Goal: Task Accomplishment & Management: Manage account settings

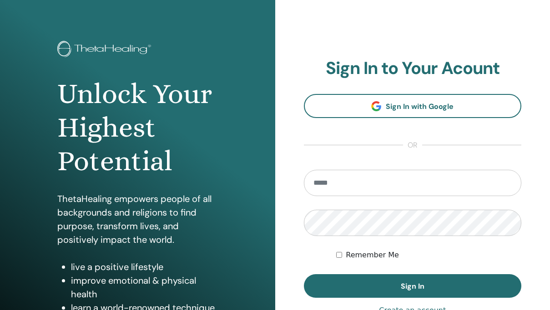
scroll to position [27, 0]
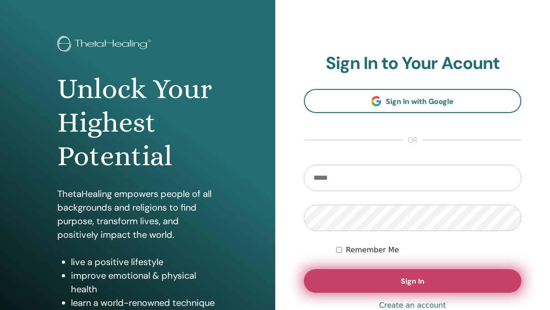
type input "**********"
click at [387, 277] on button "Sign In" at bounding box center [413, 282] width 218 height 24
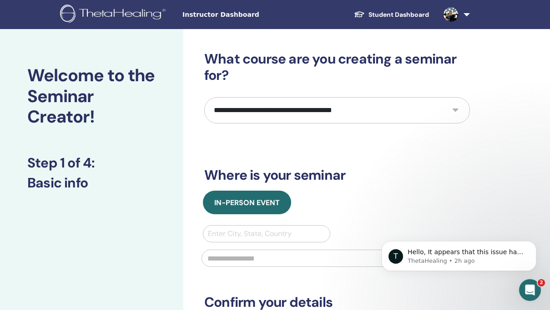
click at [527, 290] on icon "Open Intercom Messenger" at bounding box center [529, 290] width 15 height 15
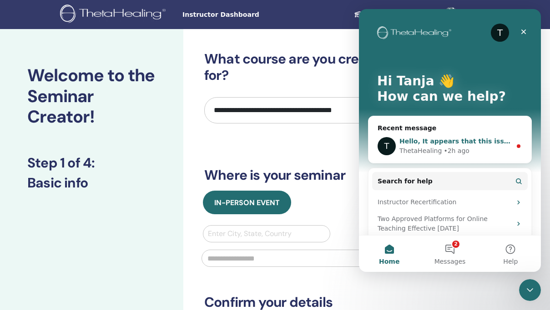
click at [467, 146] on div "Hello, It appears that this issue has now been resolved. You should now be able…" at bounding box center [455, 142] width 112 height 10
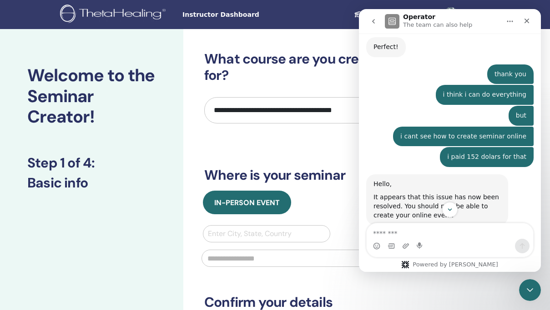
scroll to position [1395, 0]
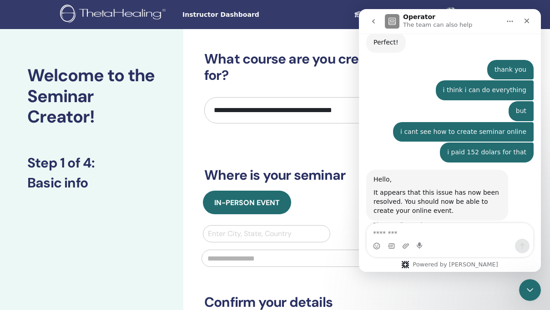
click at [432, 234] on textarea "Message…" at bounding box center [449, 231] width 166 height 15
click at [374, 19] on icon "go back" at bounding box center [373, 21] width 7 height 7
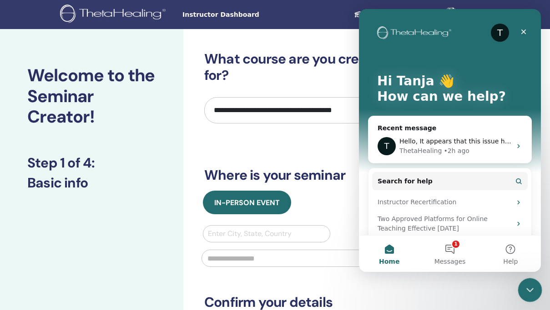
click at [533, 294] on icon "Close Intercom Messenger" at bounding box center [528, 289] width 11 height 11
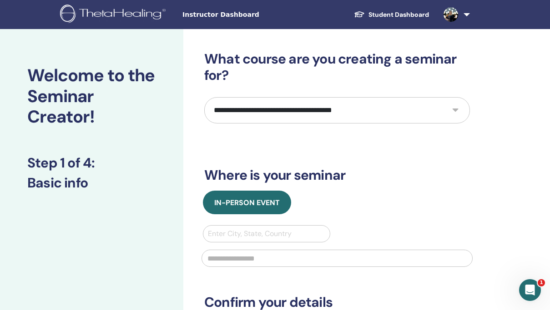
click at [202, 17] on span "Instructor Dashboard" at bounding box center [250, 15] width 136 height 10
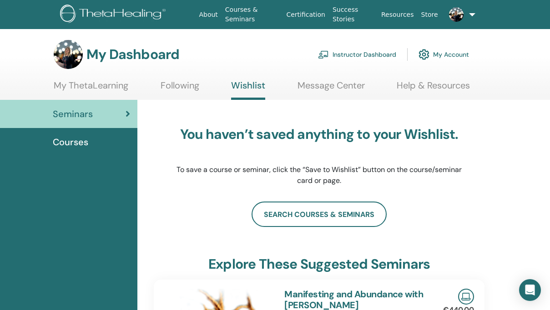
click at [355, 51] on link "Instructor Dashboard" at bounding box center [357, 55] width 78 height 20
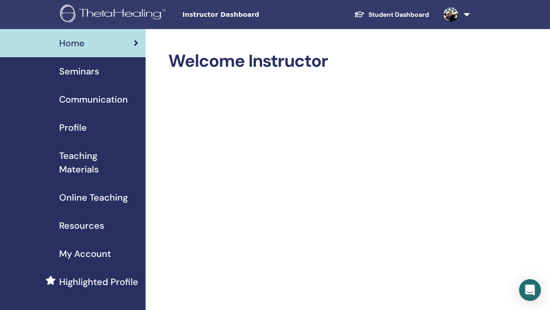
click at [91, 200] on span "Online Teaching" at bounding box center [93, 198] width 69 height 14
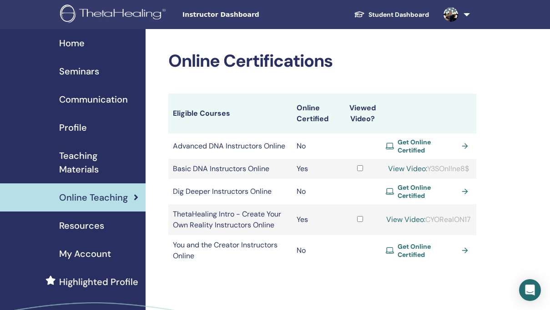
click at [418, 254] on span "Get Online Certified" at bounding box center [427, 251] width 60 height 16
click at [90, 73] on span "Seminars" at bounding box center [79, 72] width 40 height 14
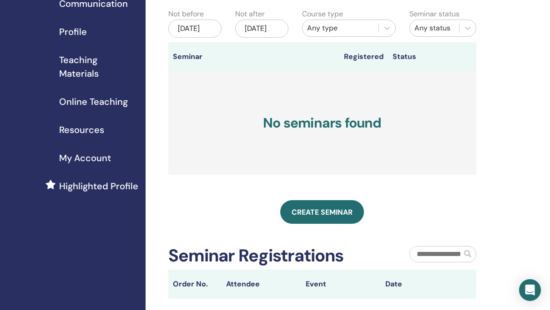
scroll to position [114, 0]
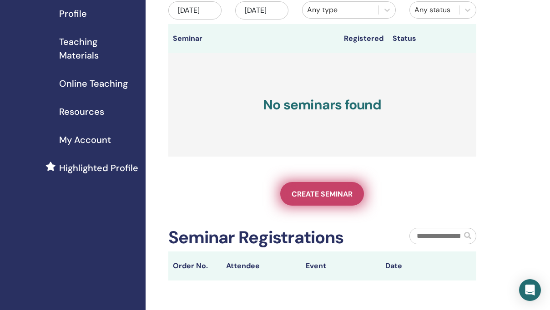
click at [309, 199] on span "Create seminar" at bounding box center [321, 195] width 61 height 10
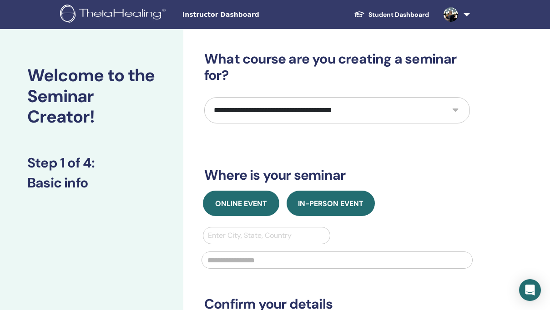
click at [252, 200] on span "Online Event" at bounding box center [241, 204] width 52 height 10
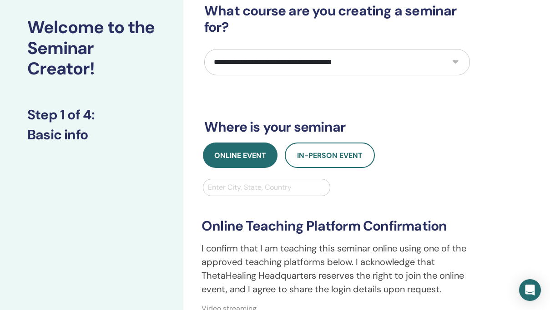
scroll to position [42, 0]
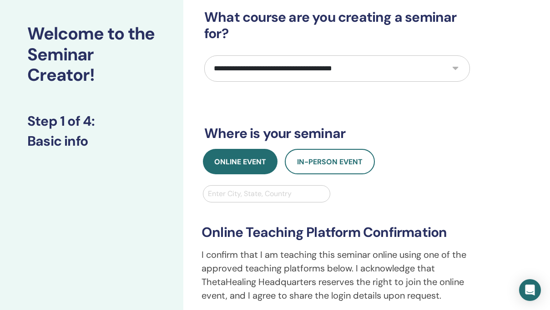
click at [322, 69] on select "**********" at bounding box center [336, 68] width 265 height 26
select select "*"
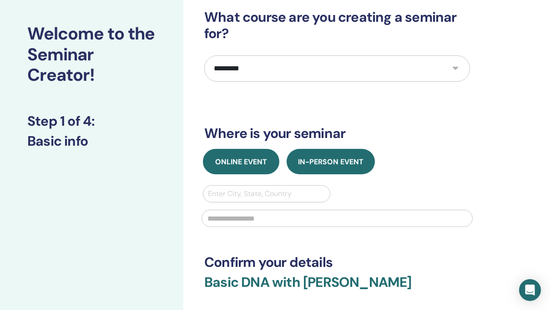
click at [243, 160] on span "Online Event" at bounding box center [241, 162] width 52 height 10
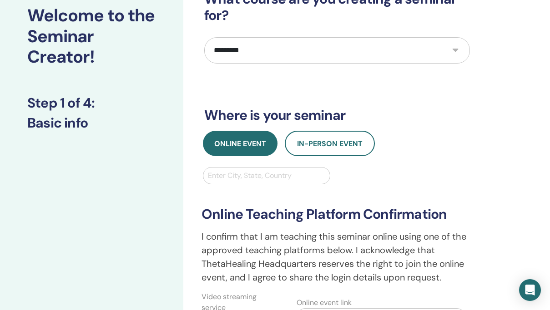
scroll to position [71, 0]
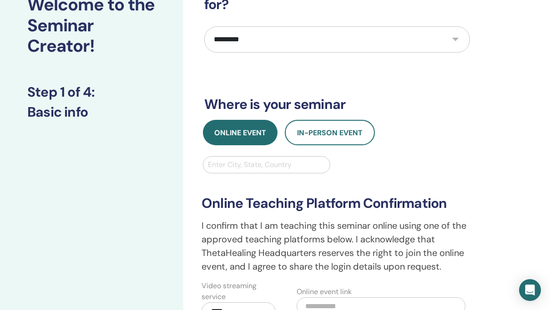
click at [251, 167] on div at bounding box center [266, 165] width 117 height 13
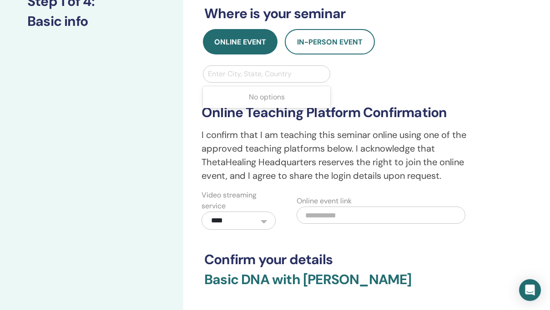
scroll to position [163, 0]
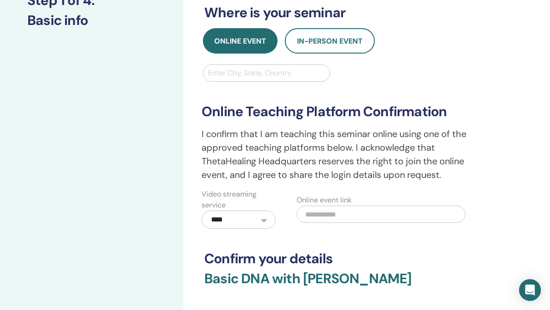
click at [345, 217] on input "text" at bounding box center [380, 214] width 169 height 17
click at [434, 280] on h3 "Basic DNA with Tanja Zivkovic" at bounding box center [336, 284] width 265 height 27
click at [355, 217] on input "text" at bounding box center [380, 214] width 169 height 17
paste input "**********"
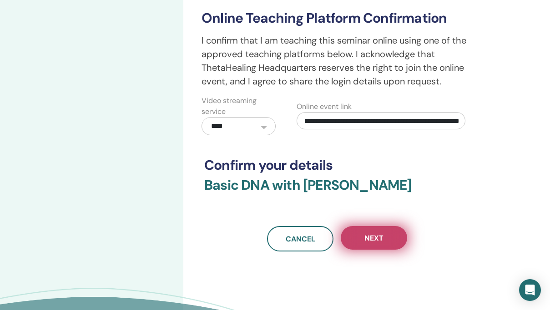
scroll to position [0, 0]
click at [378, 240] on span "Next" at bounding box center [373, 239] width 19 height 10
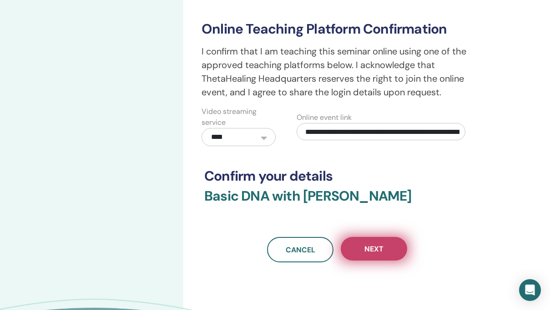
click at [377, 245] on span "Next" at bounding box center [373, 250] width 19 height 10
click at [371, 253] on span "Next" at bounding box center [373, 250] width 19 height 10
click at [374, 248] on span "Next" at bounding box center [373, 250] width 19 height 10
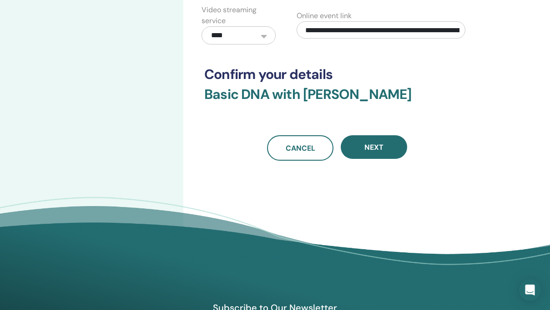
scroll to position [336, 0]
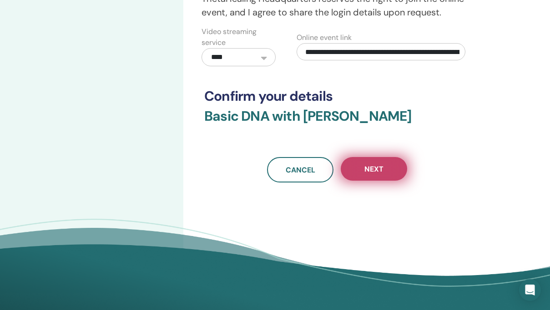
click at [369, 174] on span "Next" at bounding box center [373, 170] width 19 height 10
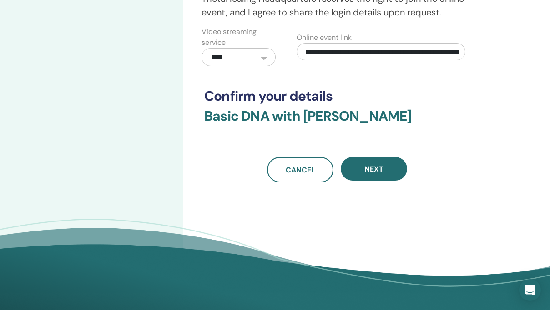
click at [433, 51] on input "**********" at bounding box center [380, 51] width 169 height 17
type input "**********"
click at [445, 52] on input "**********" at bounding box center [380, 51] width 169 height 17
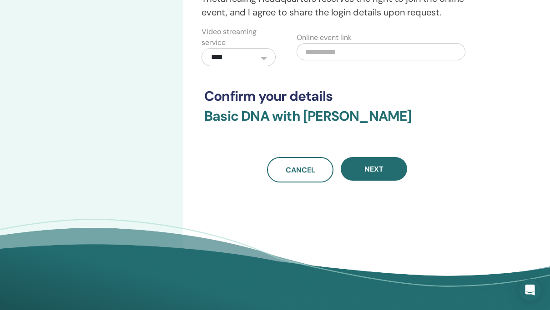
scroll to position [0, 0]
paste input "**********"
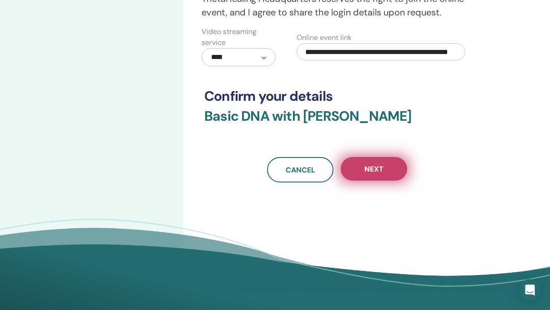
type input "**********"
click at [384, 176] on button "Next" at bounding box center [373, 169] width 66 height 24
click at [372, 169] on span "Next" at bounding box center [373, 170] width 19 height 10
click at [371, 171] on span "Next" at bounding box center [373, 170] width 19 height 10
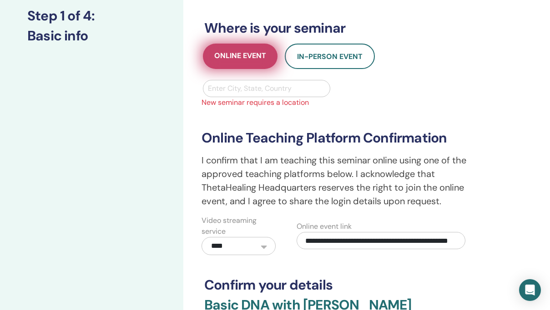
scroll to position [146, 0]
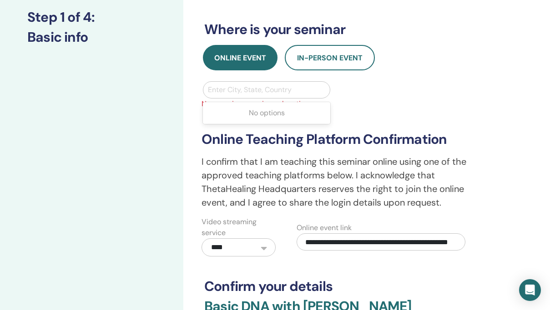
click at [254, 90] on div at bounding box center [266, 90] width 117 height 13
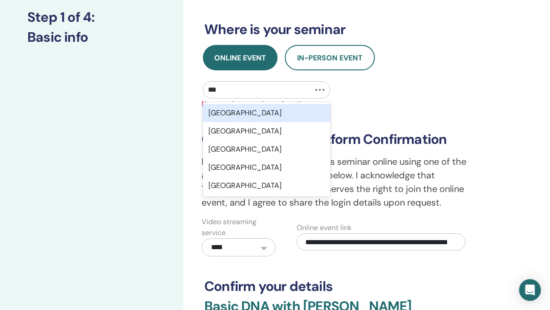
type input "****"
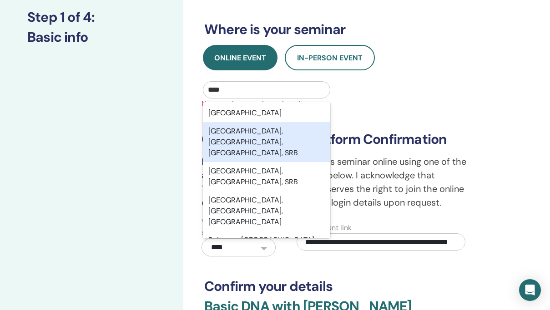
click at [238, 138] on div "Belgrade, Belgrade City, Central Serbia, SRB" at bounding box center [266, 142] width 127 height 40
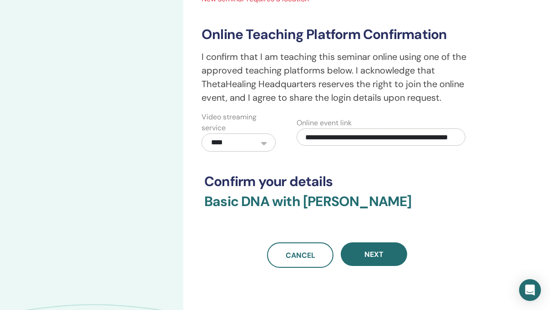
scroll to position [268, 0]
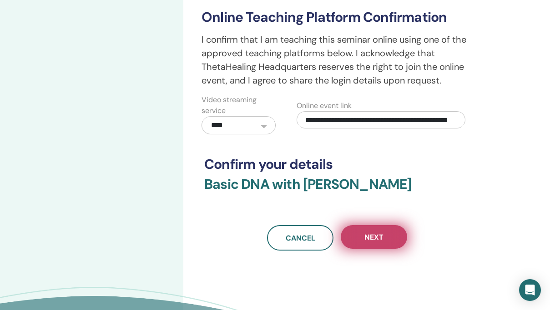
click at [365, 236] on span "Next" at bounding box center [373, 238] width 19 height 10
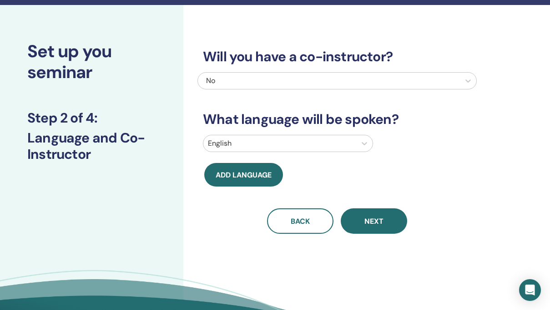
scroll to position [23, 0]
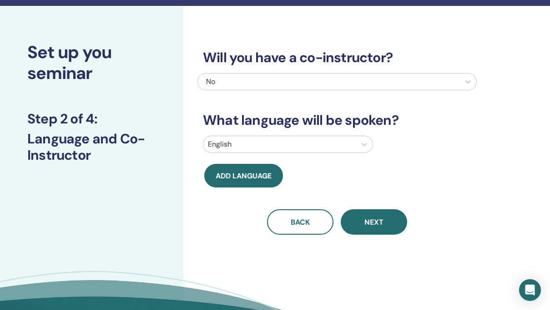
click at [250, 145] on div at bounding box center [280, 144] width 144 height 13
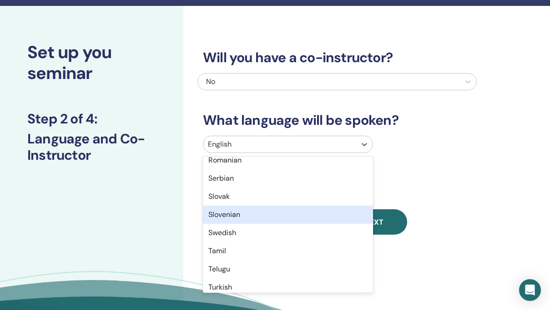
scroll to position [650, 0]
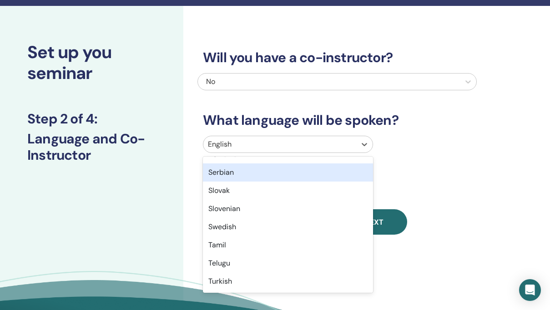
click at [231, 175] on div "Serbian" at bounding box center [288, 173] width 170 height 18
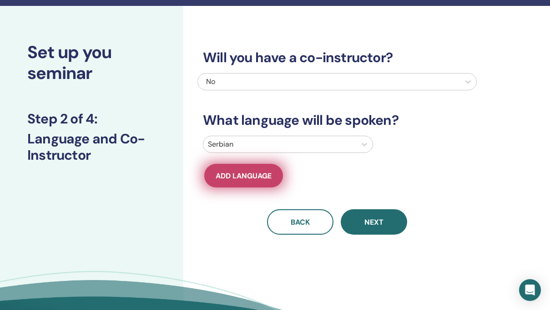
click at [249, 178] on span "Add language" at bounding box center [243, 176] width 56 height 10
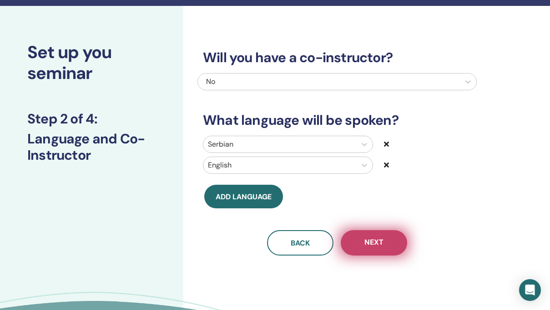
click at [370, 244] on span "Next" at bounding box center [373, 243] width 19 height 11
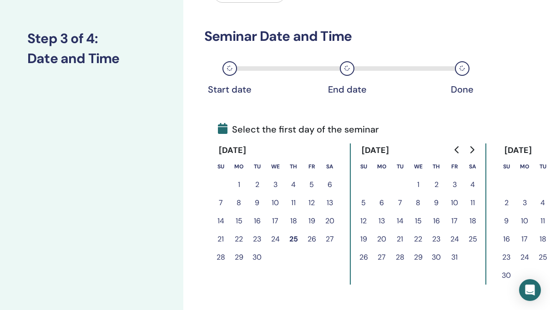
scroll to position [115, 0]
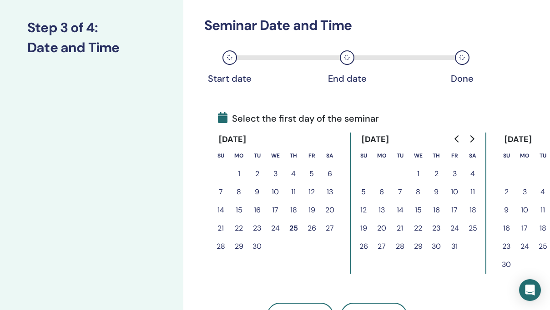
click at [454, 209] on button "17" at bounding box center [454, 210] width 18 height 18
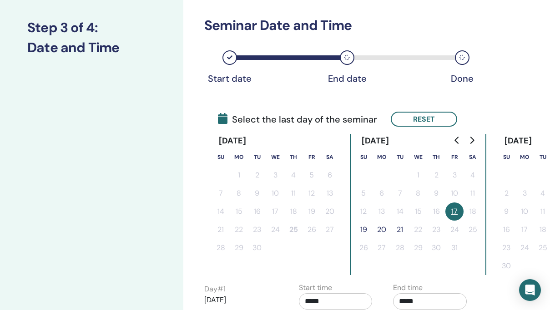
click at [364, 231] on button "19" at bounding box center [363, 230] width 18 height 18
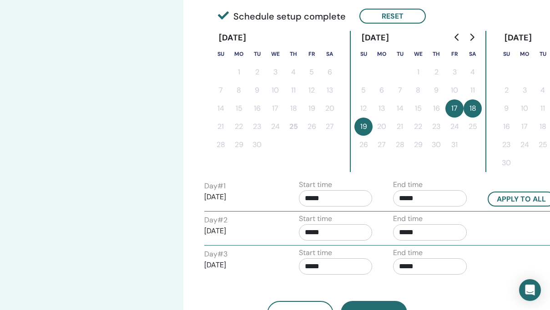
scroll to position [220, 0]
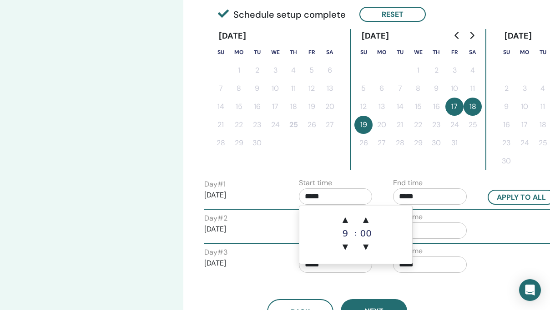
click at [311, 198] on input "*****" at bounding box center [336, 197] width 74 height 16
click at [343, 247] on span "▼" at bounding box center [345, 247] width 18 height 18
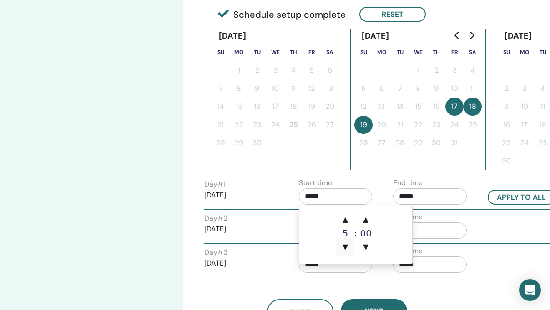
click at [343, 247] on span "▼" at bounding box center [345, 247] width 18 height 18
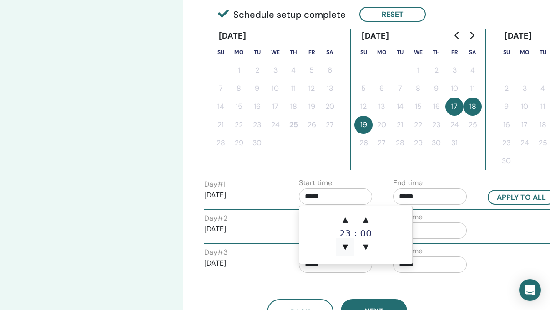
click at [343, 247] on span "▼" at bounding box center [345, 247] width 18 height 18
click at [345, 221] on span "▲" at bounding box center [345, 220] width 18 height 18
click at [345, 222] on span "▲" at bounding box center [345, 220] width 18 height 18
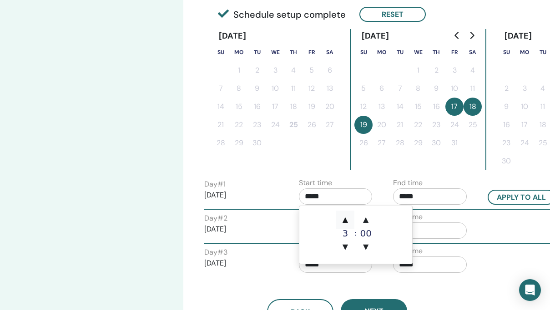
click at [345, 222] on span "▲" at bounding box center [345, 220] width 18 height 18
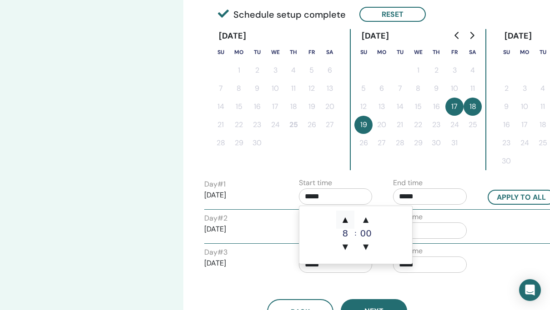
click at [345, 222] on span "▲" at bounding box center [345, 220] width 18 height 18
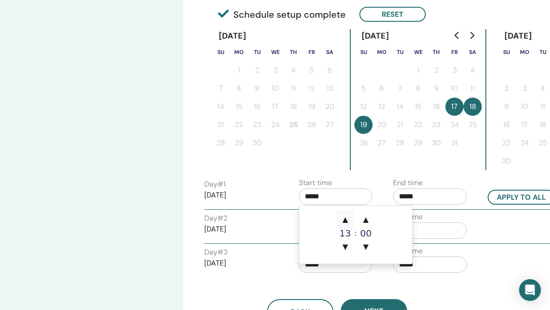
click at [345, 222] on span "▲" at bounding box center [345, 220] width 18 height 18
click at [346, 217] on span "▲" at bounding box center [345, 220] width 18 height 18
click at [345, 218] on span "▲" at bounding box center [345, 220] width 18 height 18
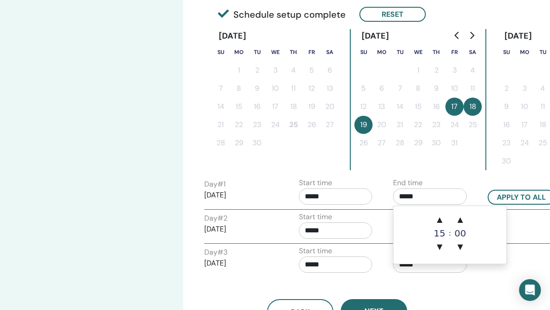
click at [420, 197] on input "*****" at bounding box center [430, 197] width 74 height 16
click at [325, 196] on input "*****" at bounding box center [336, 197] width 74 height 16
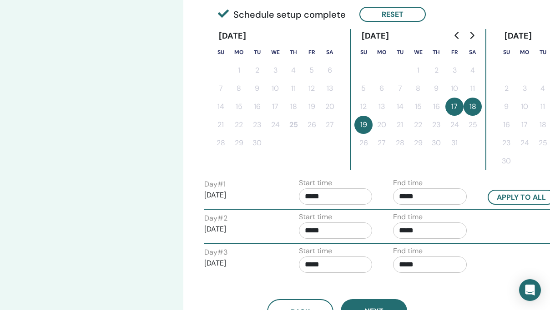
click at [307, 196] on input "*****" at bounding box center [336, 197] width 74 height 16
click at [310, 196] on input "*****" at bounding box center [336, 197] width 74 height 16
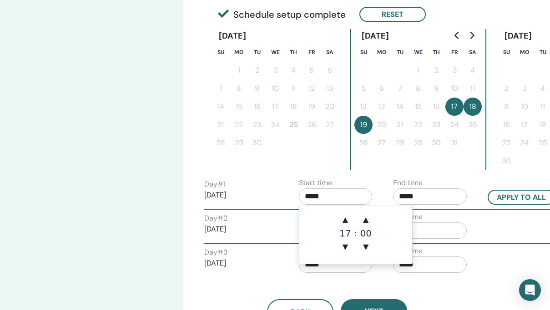
type input "*****"
click at [267, 200] on p "[DATE]" at bounding box center [241, 195] width 74 height 11
click at [325, 201] on input "*****" at bounding box center [336, 197] width 74 height 16
click at [344, 219] on span "▲" at bounding box center [345, 220] width 18 height 18
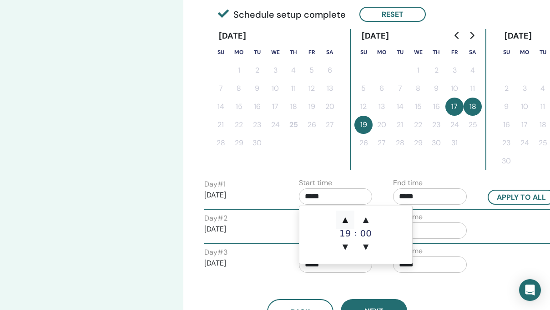
click at [344, 219] on span "▲" at bounding box center [345, 220] width 18 height 18
click at [345, 246] on span "▼" at bounding box center [345, 247] width 18 height 18
click at [423, 196] on input "*****" at bounding box center [430, 197] width 74 height 16
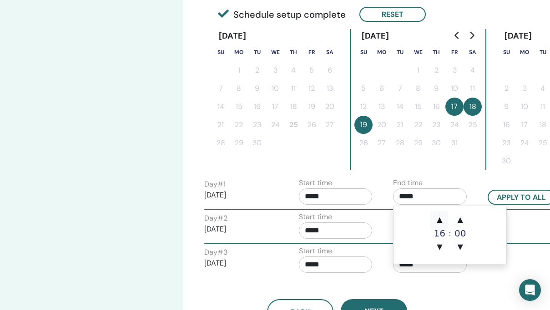
click at [440, 220] on span "▲" at bounding box center [439, 220] width 18 height 18
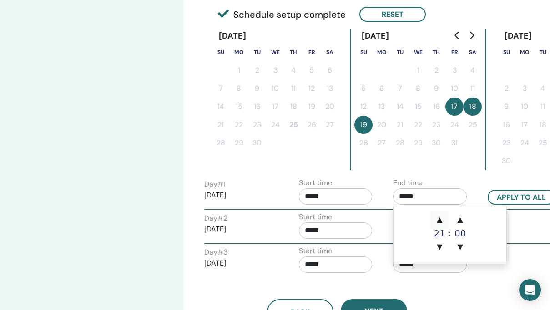
click at [440, 220] on span "▲" at bounding box center [439, 220] width 18 height 18
type input "*****"
click at [328, 198] on input "*****" at bounding box center [336, 197] width 74 height 16
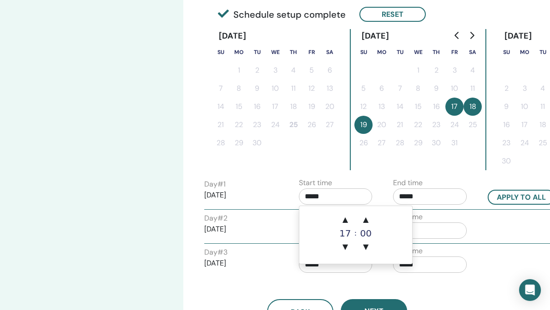
click at [478, 192] on div "End time *****" at bounding box center [433, 194] width 95 height 32
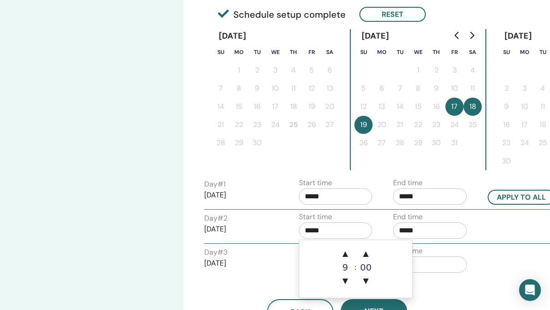
click at [326, 226] on input "*****" at bounding box center [336, 231] width 74 height 16
click at [345, 254] on span "▲" at bounding box center [345, 254] width 18 height 18
type input "*****"
click at [490, 222] on div "Day # 2 2025/10/18 Start time ***** End time *****" at bounding box center [385, 228] width 377 height 32
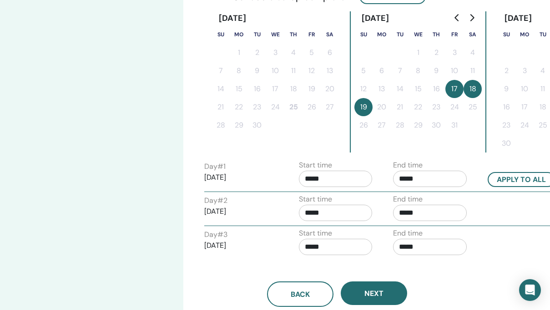
scroll to position [242, 0]
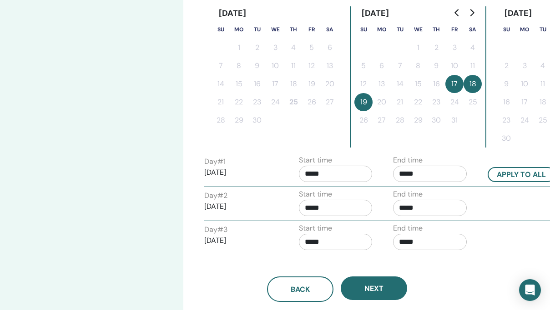
click at [330, 248] on input "*****" at bounding box center [336, 242] width 74 height 16
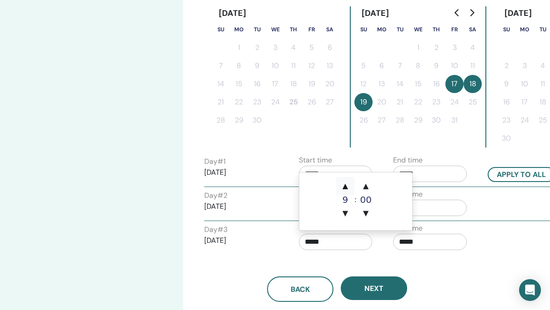
click at [345, 184] on span "▲" at bounding box center [345, 186] width 18 height 18
type input "*****"
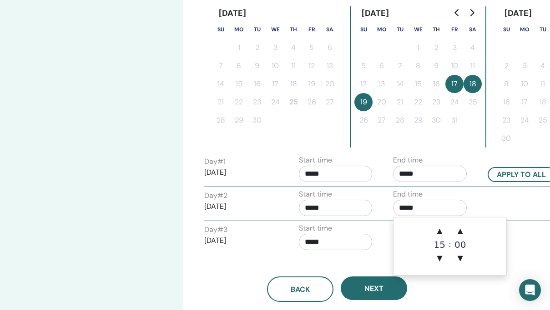
click at [450, 201] on input "*****" at bounding box center [430, 208] width 74 height 16
click at [440, 233] on span "▲" at bounding box center [439, 231] width 18 height 18
type input "*****"
click at [371, 233] on div "Start time *****" at bounding box center [336, 239] width 74 height 32
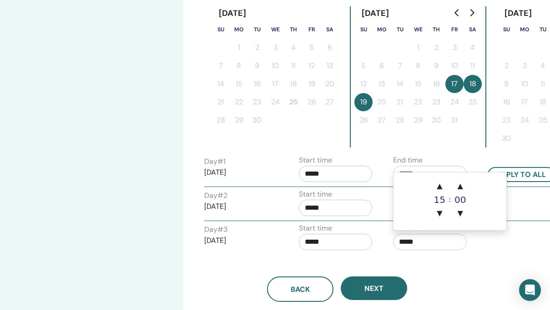
click at [411, 241] on input "*****" at bounding box center [430, 242] width 74 height 16
click at [438, 187] on span "▲" at bounding box center [439, 186] width 18 height 18
type input "*****"
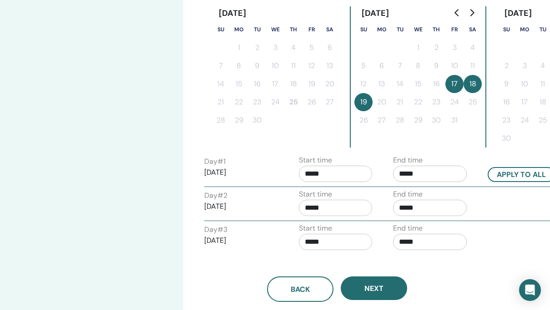
click at [379, 254] on div "Start time *****" at bounding box center [339, 239] width 95 height 32
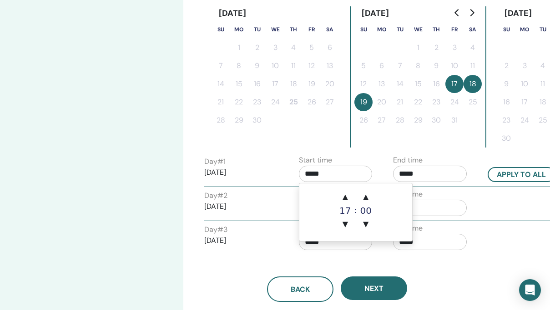
click at [313, 175] on input "*****" at bounding box center [336, 174] width 74 height 16
click at [346, 225] on span "▼" at bounding box center [345, 224] width 18 height 18
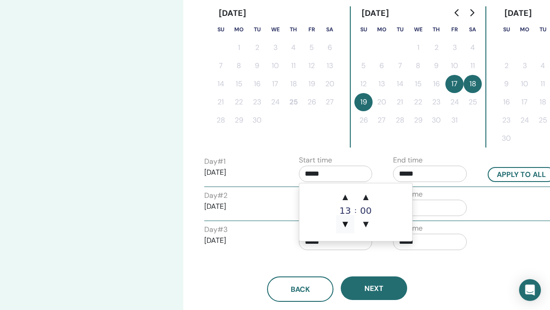
click at [346, 225] on span "▼" at bounding box center [345, 224] width 18 height 18
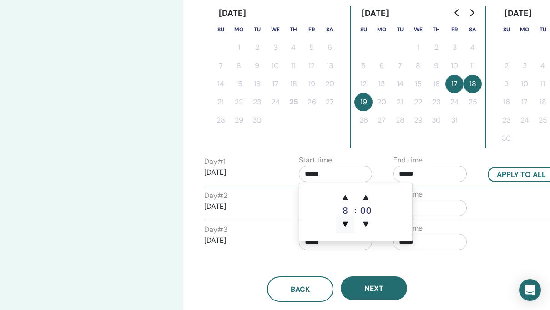
click at [346, 225] on span "▼" at bounding box center [345, 224] width 18 height 18
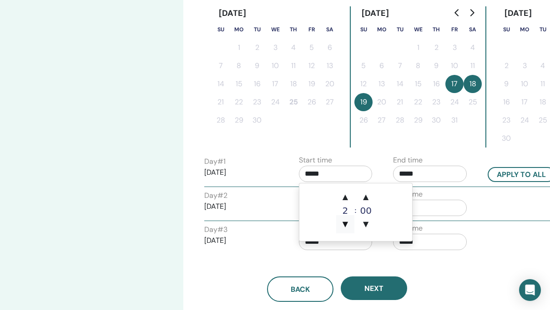
click at [346, 225] on span "▼" at bounding box center [345, 224] width 18 height 18
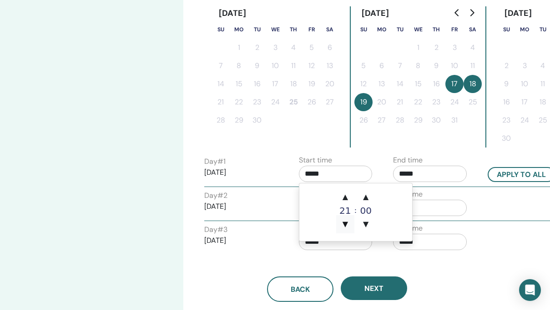
click at [346, 225] on span "▼" at bounding box center [345, 224] width 18 height 18
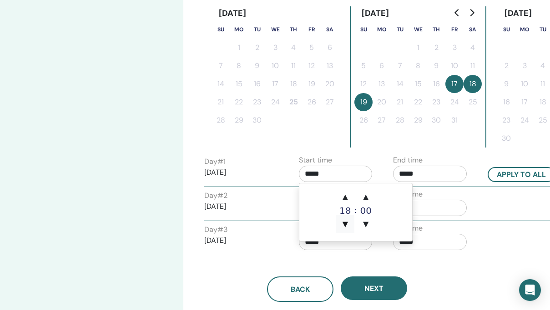
type input "*****"
click at [483, 193] on div "Day # 2 2025/10/18 Start time ***** End time *****" at bounding box center [385, 205] width 377 height 32
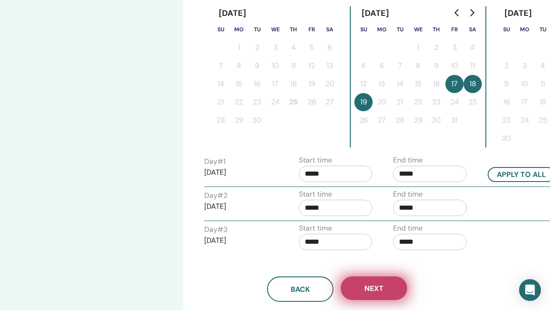
click at [378, 287] on span "Next" at bounding box center [373, 289] width 19 height 10
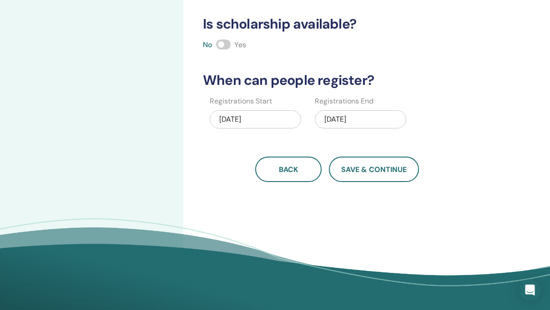
click at [337, 121] on div "10/19/2025" at bounding box center [360, 119] width 91 height 18
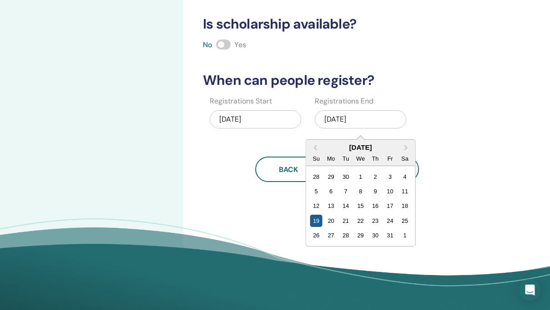
click at [316, 220] on div "19" at bounding box center [316, 221] width 12 height 12
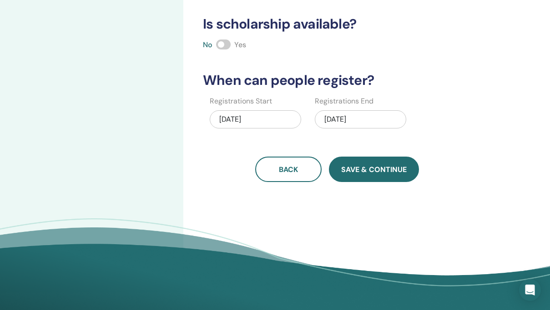
click at [370, 173] on span "Save & Continue" at bounding box center [373, 170] width 65 height 10
click at [370, 174] on span "Save & Continue" at bounding box center [373, 170] width 65 height 10
click at [378, 174] on span "Save & Continue" at bounding box center [373, 170] width 65 height 10
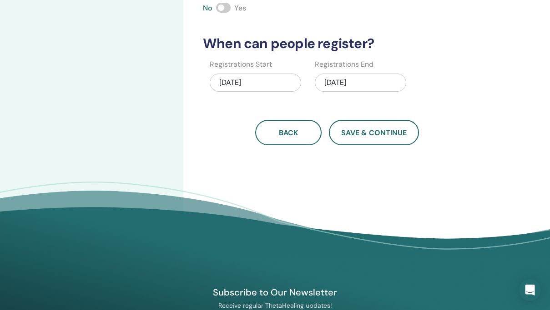
scroll to position [287, 0]
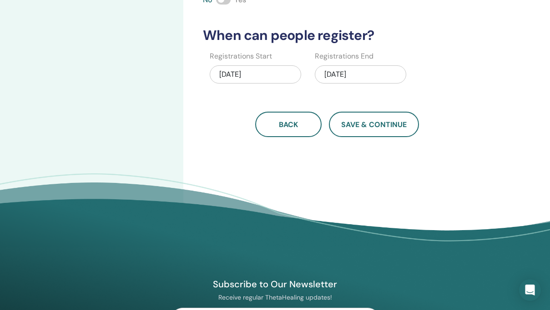
click at [352, 79] on div "10/19/2025" at bounding box center [360, 74] width 91 height 18
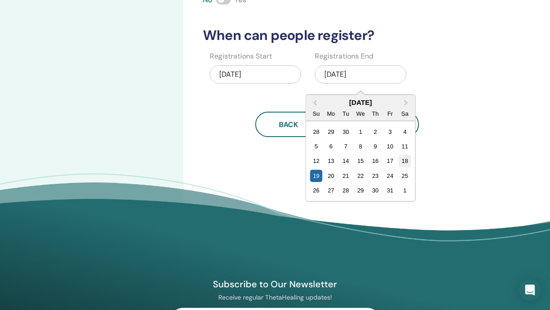
click at [405, 161] on div "18" at bounding box center [404, 161] width 12 height 12
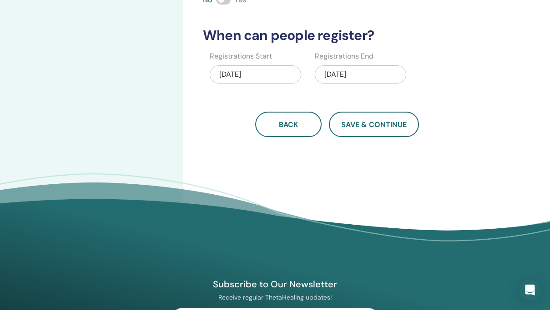
click at [338, 75] on div "10/18/2025" at bounding box center [360, 74] width 91 height 18
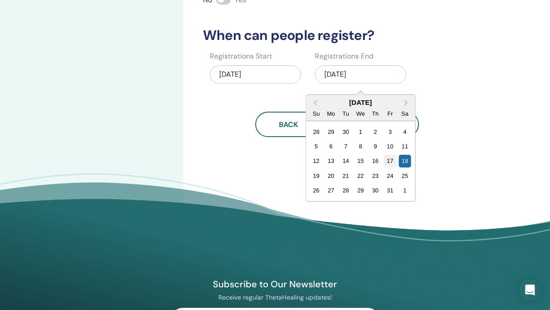
click at [391, 163] on div "17" at bounding box center [390, 161] width 12 height 12
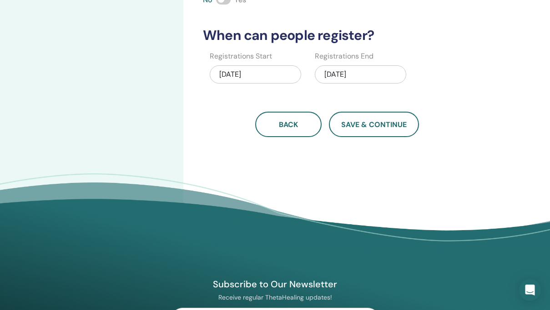
click at [340, 76] on div "10/17/2025" at bounding box center [360, 74] width 91 height 18
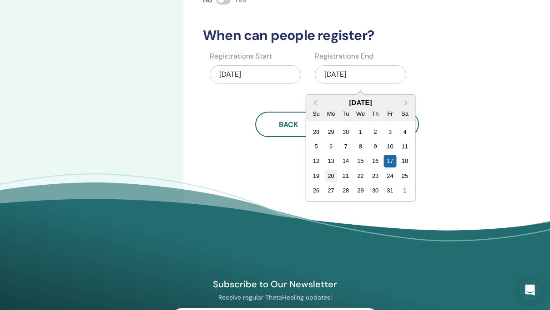
click at [330, 177] on div "20" at bounding box center [331, 176] width 12 height 12
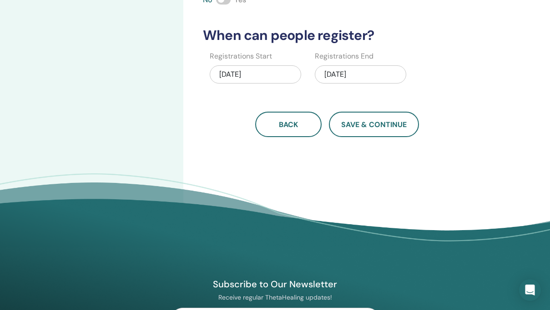
click at [335, 77] on div "10/20/2025" at bounding box center [360, 74] width 91 height 18
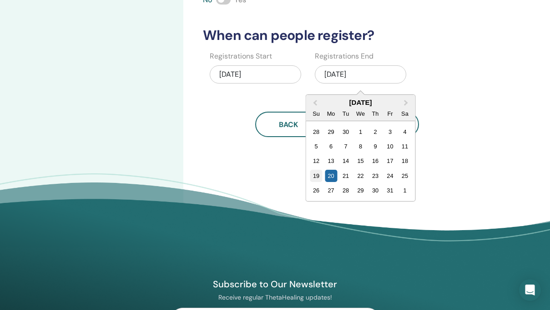
click at [318, 173] on div "19" at bounding box center [316, 176] width 12 height 12
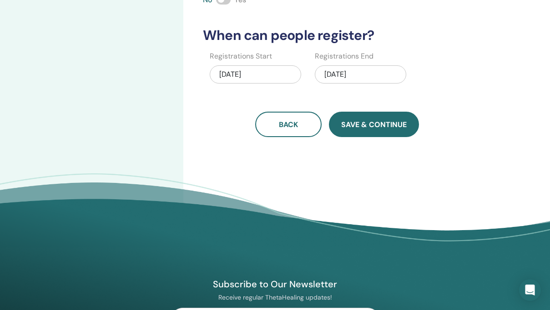
click at [355, 125] on span "Save & Continue" at bounding box center [373, 125] width 65 height 10
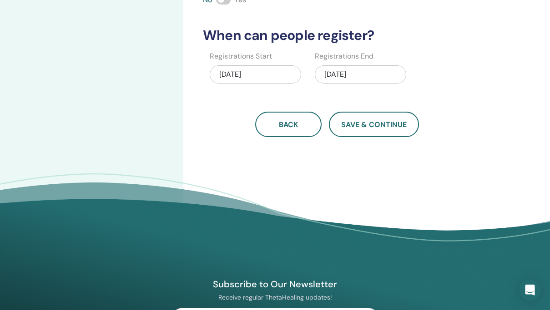
click at [344, 71] on div "10/19/2025" at bounding box center [360, 74] width 91 height 18
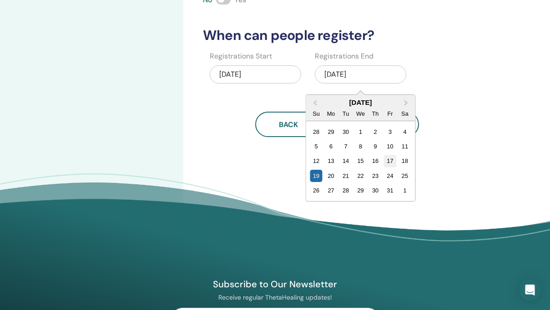
click at [391, 164] on div "17" at bounding box center [390, 161] width 12 height 12
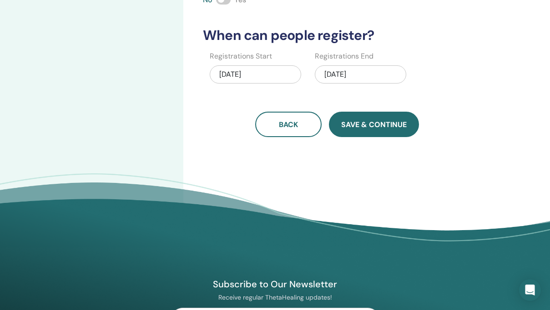
click at [381, 128] on span "Save & Continue" at bounding box center [373, 125] width 65 height 10
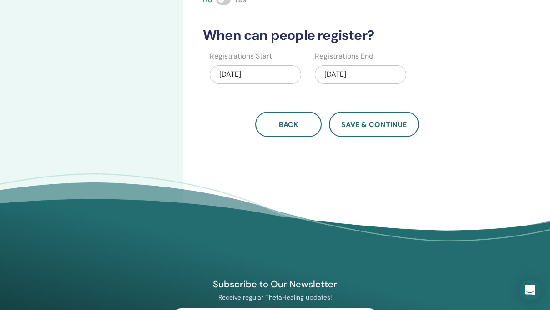
click at [350, 74] on div "10/17/2025" at bounding box center [360, 74] width 91 height 18
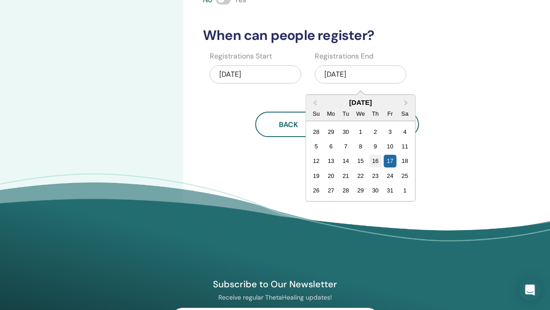
click at [377, 159] on div "16" at bounding box center [375, 161] width 12 height 12
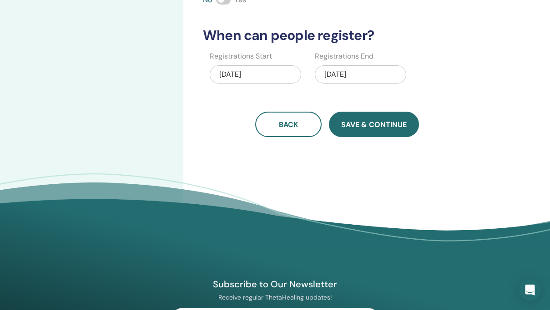
click at [372, 130] on button "Save & Continue" at bounding box center [374, 124] width 90 height 25
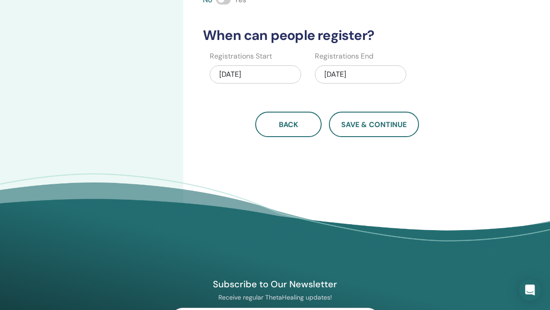
click at [231, 79] on div "09/25/2025" at bounding box center [255, 74] width 91 height 18
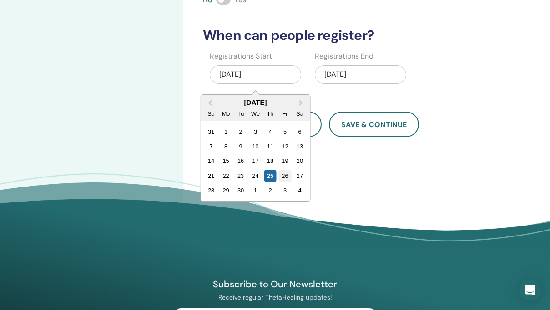
click at [286, 178] on div "26" at bounding box center [285, 176] width 12 height 12
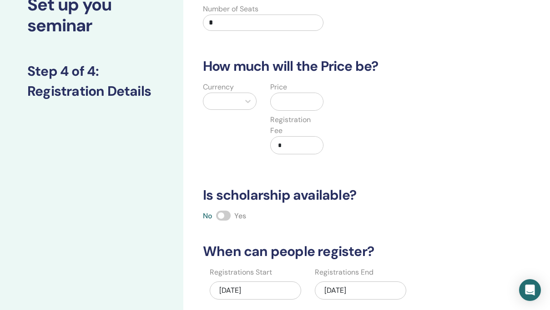
scroll to position [0, 0]
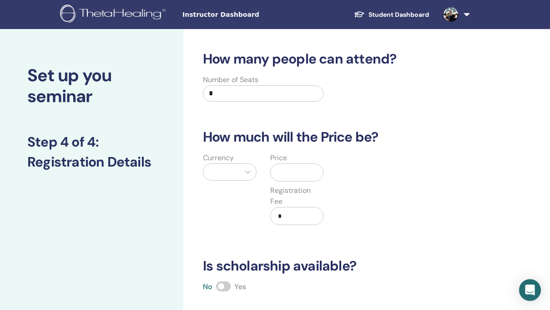
click at [239, 95] on input "*" at bounding box center [263, 93] width 120 height 16
type input "**"
click at [230, 173] on div at bounding box center [221, 172] width 27 height 13
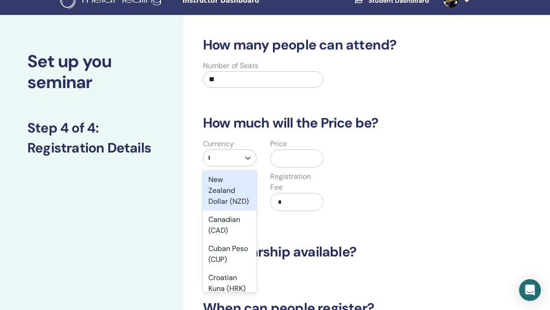
scroll to position [121, 0]
type input "**"
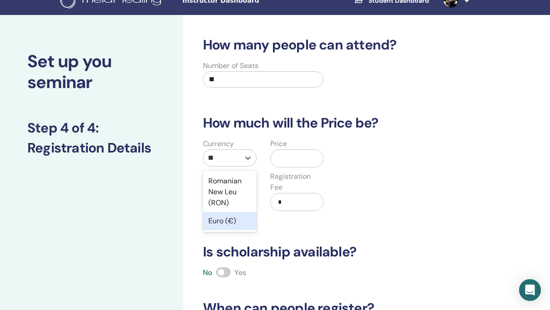
click at [219, 223] on div "Euro (€)" at bounding box center [230, 221] width 54 height 18
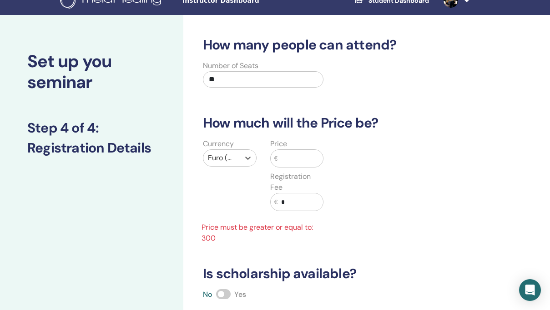
click at [295, 158] on input "text" at bounding box center [299, 158] width 45 height 17
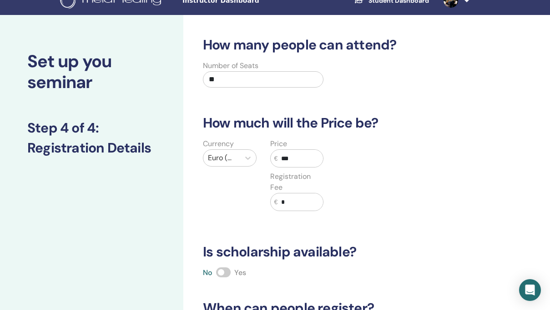
type input "***"
click at [356, 194] on div "Currency Euro (€) Price € *** Registration Fee € *" at bounding box center [329, 181] width 279 height 84
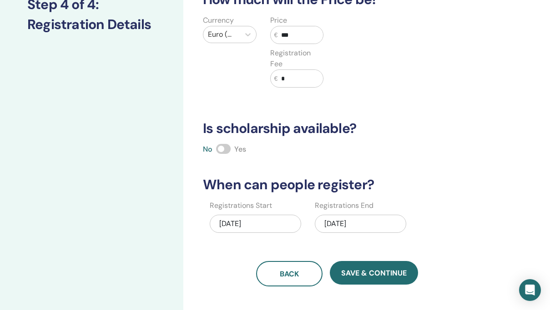
scroll to position [143, 0]
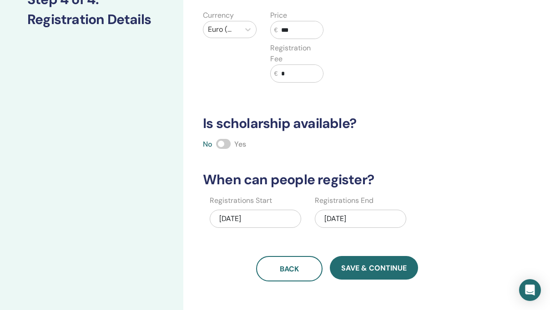
click at [238, 216] on div "09/26/2025" at bounding box center [255, 219] width 91 height 18
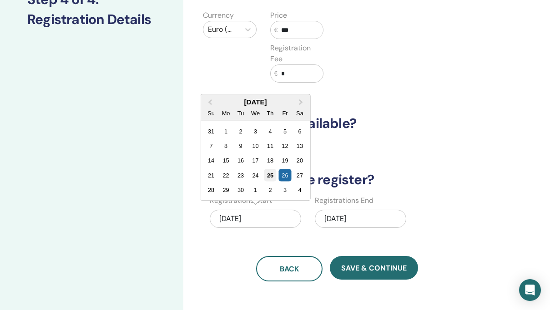
click at [270, 176] on div "25" at bounding box center [270, 175] width 12 height 12
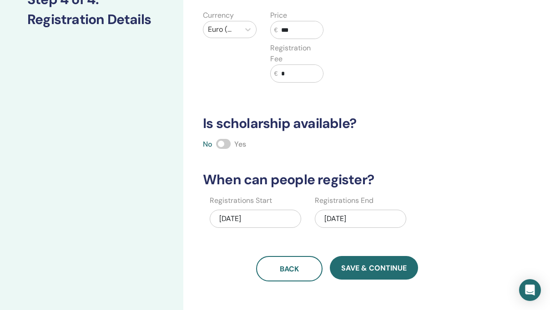
click at [334, 217] on div "10/16/2025" at bounding box center [360, 219] width 91 height 18
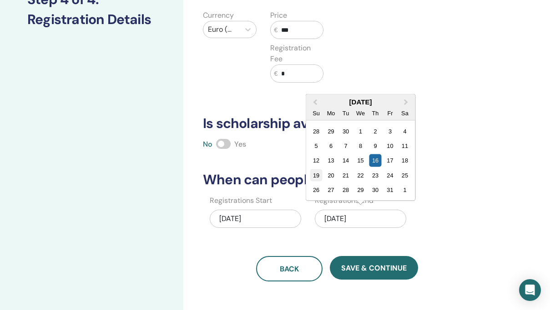
click at [316, 180] on div "19" at bounding box center [316, 175] width 12 height 12
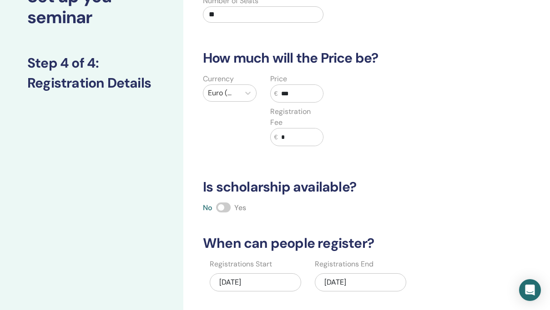
scroll to position [77, 0]
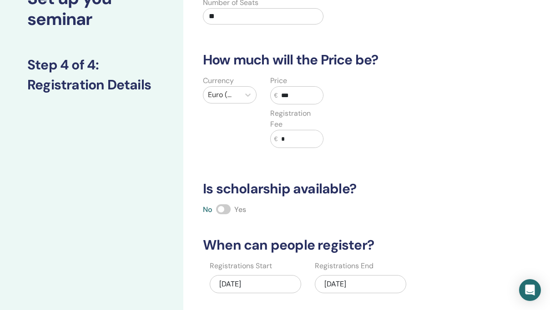
click at [302, 134] on input "*" at bounding box center [299, 138] width 45 height 17
click at [302, 135] on input "**" at bounding box center [299, 138] width 45 height 17
type input "*"
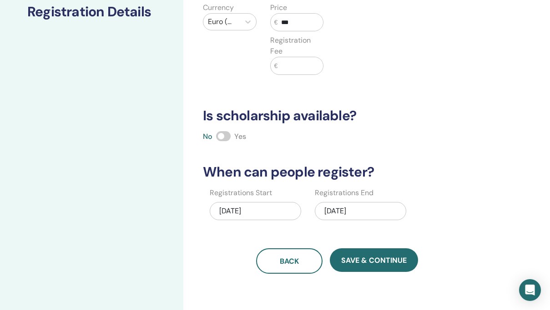
scroll to position [167, 0]
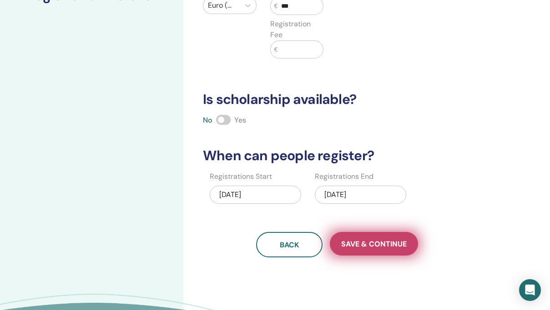
click at [371, 238] on button "Save & Continue" at bounding box center [374, 244] width 88 height 24
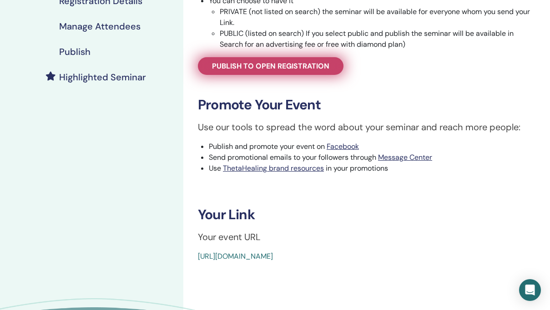
scroll to position [199, 0]
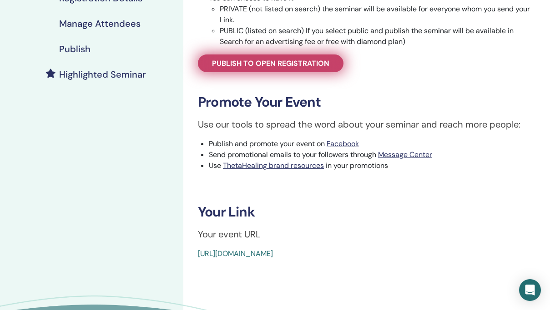
click at [319, 65] on span "Publish to open registration" at bounding box center [270, 64] width 117 height 10
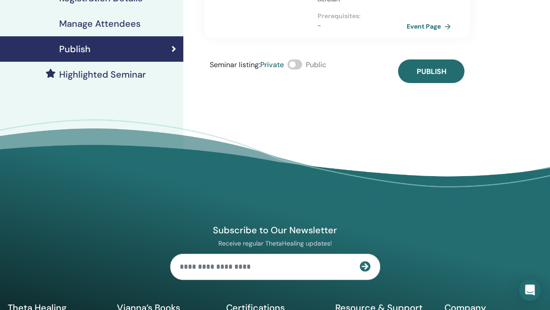
click at [300, 64] on span at bounding box center [294, 65] width 15 height 10
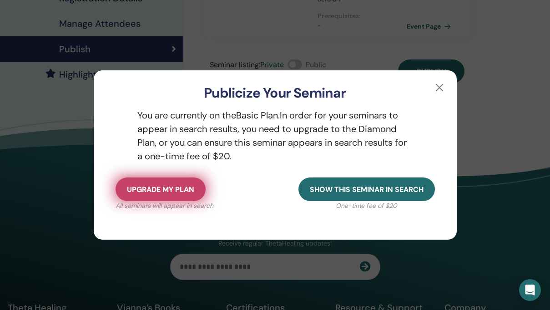
click at [187, 186] on span "Upgrade my plan" at bounding box center [160, 190] width 67 height 10
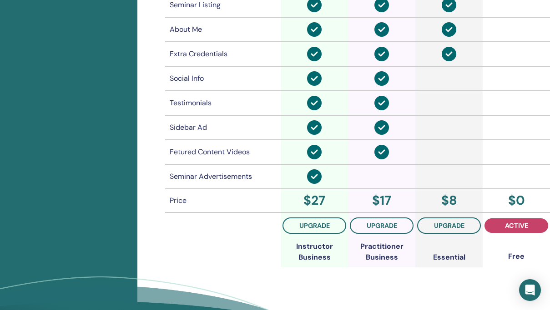
scroll to position [719, 0]
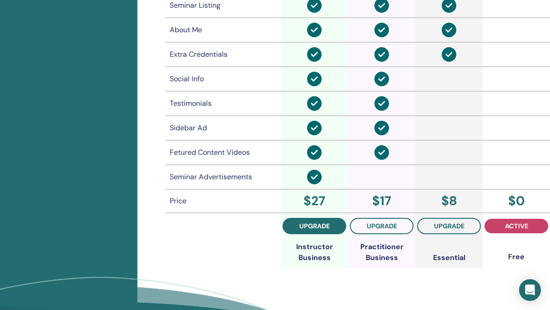
click at [319, 230] on span "upgrade" at bounding box center [314, 226] width 30 height 7
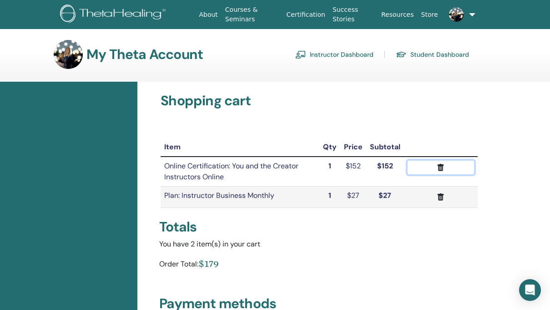
click at [439, 169] on icon "submit" at bounding box center [440, 167] width 6 height 7
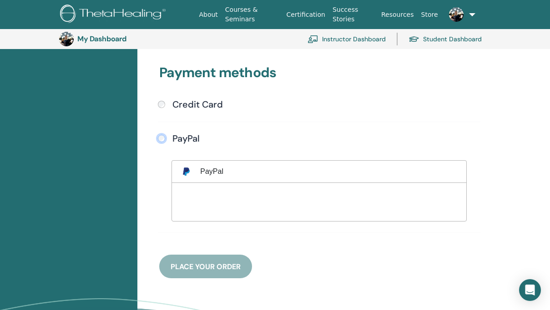
scroll to position [241, 0]
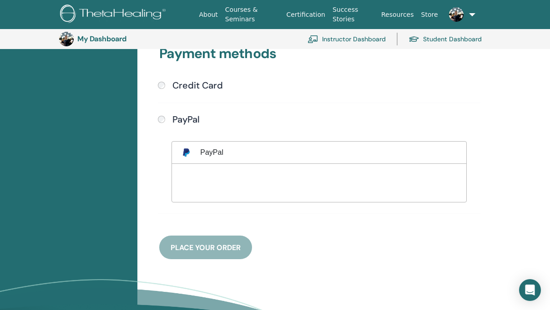
click at [215, 247] on div "Payment methods Credit Card Submit PayPal" at bounding box center [319, 142] width 330 height 236
click at [206, 248] on div "Payment methods Credit Card Submit PayPal" at bounding box center [319, 142] width 330 height 236
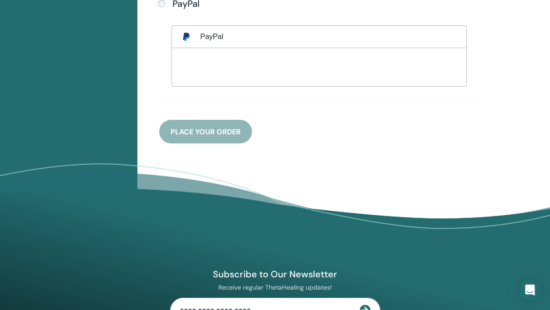
scroll to position [352, 0]
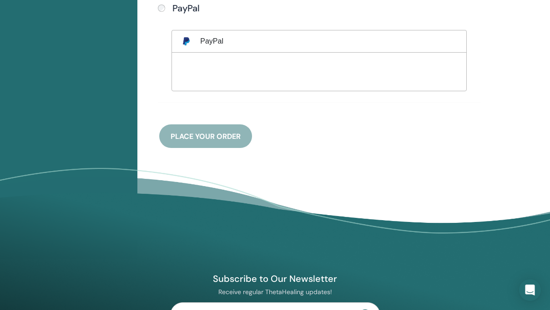
click at [202, 136] on div "Payment methods Credit Card Submit PayPal" at bounding box center [319, 30] width 330 height 236
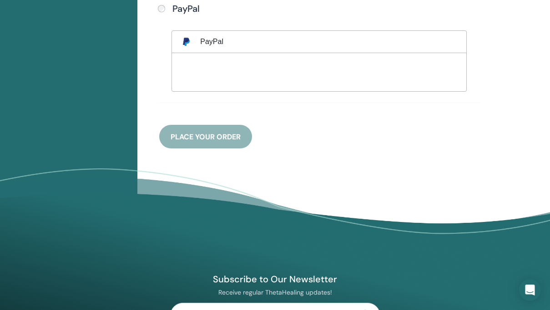
scroll to position [398, 0]
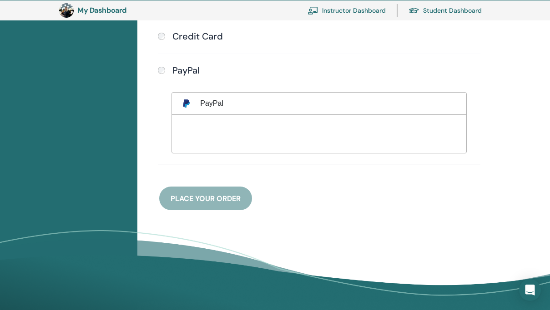
scroll to position [287, 0]
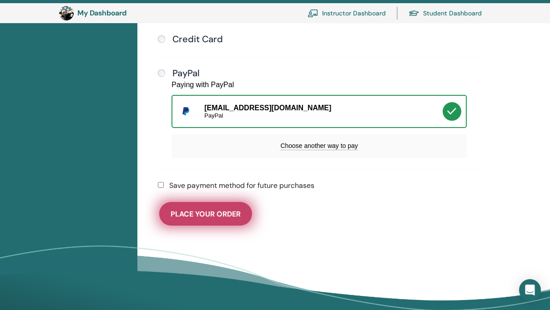
click at [200, 216] on span "Place Your Order" at bounding box center [205, 215] width 70 height 10
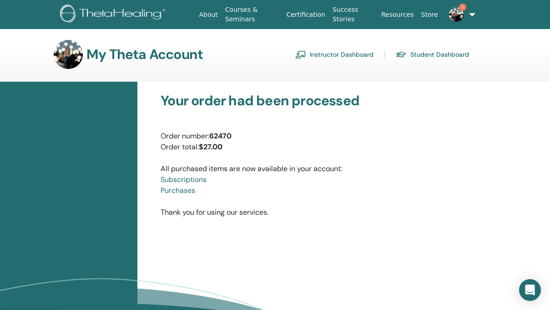
click at [455, 15] on img at bounding box center [456, 14] width 15 height 15
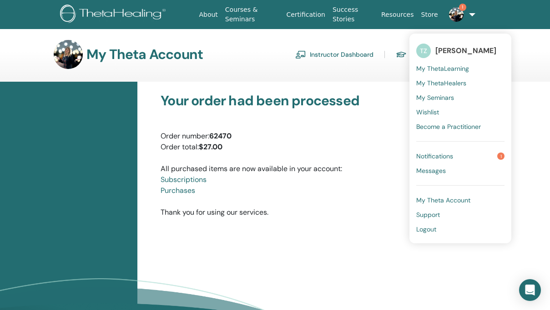
click at [438, 152] on span "Notifications" at bounding box center [434, 156] width 37 height 8
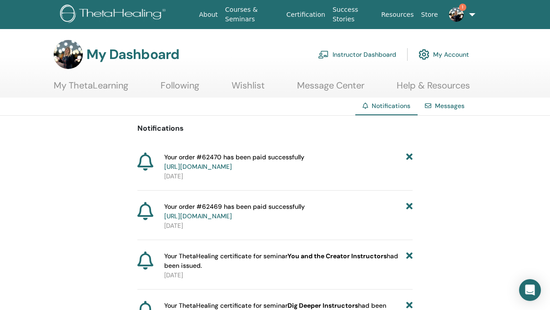
click at [168, 88] on link "Following" at bounding box center [179, 89] width 39 height 18
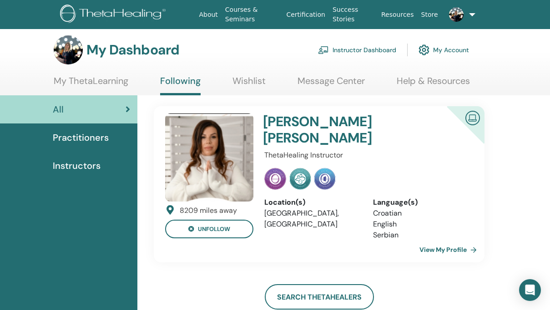
scroll to position [1, 0]
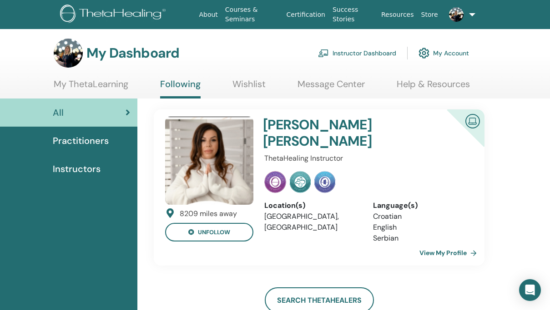
click at [439, 51] on link "My Account" at bounding box center [443, 53] width 50 height 20
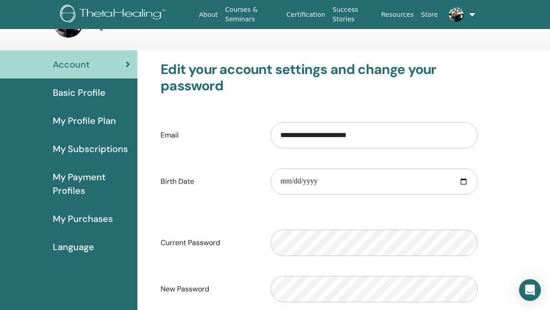
scroll to position [33, 0]
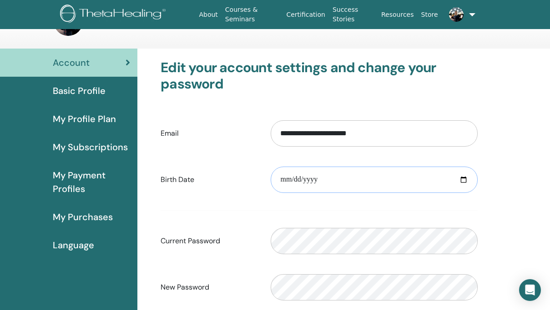
click at [288, 179] on input "**********" at bounding box center [373, 180] width 207 height 26
click at [463, 180] on input "**********" at bounding box center [373, 180] width 207 height 26
type input "**********"
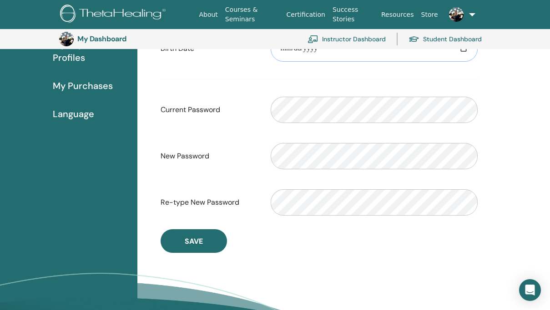
scroll to position [185, 0]
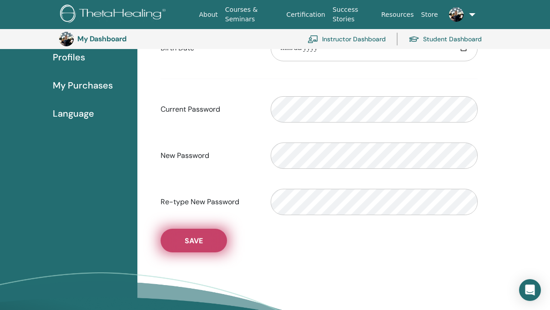
click at [198, 245] on span "Save" at bounding box center [194, 241] width 18 height 10
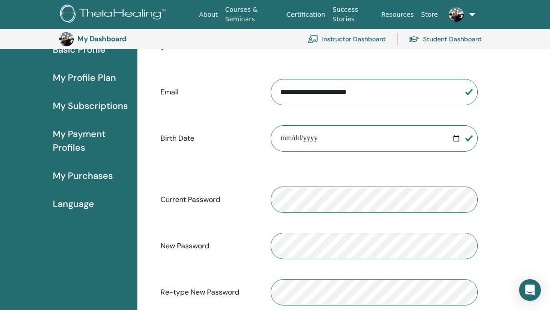
scroll to position [87, 0]
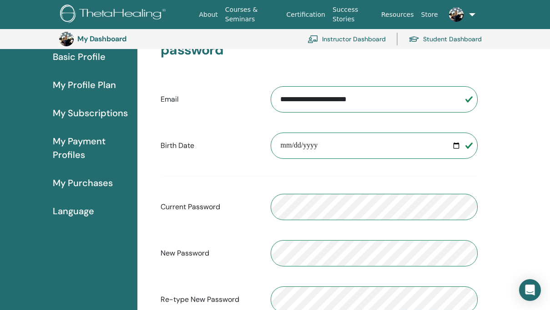
click at [72, 149] on span "My Payment Profiles" at bounding box center [91, 148] width 77 height 27
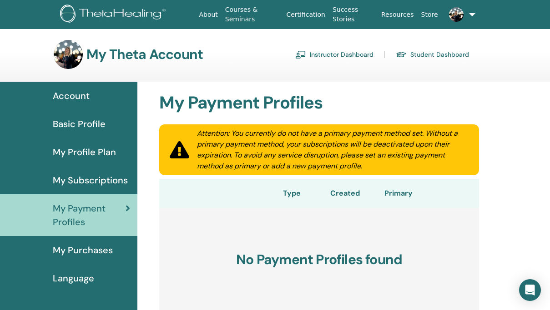
click at [352, 52] on link "Instructor Dashboard" at bounding box center [334, 54] width 78 height 15
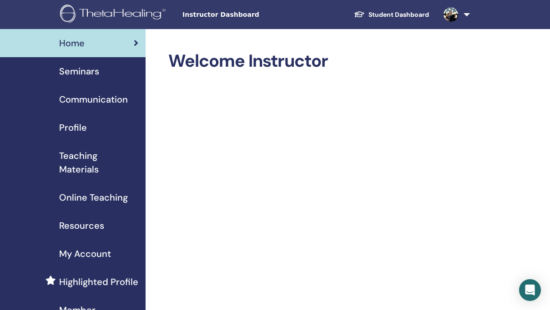
click at [78, 162] on span "Teaching Materials" at bounding box center [98, 162] width 79 height 27
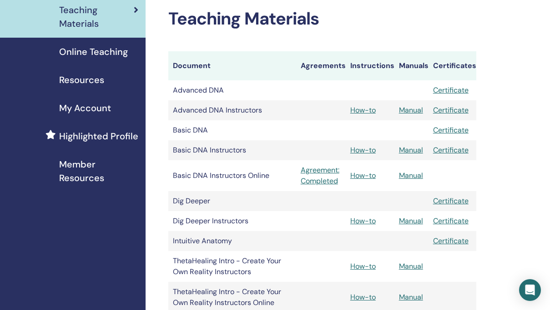
scroll to position [161, 0]
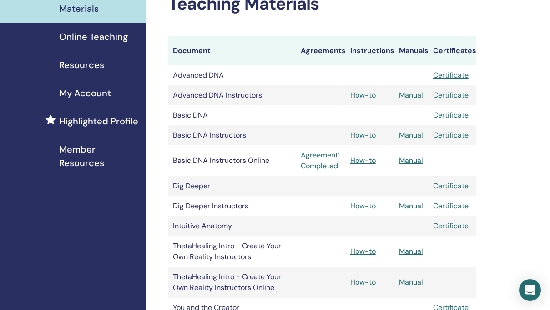
click at [329, 165] on link "Agreement: Completed" at bounding box center [320, 161] width 40 height 22
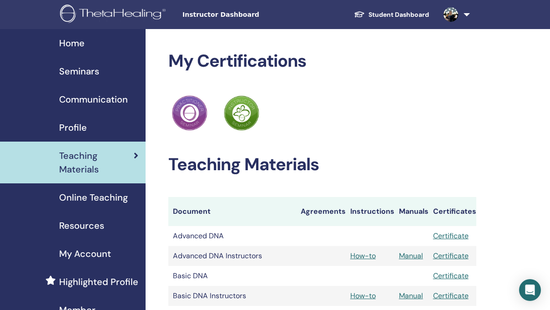
scroll to position [159, 0]
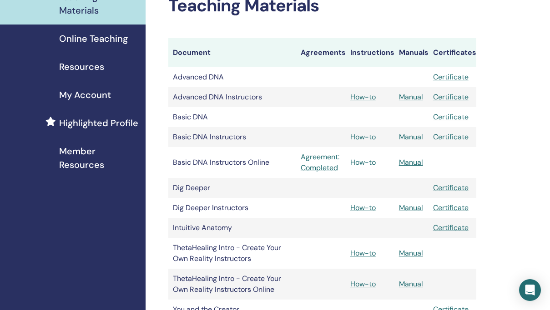
click at [367, 162] on link "How-to" at bounding box center [362, 163] width 25 height 10
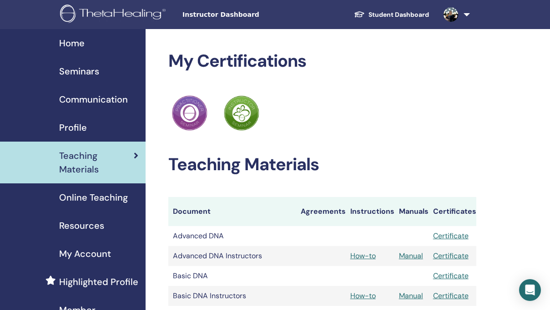
scroll to position [158, 0]
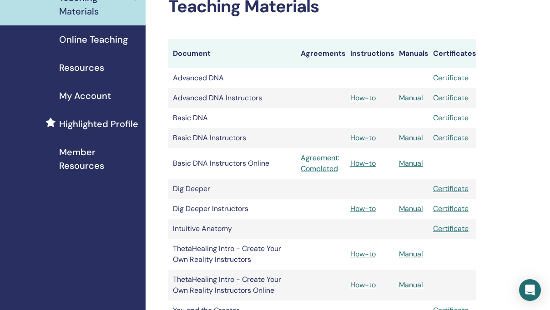
click at [93, 121] on span "Highlighted Profile" at bounding box center [98, 124] width 79 height 14
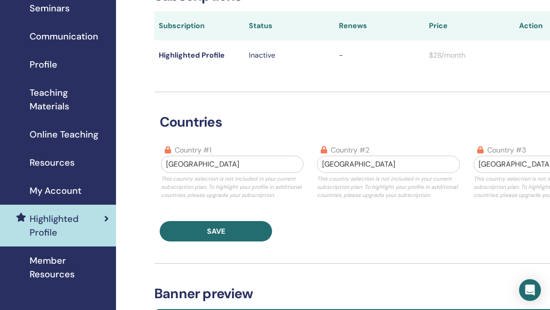
scroll to position [63, 0]
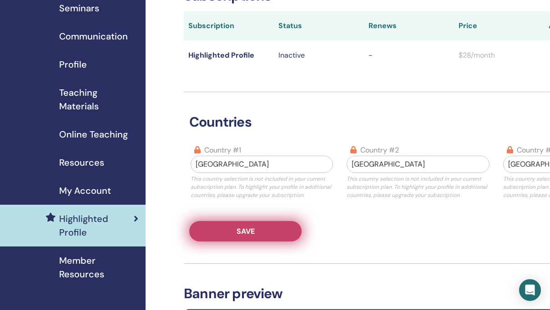
click at [254, 227] on span "Save" at bounding box center [245, 232] width 18 height 10
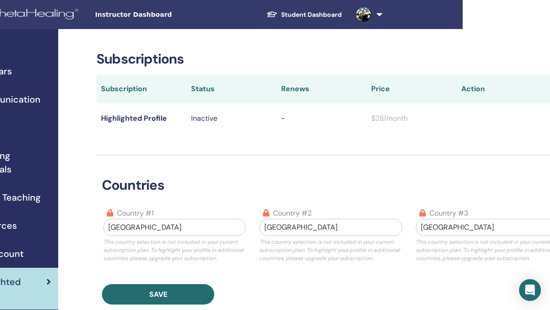
scroll to position [0, 0]
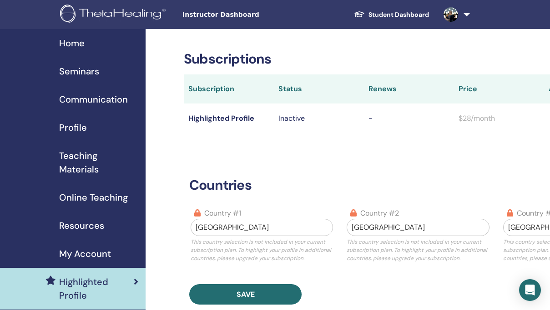
click at [467, 11] on link at bounding box center [454, 14] width 37 height 29
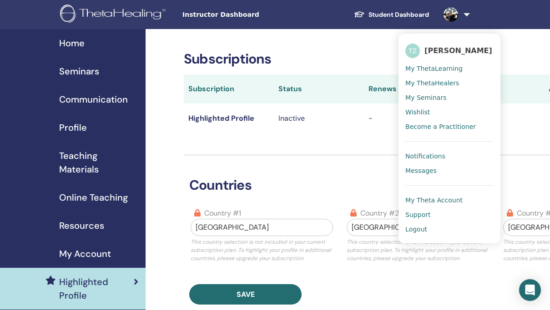
click at [427, 70] on span "My ThetaLearning" at bounding box center [433, 69] width 57 height 8
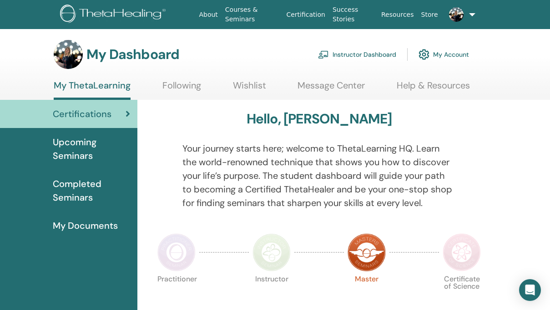
click at [75, 154] on span "Upcoming Seminars" at bounding box center [91, 148] width 77 height 27
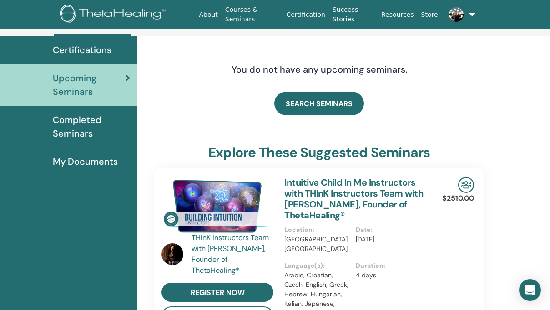
scroll to position [13, 0]
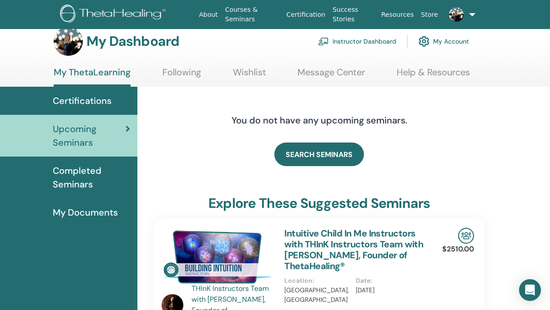
click at [81, 171] on span "Completed Seminars" at bounding box center [91, 177] width 77 height 27
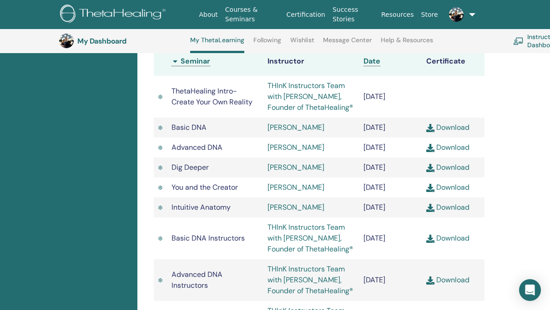
scroll to position [291, 0]
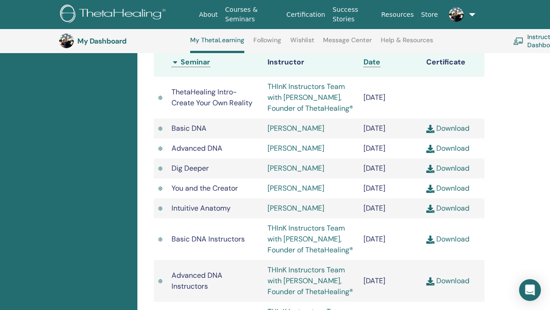
click at [265, 41] on link "Following" at bounding box center [267, 43] width 28 height 15
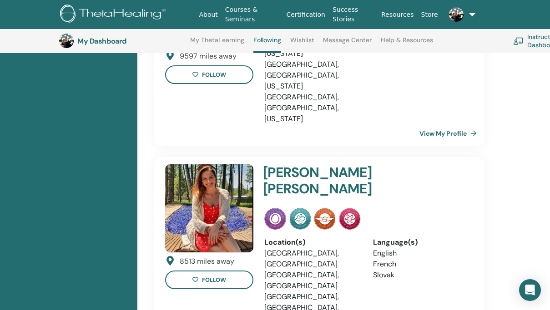
scroll to position [440, 0]
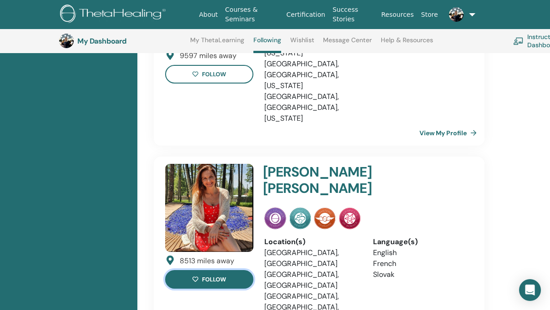
click at [213, 270] on button "follow" at bounding box center [209, 279] width 88 height 19
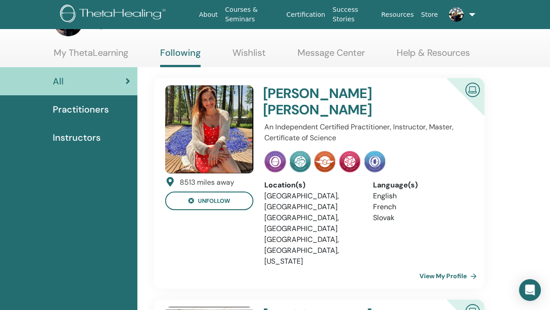
scroll to position [0, 0]
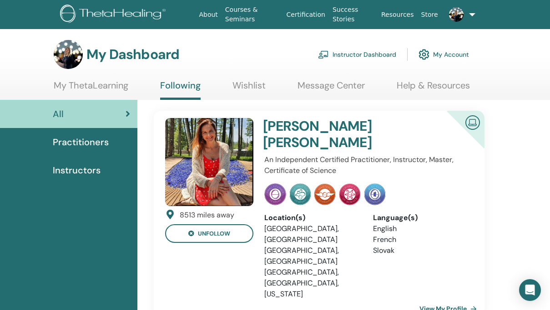
click at [440, 51] on link "My Account" at bounding box center [443, 55] width 50 height 20
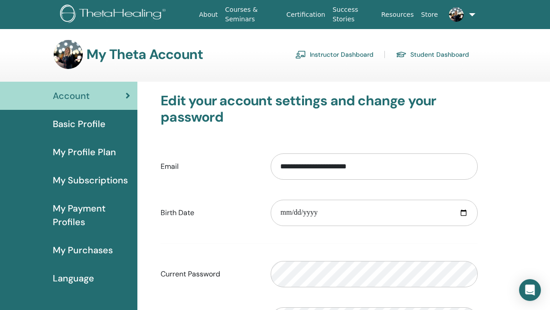
click at [470, 14] on link at bounding box center [457, 14] width 32 height 29
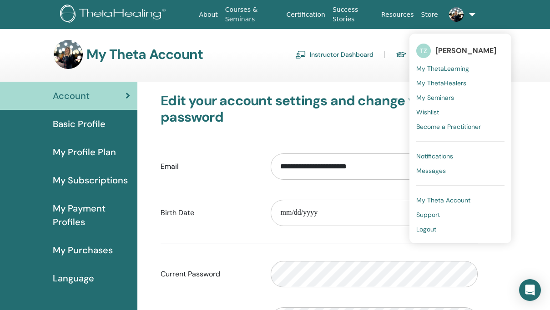
click at [423, 196] on span "My Theta Account" at bounding box center [443, 200] width 54 height 8
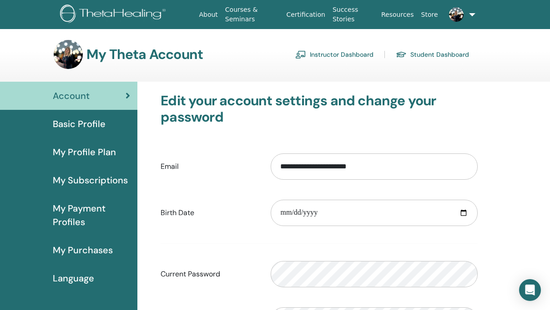
click at [91, 128] on span "Basic Profile" at bounding box center [79, 124] width 53 height 14
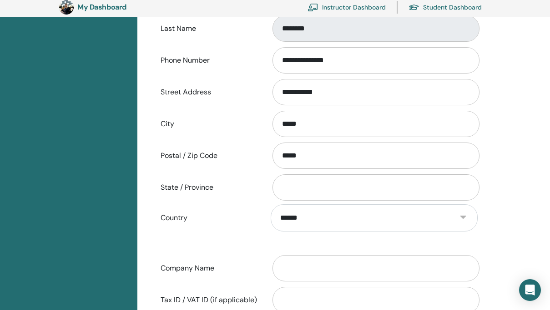
scroll to position [301, 0]
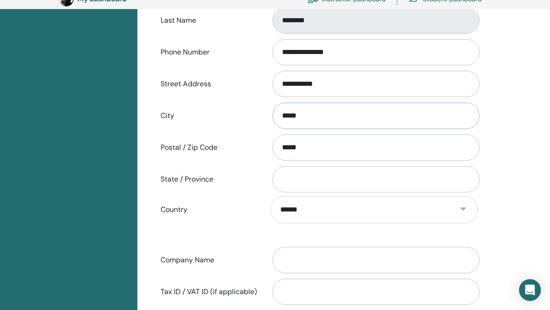
click at [309, 113] on input "*****" at bounding box center [375, 116] width 207 height 26
type input "*"
type input "********"
click at [331, 92] on input "**********" at bounding box center [375, 84] width 207 height 26
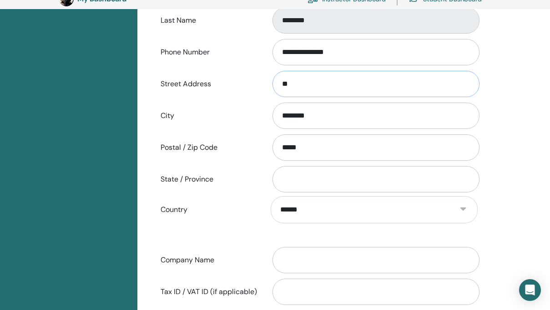
type input "*"
type input "**********"
click at [317, 148] on input "*****" at bounding box center [375, 148] width 207 height 26
type input "*"
type input "*****"
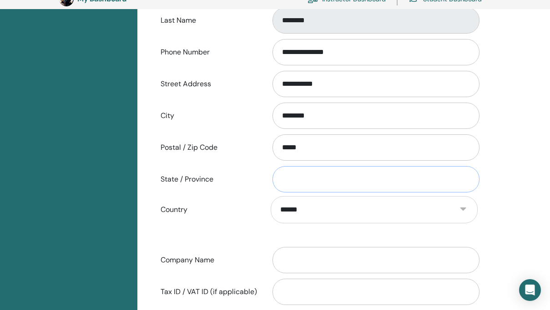
click at [310, 181] on input "State / Province" at bounding box center [375, 179] width 207 height 26
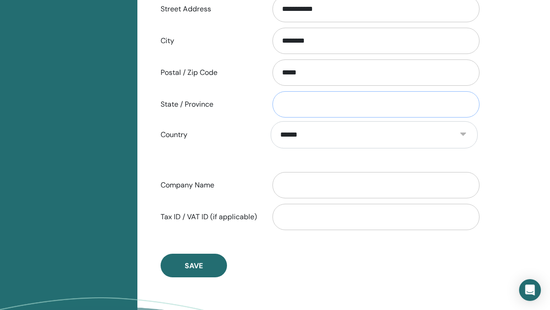
scroll to position [385, 0]
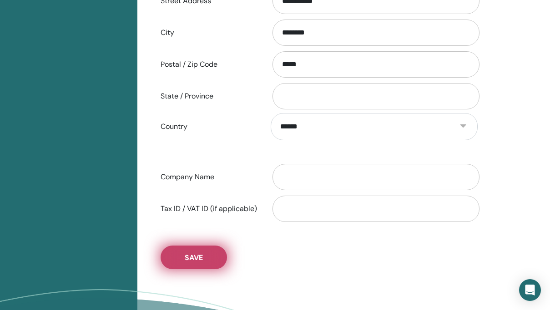
click at [203, 256] on button "Save" at bounding box center [193, 258] width 66 height 24
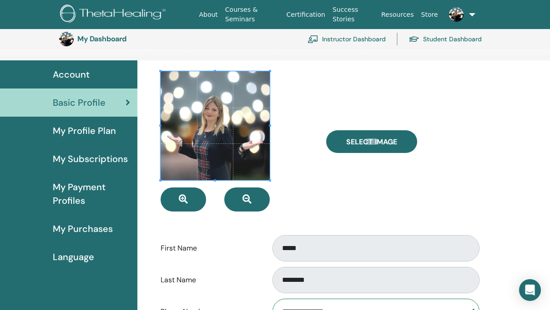
scroll to position [41, 0]
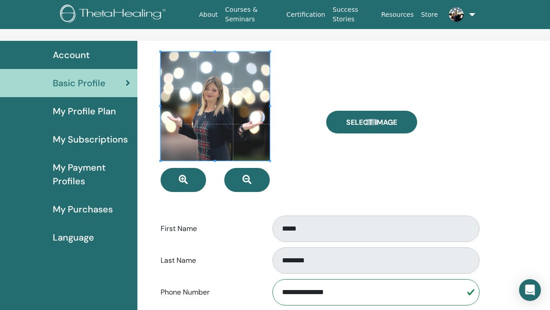
click at [98, 113] on span "My Profile Plan" at bounding box center [84, 112] width 63 height 14
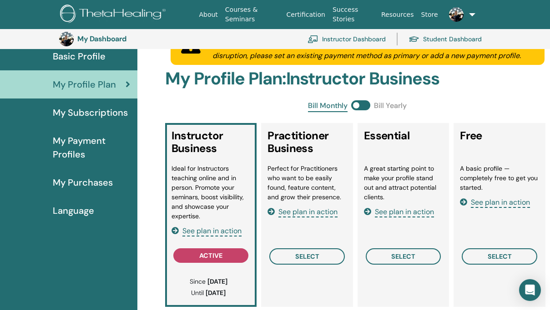
scroll to position [77, 0]
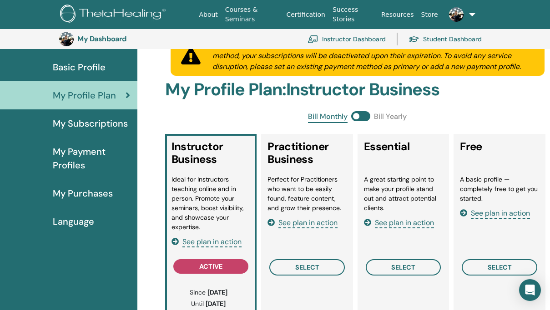
click at [100, 120] on span "My Subscriptions" at bounding box center [90, 124] width 75 height 14
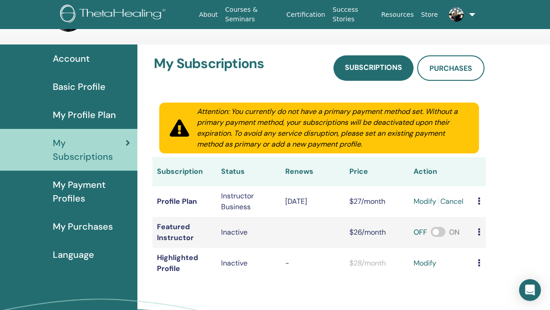
scroll to position [43, 0]
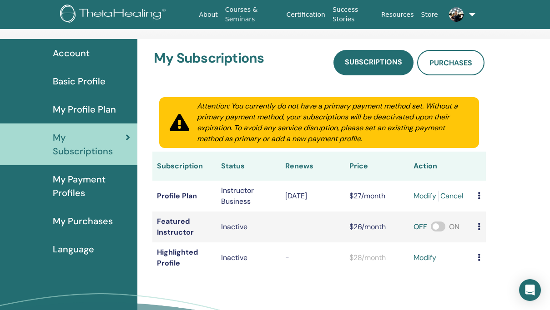
click at [427, 259] on link "modify" at bounding box center [424, 258] width 23 height 11
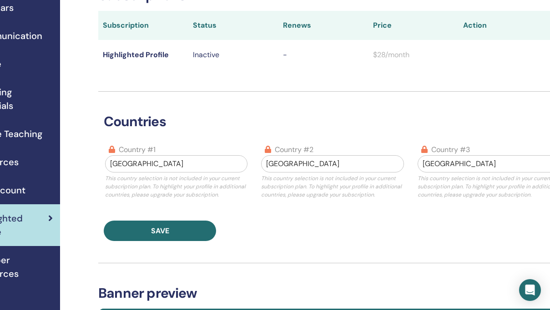
scroll to position [64, 120]
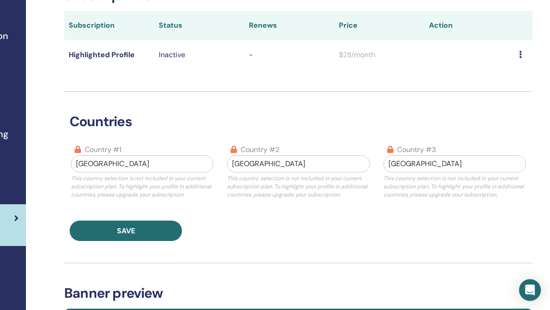
click at [520, 54] on icon at bounding box center [520, 54] width 3 height 7
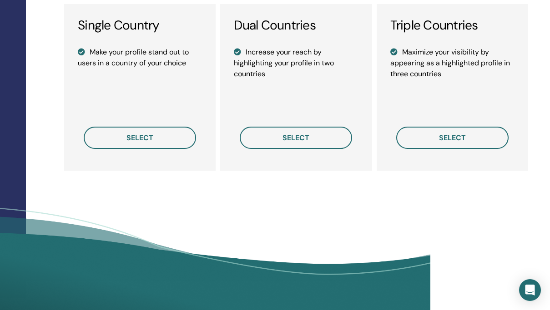
scroll to position [724, 120]
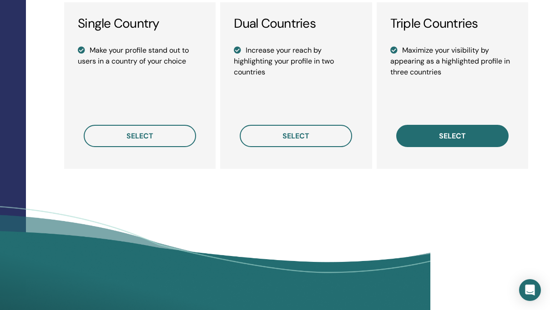
click at [441, 133] on span "select" at bounding box center [452, 136] width 27 height 10
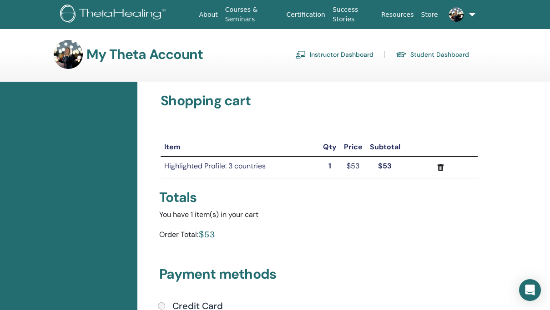
click at [333, 55] on link "Instructor Dashboard" at bounding box center [334, 54] width 78 height 15
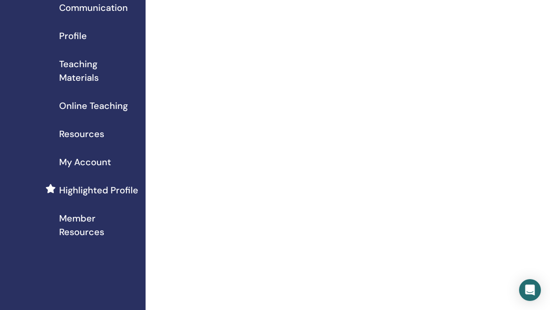
scroll to position [98, 0]
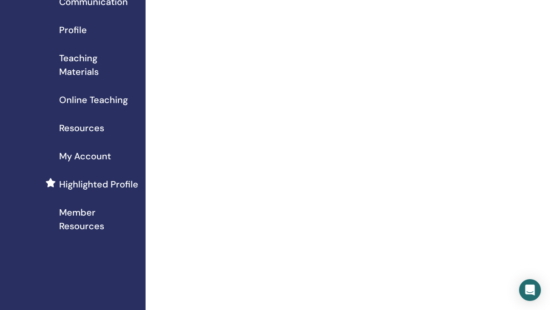
click at [84, 212] on span "Member Resources" at bounding box center [98, 219] width 79 height 27
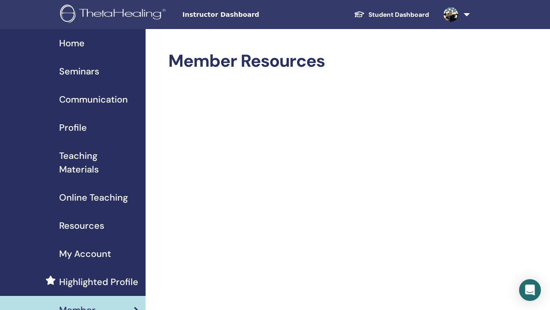
click at [84, 73] on span "Seminars" at bounding box center [79, 72] width 40 height 14
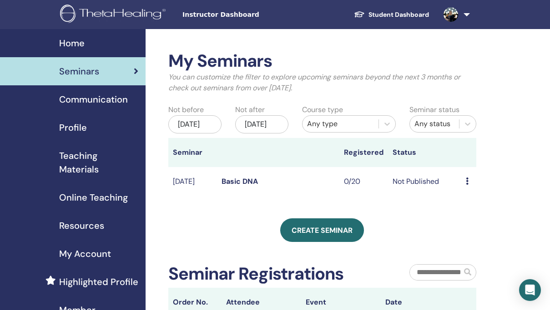
click at [469, 187] on div "Preview Edit Attendees Cancel" at bounding box center [467, 181] width 5 height 11
click at [410, 214] on div "My Seminars You can customize the filter to explore upcoming seminars beyond th…" at bounding box center [322, 184] width 308 height 266
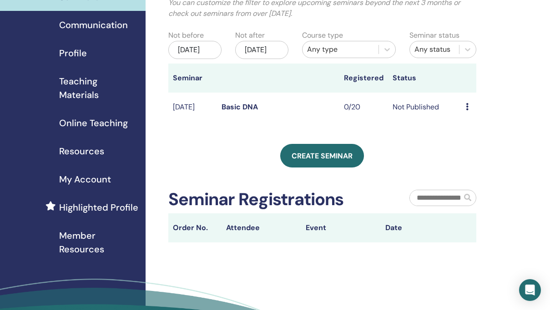
scroll to position [72, 0]
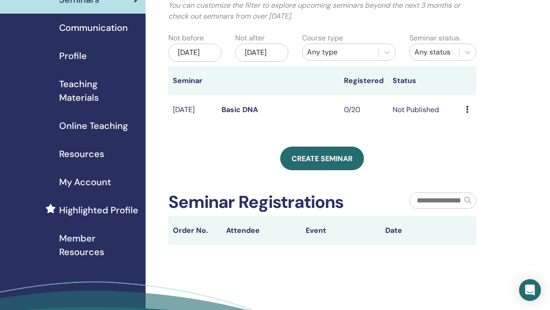
click at [241, 115] on link "Basic DNA" at bounding box center [239, 110] width 36 height 10
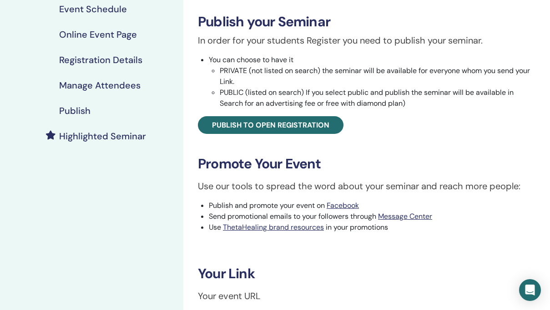
scroll to position [136, 0]
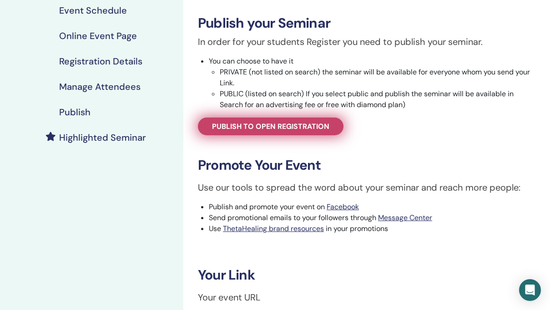
click at [268, 123] on span "Publish to open registration" at bounding box center [270, 127] width 117 height 10
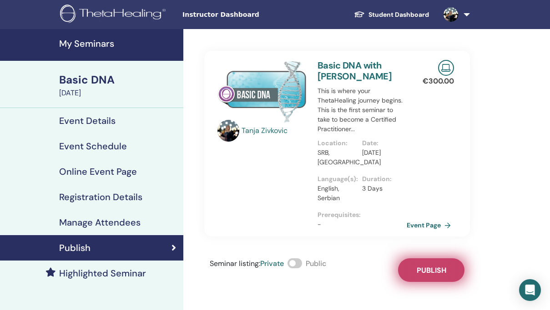
click at [431, 271] on span "Publish" at bounding box center [431, 271] width 30 height 10
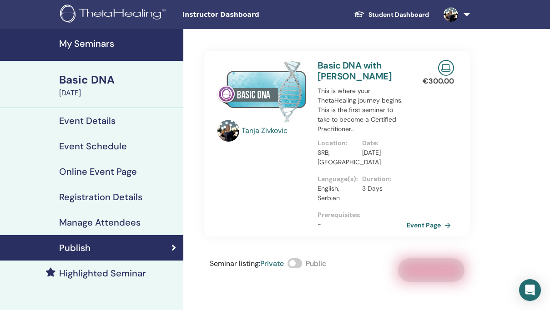
click at [295, 264] on span at bounding box center [294, 264] width 15 height 10
click at [118, 223] on h4 "Manage Attendees" at bounding box center [99, 222] width 81 height 11
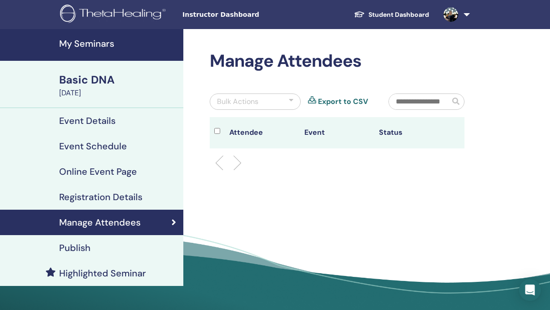
click at [110, 197] on h4 "Registration Details" at bounding box center [100, 197] width 83 height 11
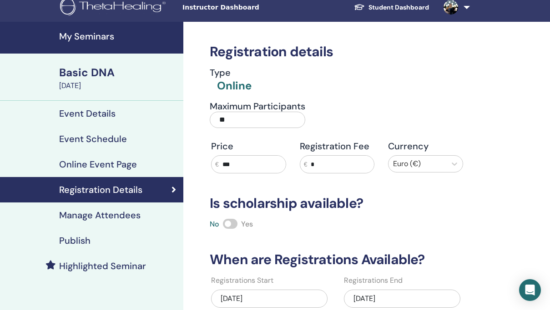
scroll to position [6, 0]
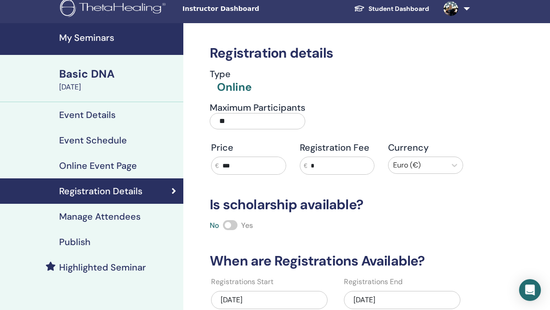
click at [103, 117] on h4 "Event Details" at bounding box center [87, 115] width 56 height 11
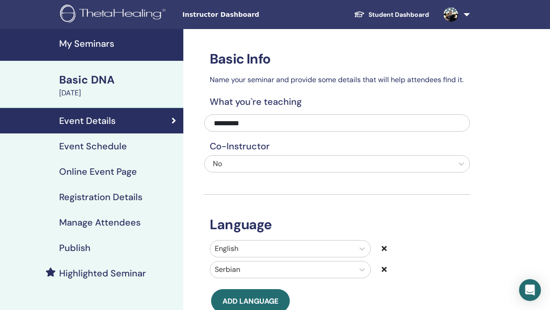
click at [105, 146] on h4 "Event Schedule" at bounding box center [93, 146] width 68 height 11
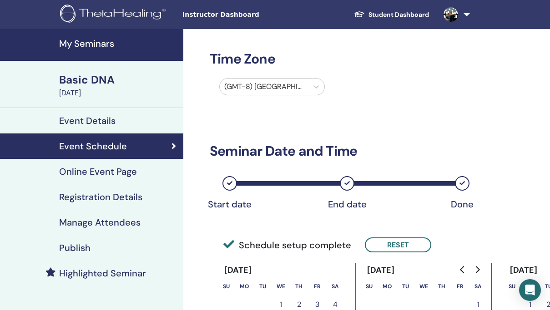
click at [97, 177] on h4 "Online Event Page" at bounding box center [98, 171] width 78 height 11
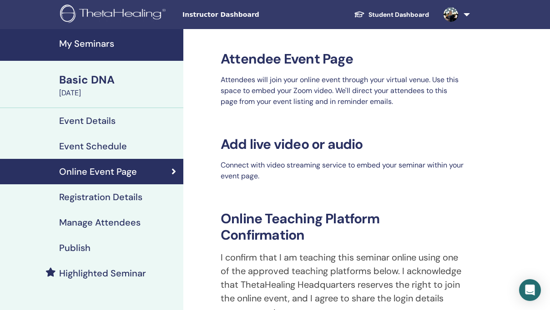
click at [118, 198] on h4 "Registration Details" at bounding box center [100, 197] width 83 height 11
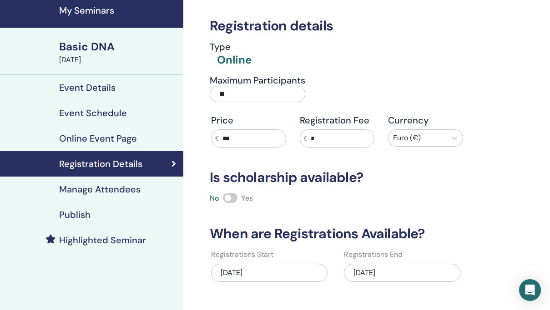
scroll to position [36, 0]
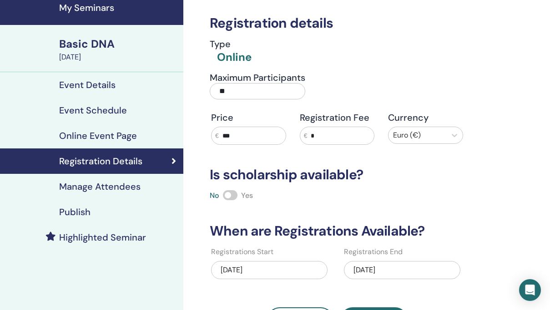
click at [80, 210] on h4 "Publish" at bounding box center [74, 212] width 31 height 11
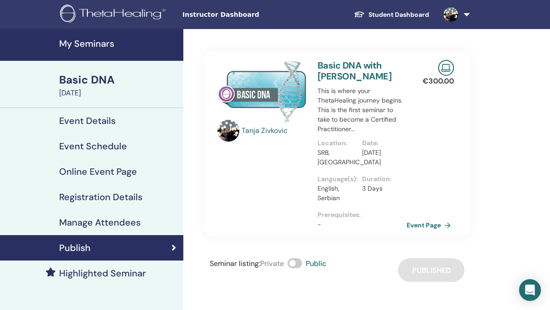
click at [460, 15] on span at bounding box center [451, 13] width 22 height 7
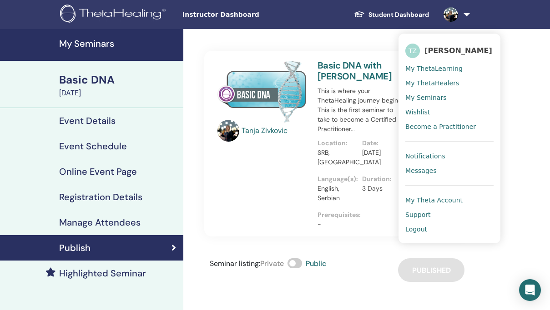
click at [425, 199] on span "My Theta Account" at bounding box center [433, 200] width 57 height 8
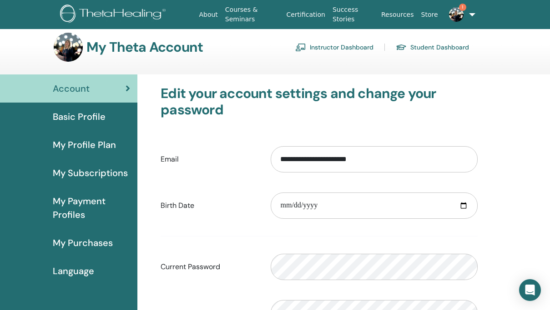
scroll to position [6, 0]
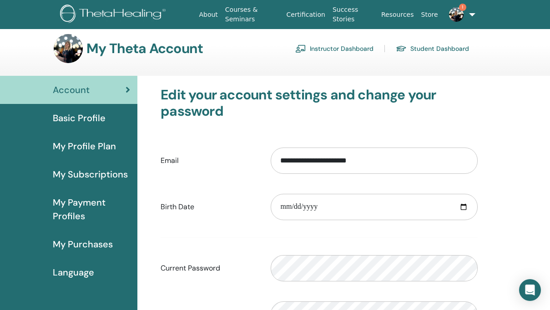
click at [320, 45] on link "Instructor Dashboard" at bounding box center [334, 48] width 78 height 15
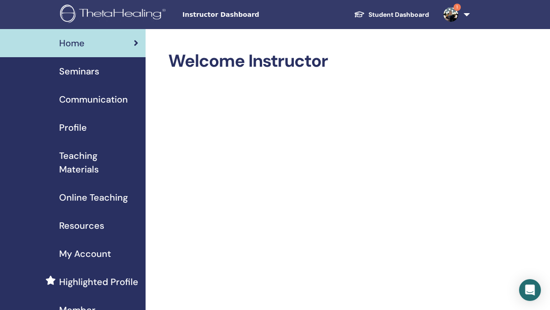
click at [464, 14] on link "1" at bounding box center [454, 14] width 37 height 29
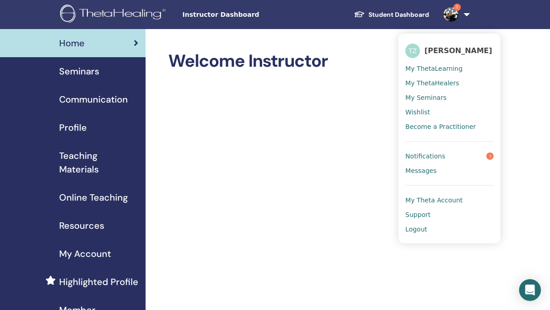
click at [431, 153] on span "Notifications" at bounding box center [425, 156] width 40 height 8
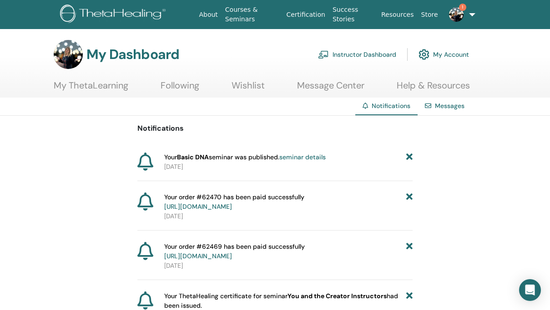
click at [100, 86] on link "My ThetaLearning" at bounding box center [91, 89] width 75 height 18
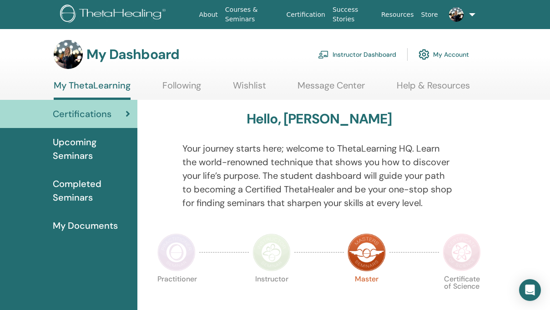
click at [87, 145] on span "Upcoming Seminars" at bounding box center [91, 148] width 77 height 27
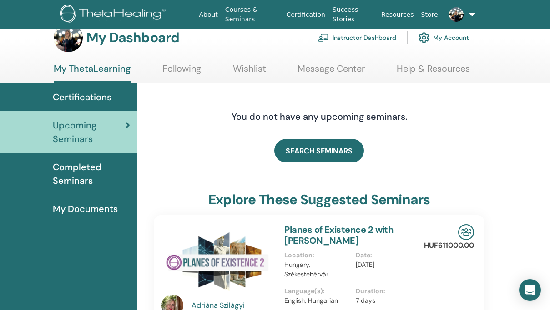
scroll to position [26, 0]
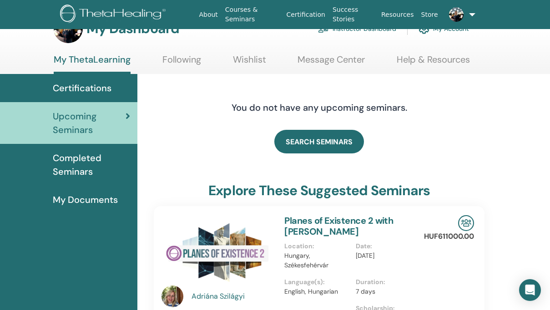
click at [101, 201] on span "My Documents" at bounding box center [85, 200] width 65 height 14
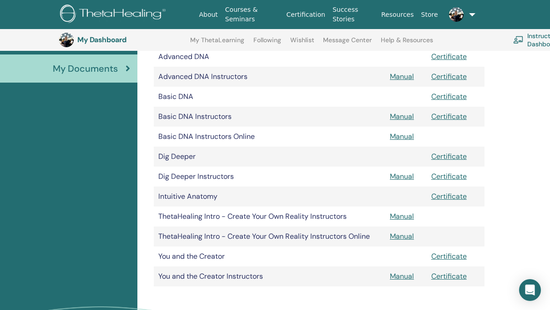
scroll to position [176, 0]
click at [212, 15] on link "About" at bounding box center [208, 14] width 26 height 17
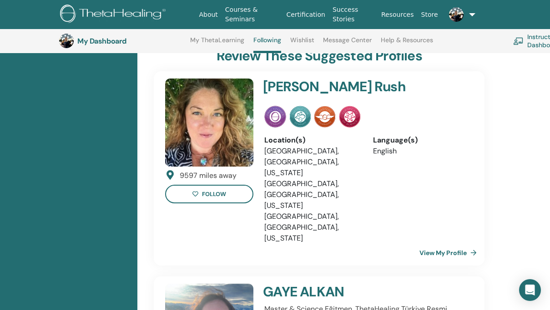
scroll to position [465, 0]
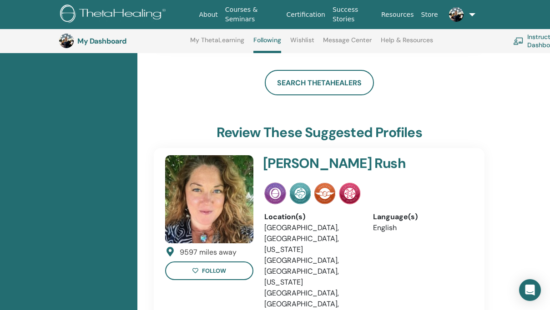
click at [456, 15] on img at bounding box center [456, 14] width 15 height 15
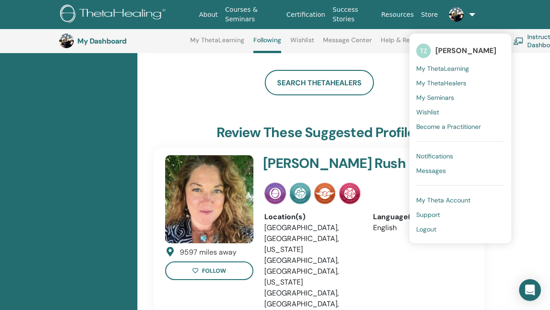
click at [430, 197] on span "My Theta Account" at bounding box center [443, 200] width 54 height 8
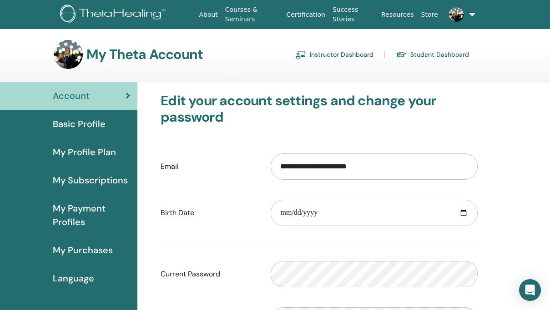
click at [92, 120] on span "Basic Profile" at bounding box center [79, 124] width 53 height 14
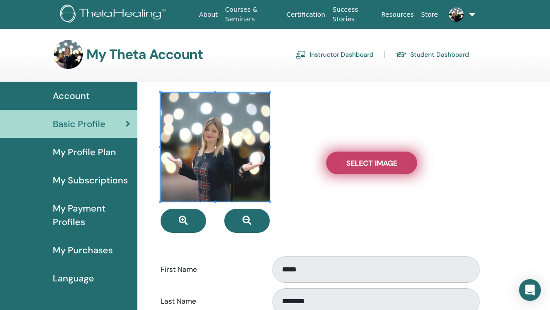
click at [359, 169] on label "Select Image" at bounding box center [371, 163] width 91 height 23
click at [365, 166] on input "Select Image" at bounding box center [371, 163] width 12 height 6
type input "**********"
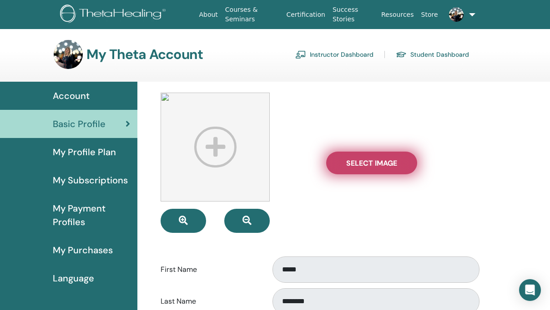
click at [355, 164] on span "Select Image" at bounding box center [371, 164] width 51 height 10
click at [365, 164] on input "Select Image" at bounding box center [371, 163] width 12 height 6
type input "**********"
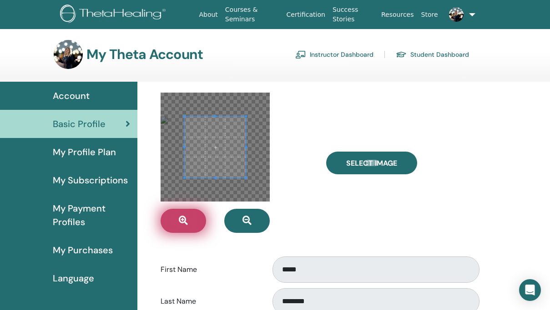
click at [184, 220] on icon "button" at bounding box center [183, 220] width 9 height 9
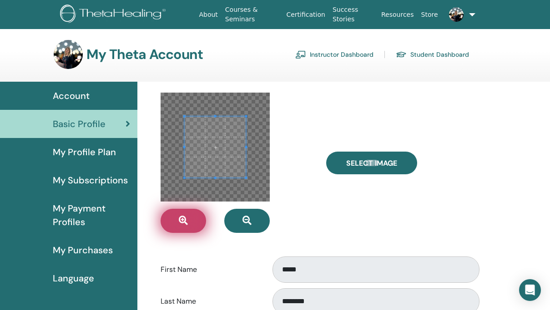
click at [184, 220] on icon "button" at bounding box center [183, 220] width 9 height 9
click at [179, 220] on icon "button" at bounding box center [183, 220] width 9 height 9
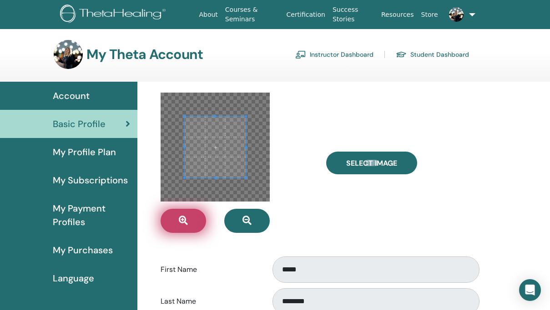
click at [179, 220] on icon "button" at bounding box center [183, 220] width 9 height 9
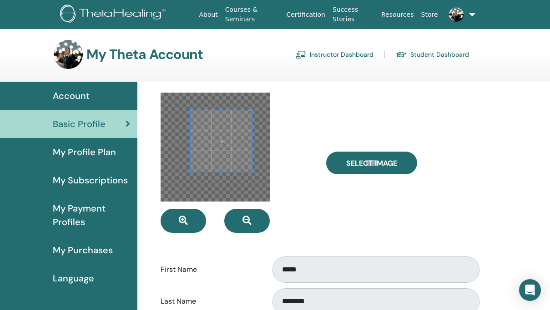
click at [217, 142] on span at bounding box center [220, 140] width 61 height 61
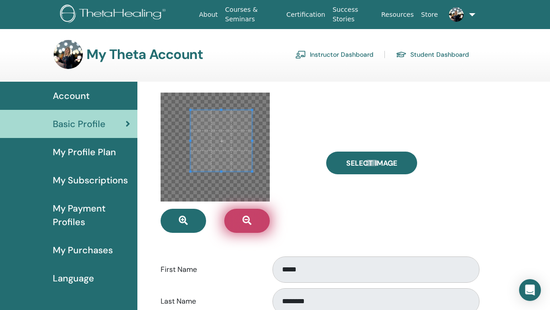
click at [240, 217] on button "button" at bounding box center [246, 221] width 45 height 24
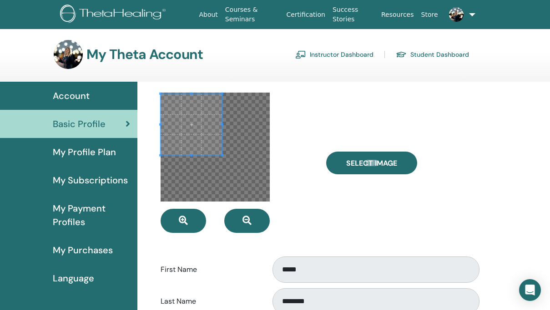
click at [161, 95] on div at bounding box center [190, 124] width 61 height 61
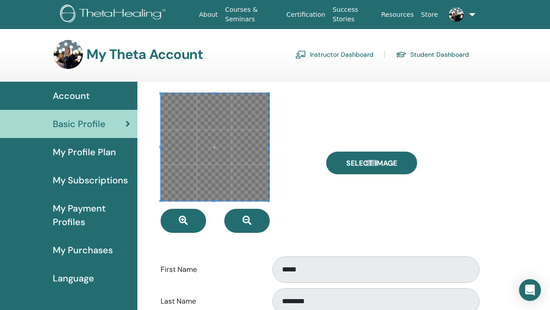
click at [269, 192] on div at bounding box center [214, 147] width 109 height 109
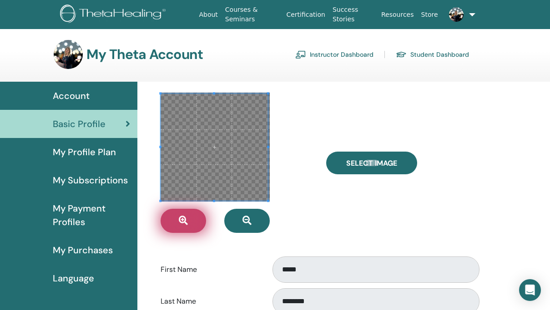
click at [186, 224] on icon "button" at bounding box center [183, 220] width 9 height 9
click at [194, 220] on button "button" at bounding box center [182, 221] width 45 height 24
click at [190, 224] on button "button" at bounding box center [182, 221] width 45 height 24
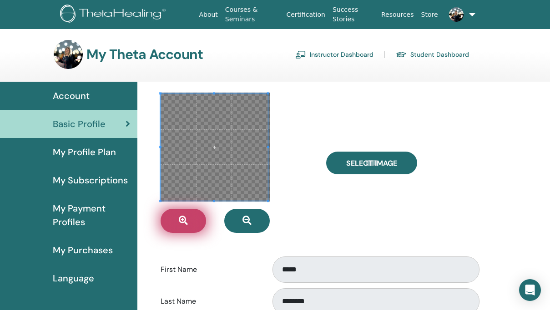
click at [190, 224] on button "button" at bounding box center [182, 221] width 45 height 24
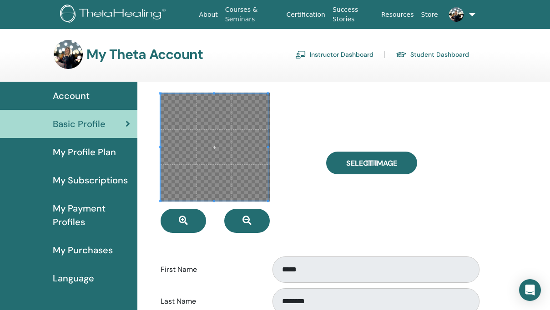
drag, startPoint x: 231, startPoint y: 140, endPoint x: 219, endPoint y: 141, distance: 11.9
click at [220, 140] on span at bounding box center [213, 147] width 107 height 107
click at [204, 176] on span at bounding box center [213, 147] width 107 height 107
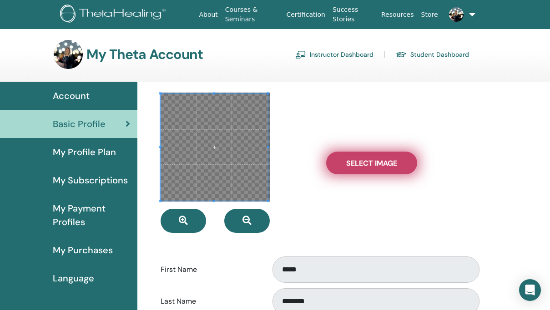
click at [356, 159] on span "Select Image" at bounding box center [371, 164] width 51 height 10
click at [365, 160] on input "Select Image" at bounding box center [371, 163] width 12 height 6
click at [358, 162] on span "Select Image" at bounding box center [371, 164] width 51 height 10
click at [365, 162] on input "Select Image" at bounding box center [371, 163] width 12 height 6
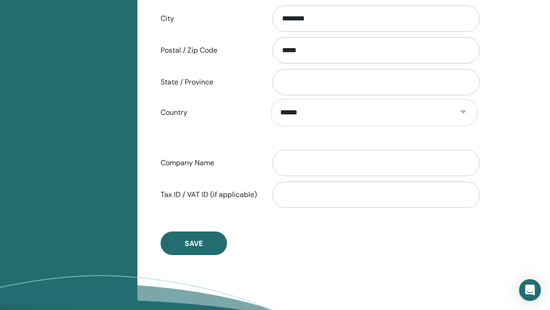
scroll to position [407, 0]
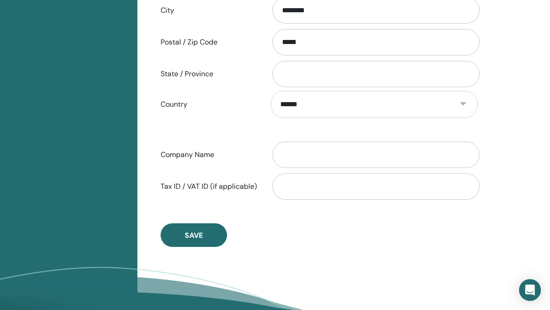
click at [190, 240] on span "Save" at bounding box center [194, 236] width 18 height 10
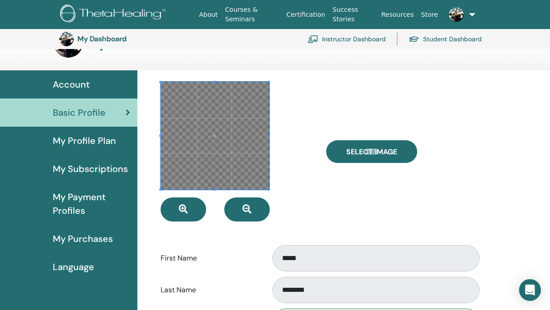
scroll to position [0, 0]
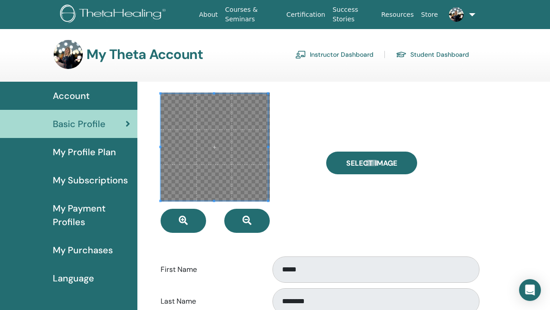
click at [242, 15] on link "Courses & Seminars" at bounding box center [251, 14] width 61 height 26
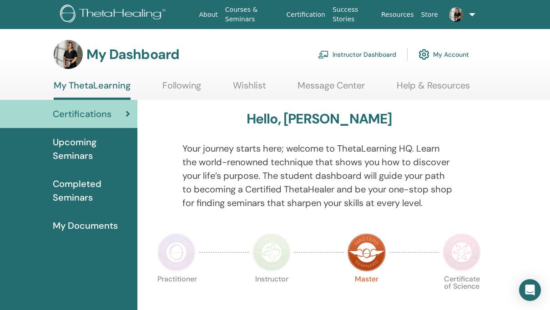
click at [446, 51] on link "My Account" at bounding box center [443, 55] width 50 height 20
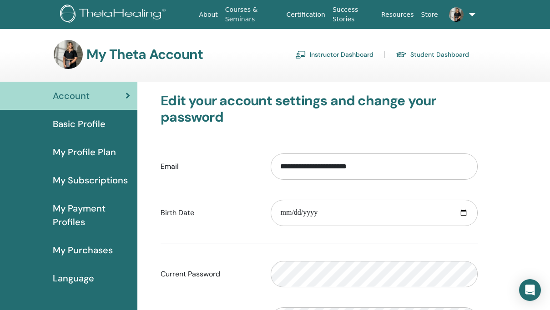
click at [356, 54] on link "Instructor Dashboard" at bounding box center [334, 54] width 78 height 15
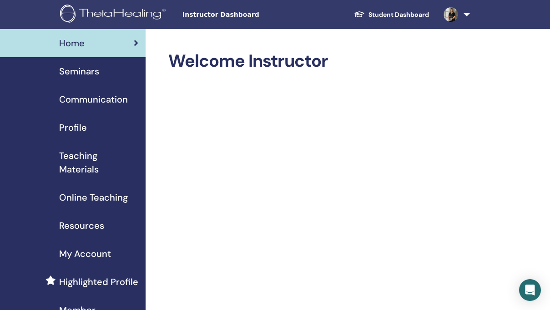
click at [87, 69] on span "Seminars" at bounding box center [79, 72] width 40 height 14
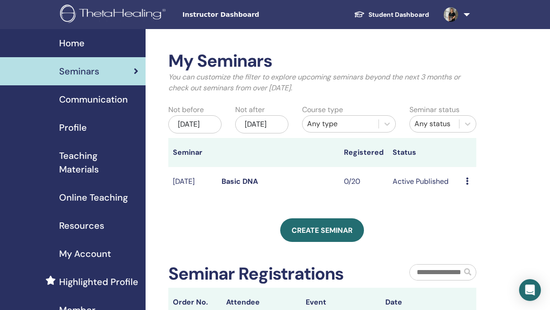
click at [466, 185] on icon at bounding box center [466, 181] width 3 height 7
click at [388, 207] on div "My Seminars You can customize the filter to explore upcoming seminars beyond th…" at bounding box center [322, 184] width 308 height 266
click at [239, 186] on link "Basic DNA" at bounding box center [239, 182] width 36 height 10
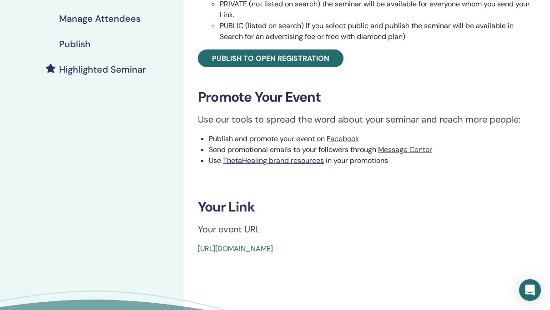
scroll to position [244, 0]
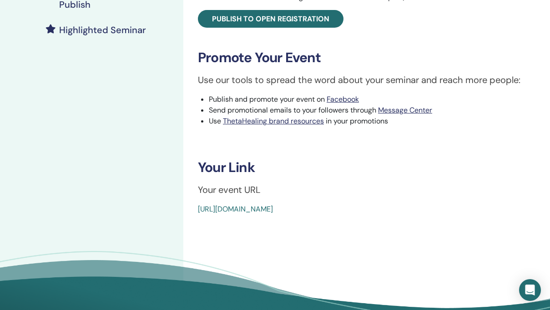
drag, startPoint x: 406, startPoint y: 206, endPoint x: 193, endPoint y: 209, distance: 212.8
click at [195, 211] on div "Basic DNA Event Type Online Event Status Active Published Registrations 0/20 Pu…" at bounding box center [366, 11] width 355 height 408
copy link "[URL][DOMAIN_NAME]"
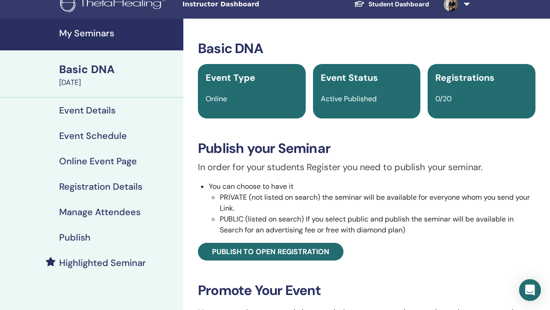
scroll to position [0, 0]
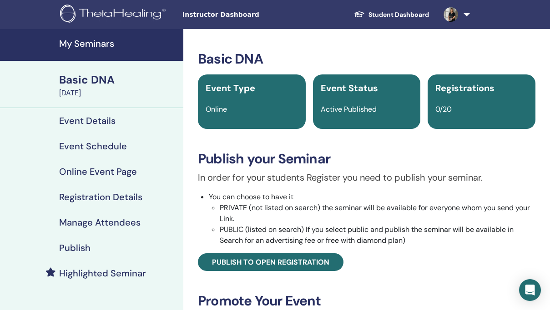
click at [462, 13] on link at bounding box center [454, 14] width 37 height 29
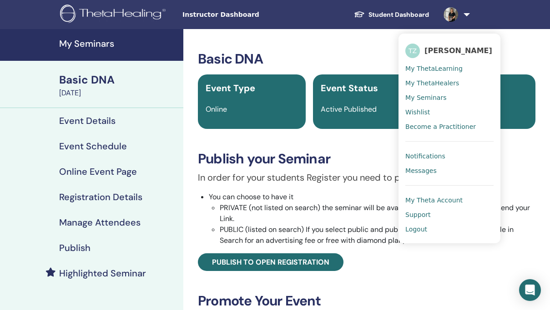
click at [423, 198] on span "My Theta Account" at bounding box center [433, 200] width 57 height 8
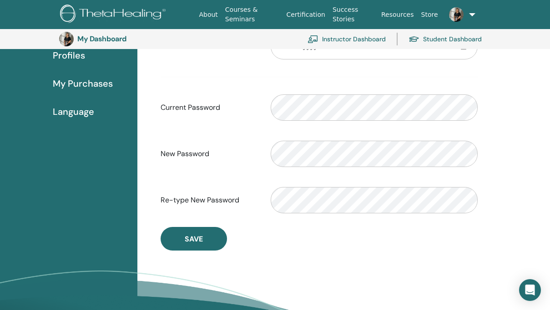
scroll to position [181, 0]
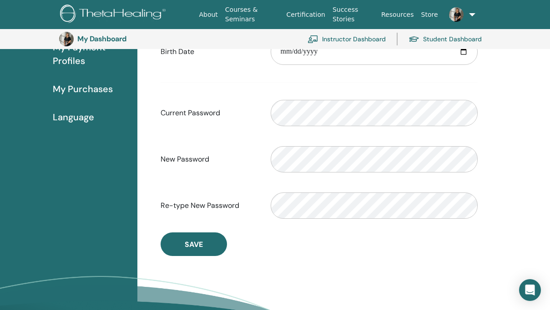
click at [74, 115] on span "Language" at bounding box center [73, 117] width 41 height 14
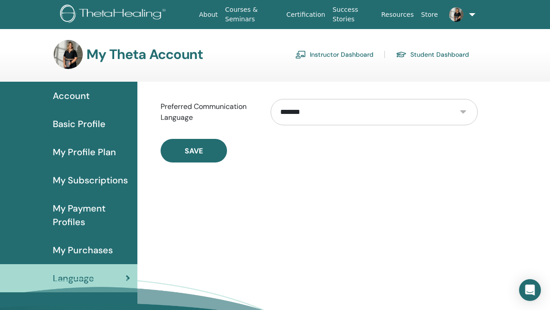
click at [303, 113] on select "**********" at bounding box center [373, 112] width 207 height 26
click at [430, 105] on select "**********" at bounding box center [373, 112] width 207 height 26
click at [325, 109] on select "**********" at bounding box center [373, 112] width 207 height 26
select select "***"
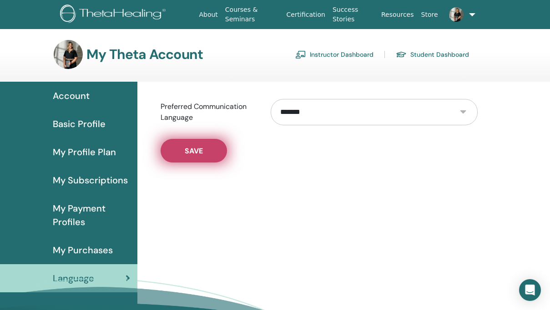
click at [212, 149] on button "Save" at bounding box center [193, 151] width 66 height 24
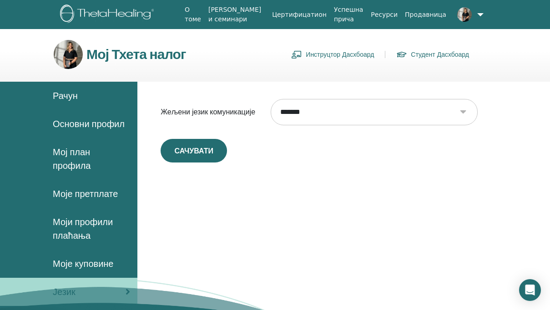
click at [290, 115] on select "**********" at bounding box center [373, 112] width 207 height 26
select select "***"
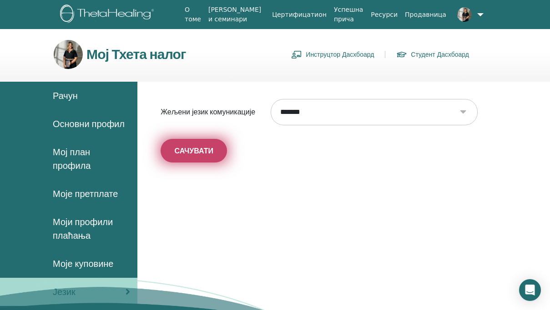
click at [195, 143] on button "сачувати" at bounding box center [193, 151] width 66 height 24
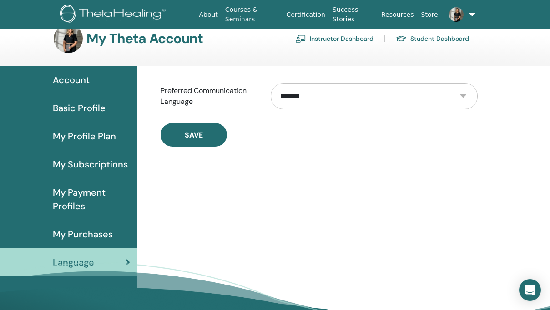
scroll to position [14, 0]
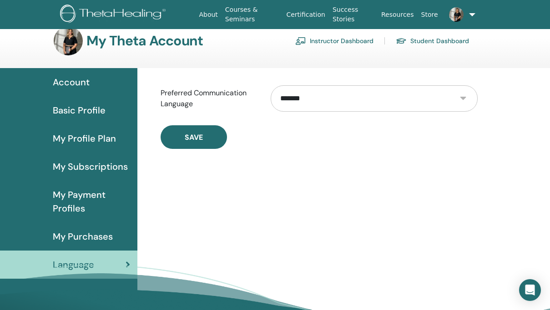
click at [84, 141] on span "My Profile Plan" at bounding box center [84, 139] width 63 height 14
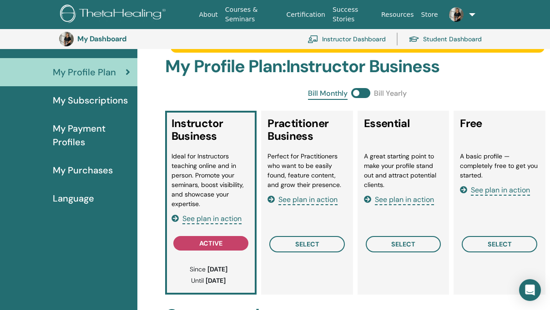
scroll to position [100, 0]
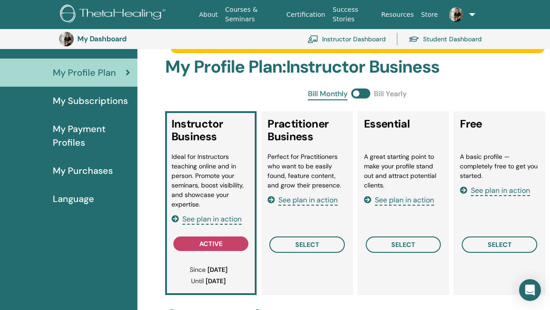
click at [203, 225] on span "See plan in action" at bounding box center [211, 220] width 59 height 10
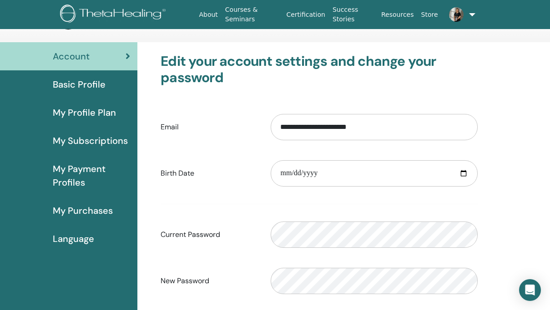
scroll to position [38, 0]
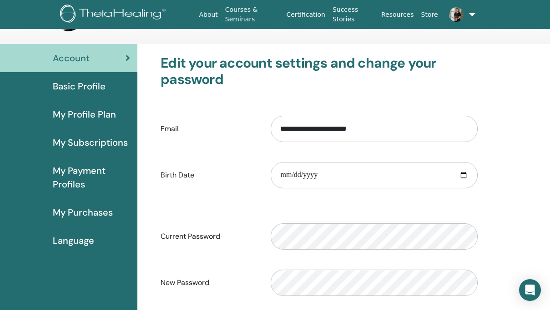
click at [91, 85] on span "Basic Profile" at bounding box center [79, 87] width 53 height 14
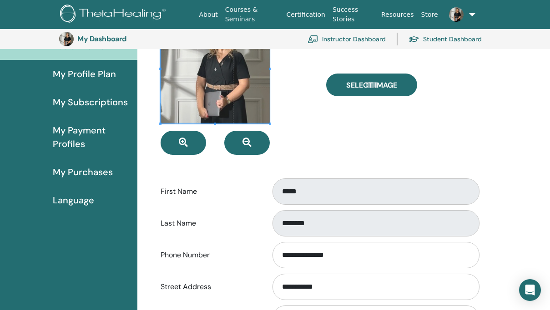
scroll to position [39, 0]
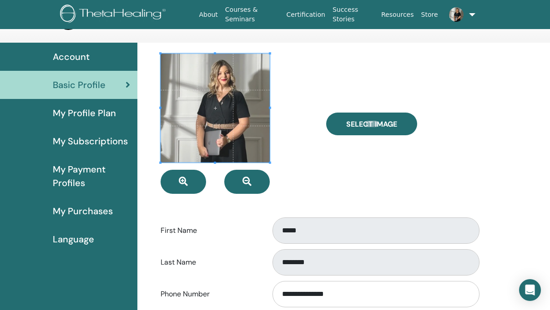
click at [100, 113] on span "My Profile Plan" at bounding box center [84, 113] width 63 height 14
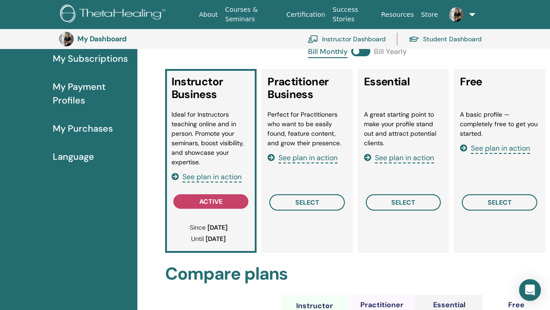
scroll to position [145, 0]
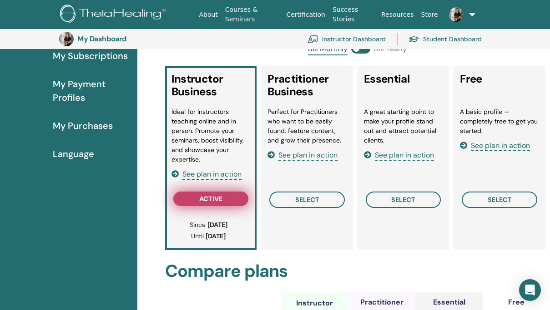
click at [212, 203] on span "active" at bounding box center [210, 198] width 23 height 7
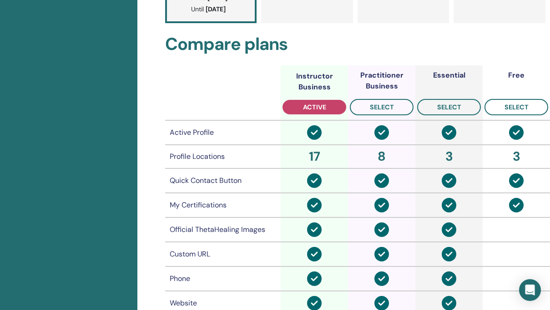
scroll to position [0, 0]
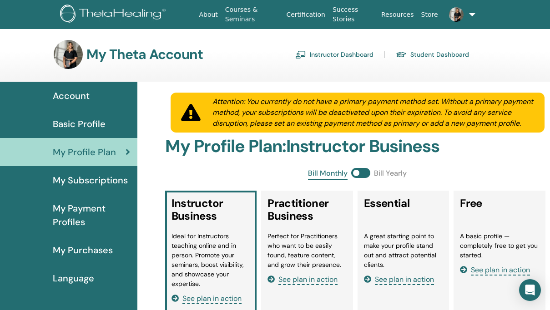
click at [90, 183] on span "My Subscriptions" at bounding box center [90, 181] width 75 height 14
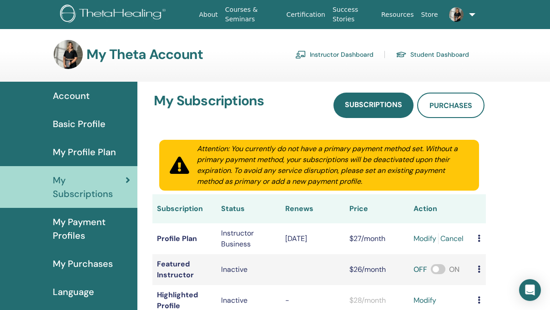
click at [75, 99] on span "Account" at bounding box center [71, 96] width 37 height 14
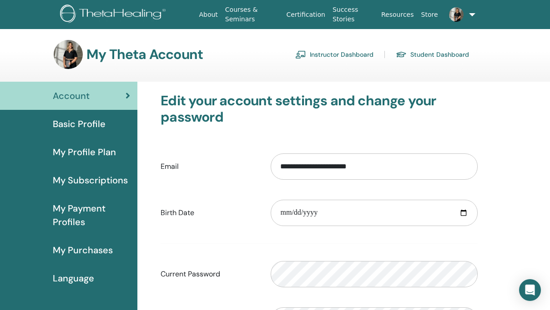
click at [425, 55] on link "Student Dashboard" at bounding box center [431, 54] width 73 height 15
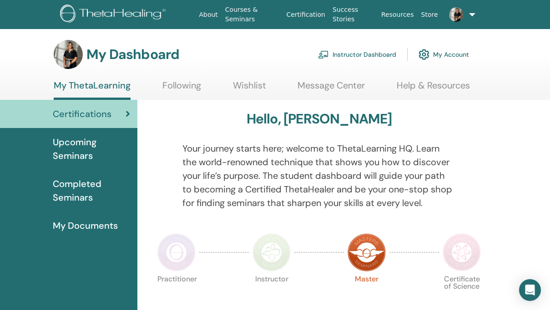
click at [369, 55] on link "Instructor Dashboard" at bounding box center [357, 55] width 78 height 20
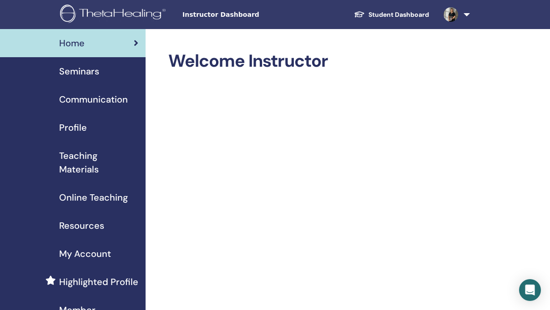
click at [76, 128] on span "Profile" at bounding box center [73, 128] width 28 height 14
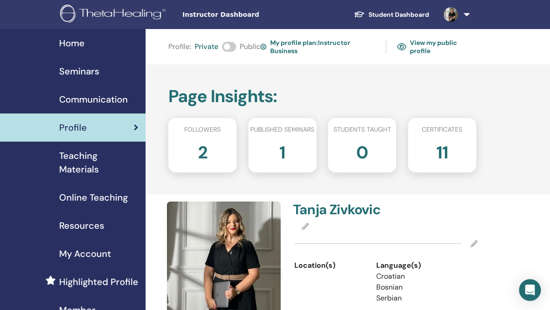
click at [204, 156] on h2 "2" at bounding box center [203, 150] width 10 height 25
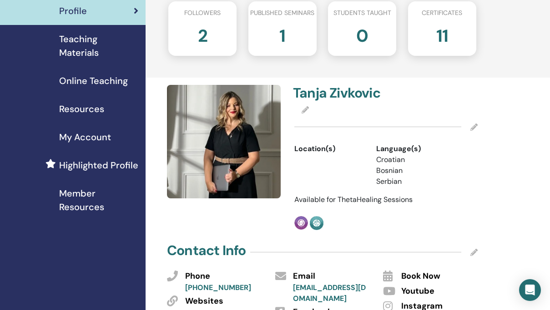
scroll to position [123, 0]
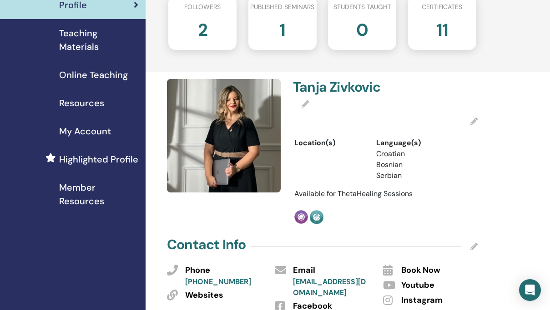
click at [475, 125] on icon at bounding box center [473, 121] width 7 height 7
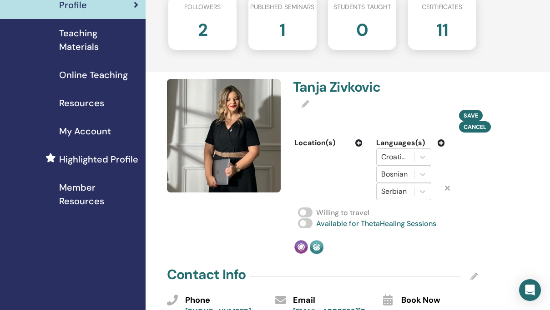
click at [305, 218] on span at bounding box center [305, 213] width 15 height 10
click at [441, 147] on icon at bounding box center [440, 143] width 7 height 7
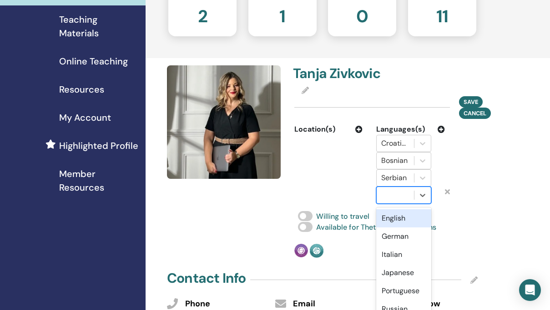
click at [395, 224] on div "Tanja Zivkovic Save Cancel Location(s) Languages(s) Croatian Bosnian Serbian op…" at bounding box center [386, 161] width 194 height 193
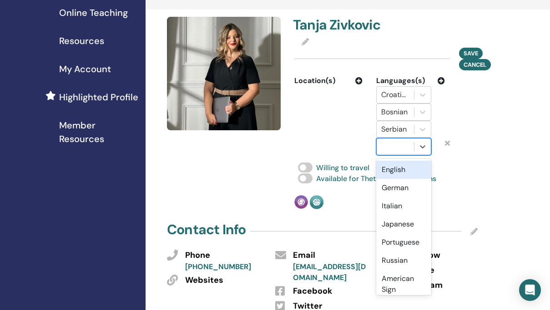
scroll to position [190, 0]
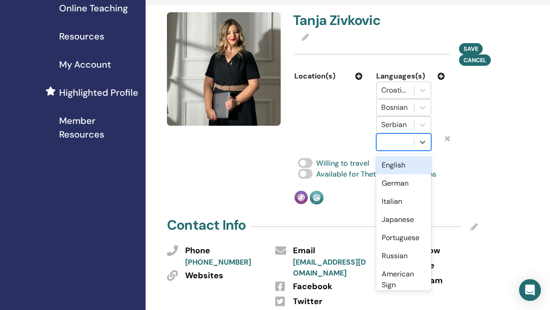
click at [392, 175] on div "English" at bounding box center [403, 165] width 55 height 18
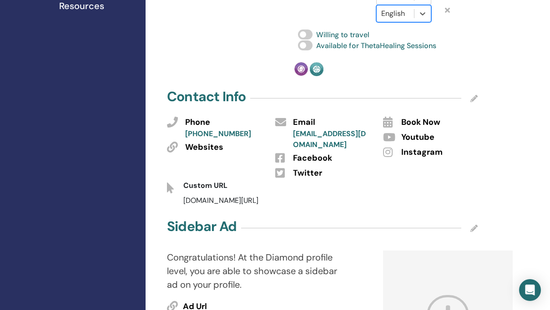
scroll to position [322, 0]
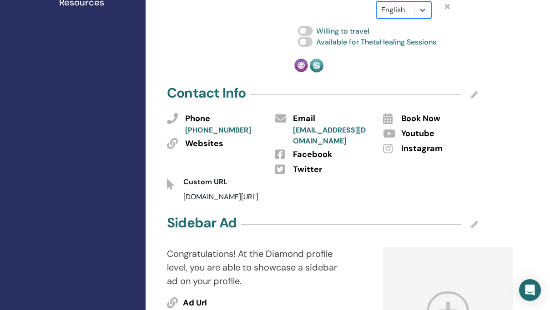
click at [472, 99] on icon at bounding box center [473, 94] width 7 height 7
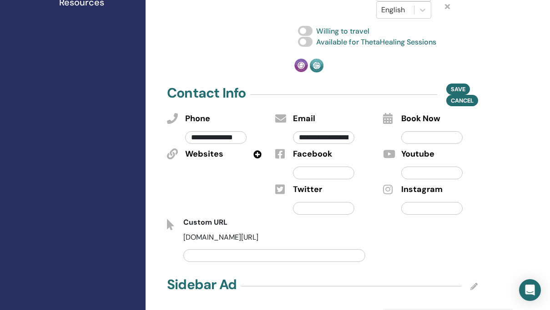
click at [320, 180] on input "text" at bounding box center [323, 173] width 61 height 13
paste input "**********"
type input "**********"
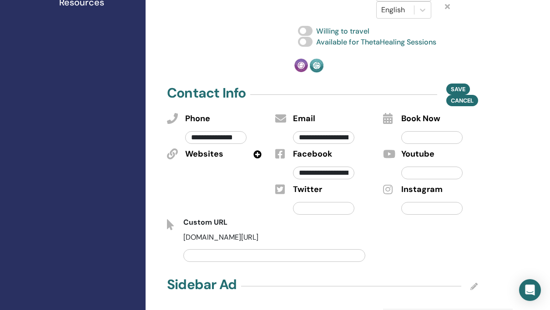
click at [414, 180] on input "text" at bounding box center [431, 173] width 61 height 13
paste input "**********"
type input "**********"
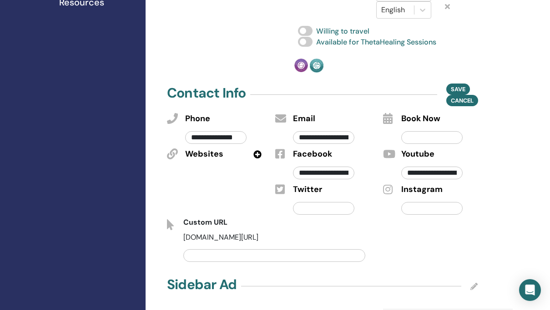
click at [425, 215] on input "text" at bounding box center [431, 208] width 61 height 13
paste input "**********"
type input "**********"
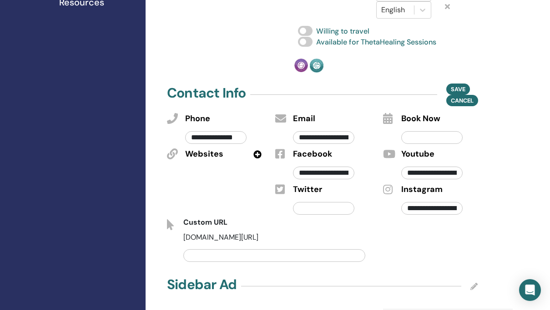
click at [280, 257] on input "text" at bounding box center [274, 256] width 182 height 13
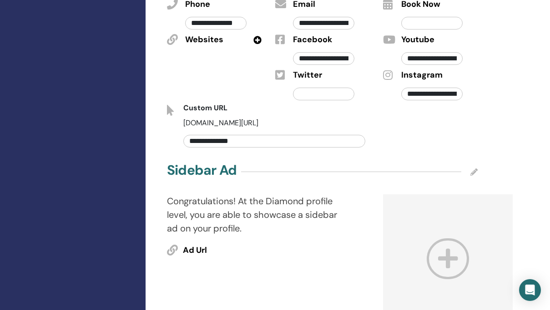
scroll to position [445, 0]
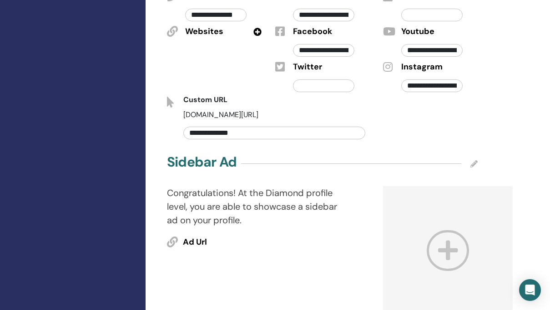
type input "**********"
click at [473, 168] on icon at bounding box center [473, 163] width 7 height 7
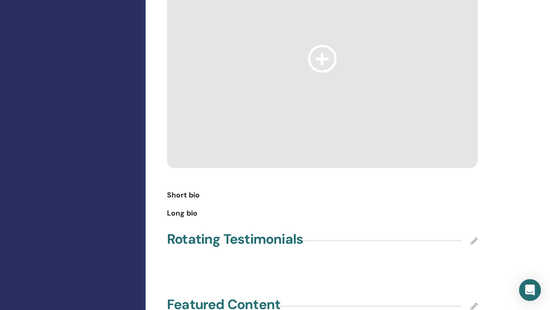
scroll to position [1029, 0]
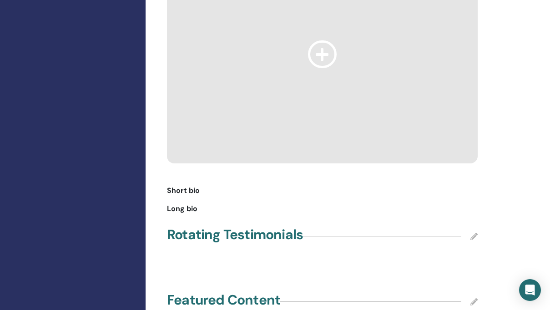
click at [475, 234] on icon at bounding box center [473, 236] width 7 height 7
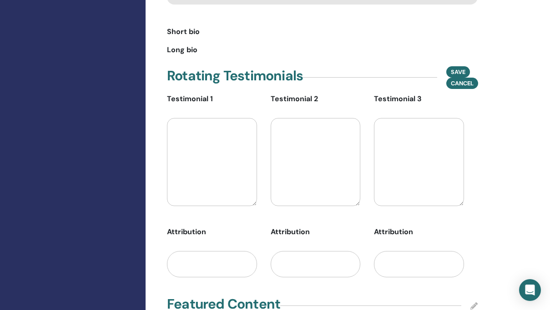
scroll to position [1192, 0]
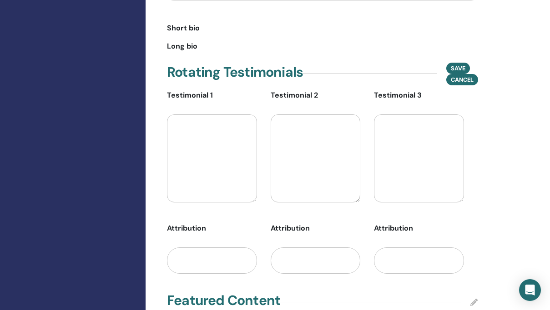
click at [210, 140] on textarea at bounding box center [212, 159] width 90 height 88
click at [196, 261] on input "text" at bounding box center [212, 261] width 90 height 26
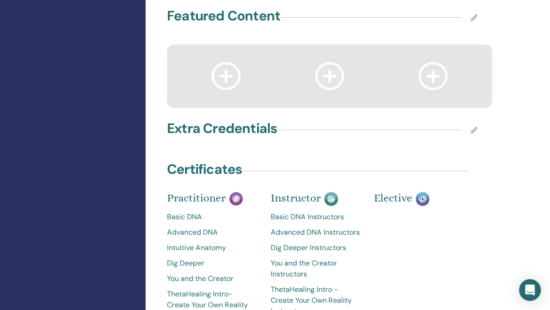
scroll to position [1476, 0]
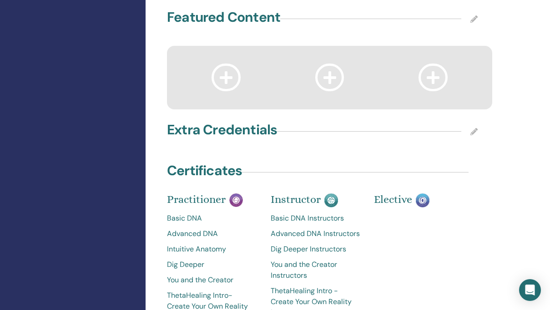
click at [473, 129] on icon at bounding box center [473, 131] width 7 height 7
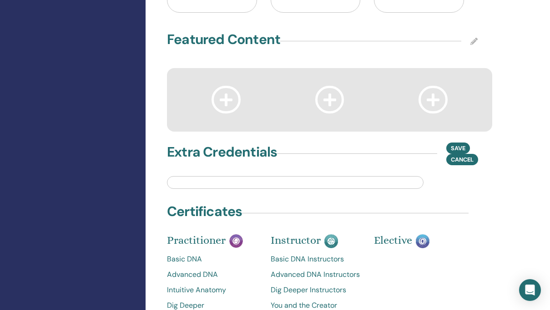
scroll to position [1453, 0]
click at [237, 180] on input "text" at bounding box center [295, 183] width 256 height 13
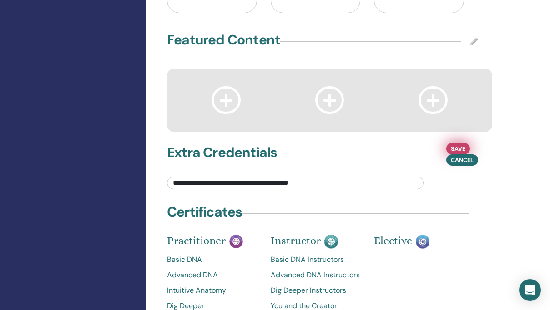
type input "**********"
click at [452, 144] on span "Save" at bounding box center [457, 149] width 15 height 10
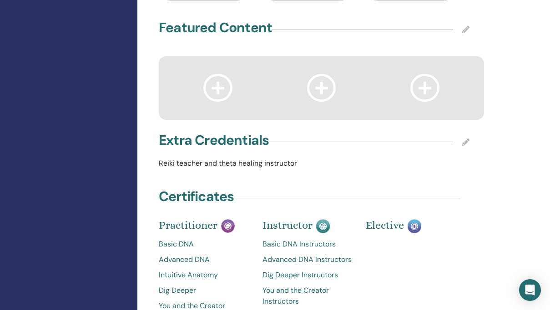
scroll to position [1444, 8]
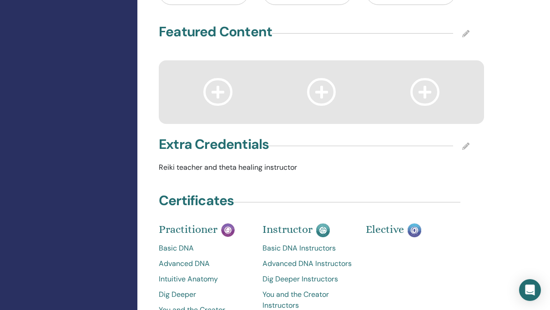
click at [222, 87] on icon at bounding box center [217, 92] width 29 height 28
click at [466, 30] on icon at bounding box center [465, 33] width 7 height 7
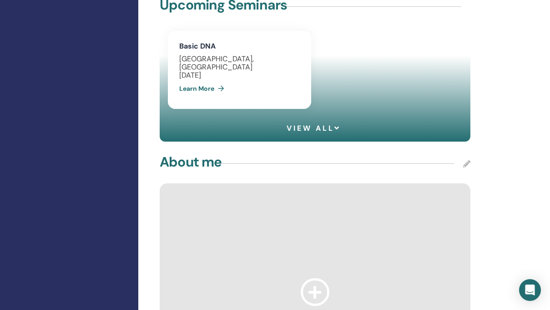
scroll to position [781, 7]
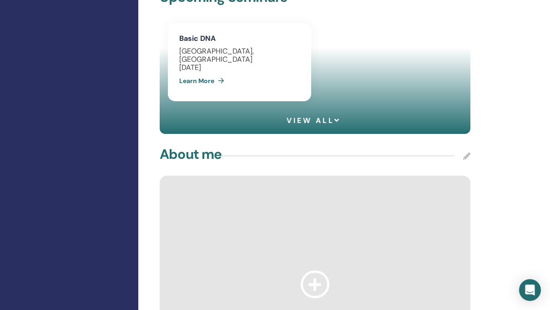
click at [465, 153] on icon at bounding box center [466, 156] width 7 height 7
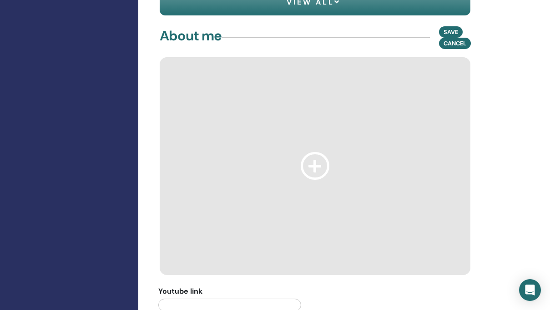
scroll to position [953, 7]
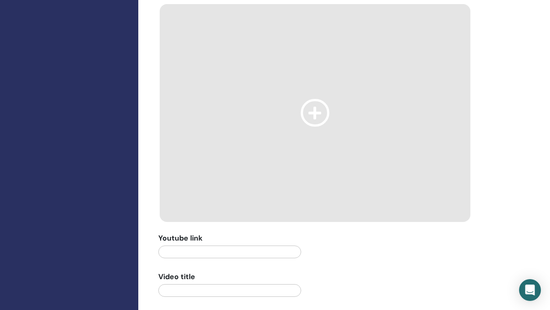
click at [320, 112] on icon at bounding box center [314, 113] width 29 height 28
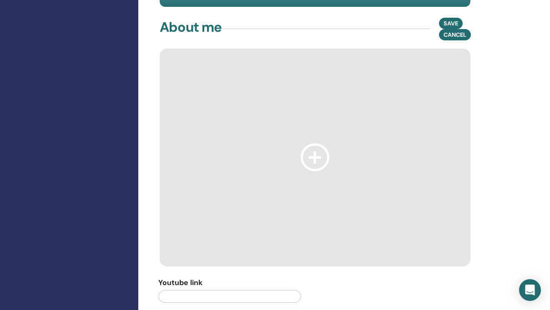
scroll to position [903, 7]
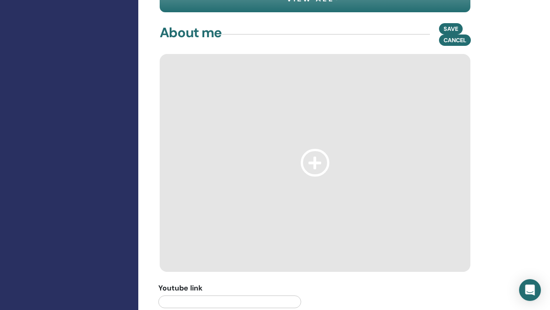
click at [281, 153] on div at bounding box center [315, 163] width 310 height 218
click at [318, 164] on icon at bounding box center [314, 163] width 29 height 28
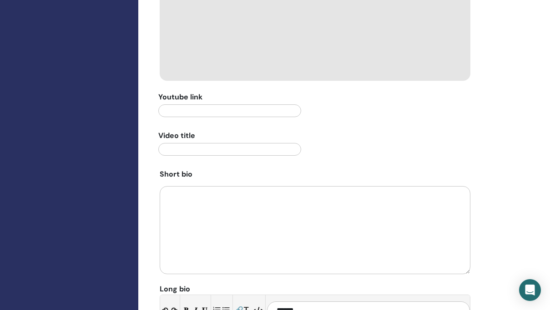
scroll to position [1100, 7]
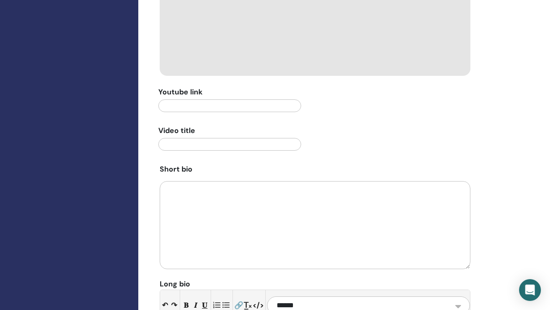
click at [213, 198] on textarea at bounding box center [315, 225] width 310 height 88
paste textarea "**********"
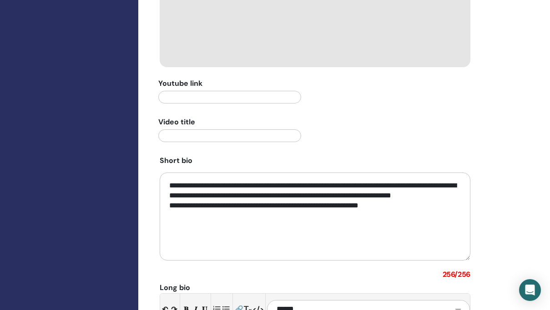
scroll to position [1109, 7]
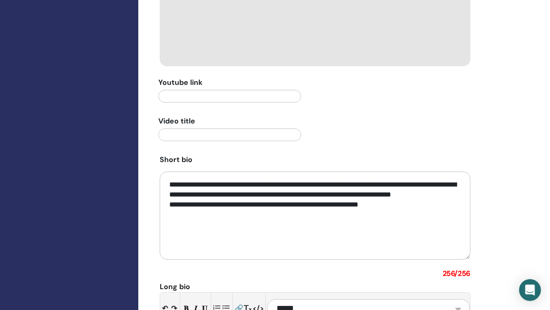
click at [243, 216] on textarea "**********" at bounding box center [315, 216] width 310 height 88
paste textarea
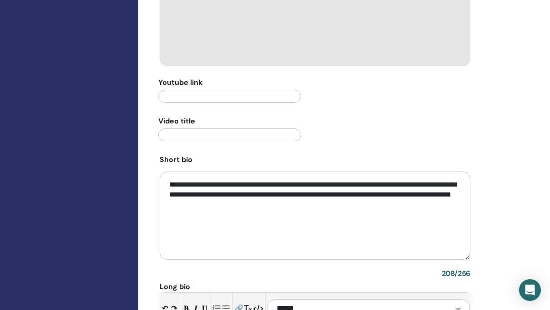
click at [425, 183] on textarea "**********" at bounding box center [315, 216] width 310 height 88
click at [301, 202] on textarea "**********" at bounding box center [315, 216] width 310 height 88
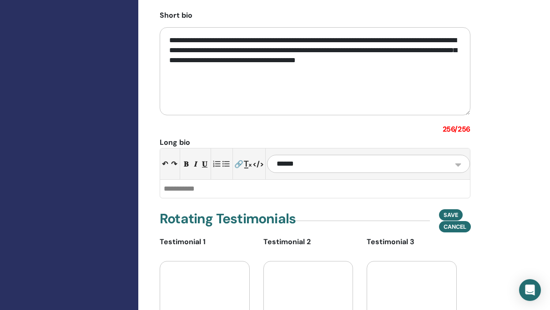
scroll to position [1258, 7]
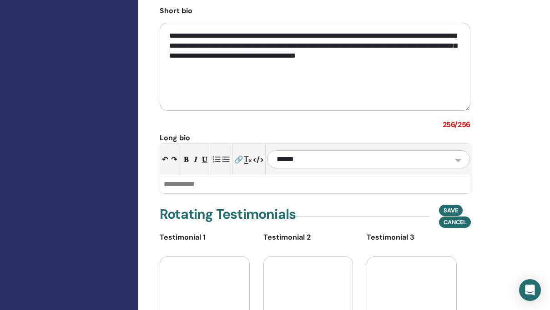
type textarea "**********"
click at [207, 183] on div at bounding box center [315, 184] width 310 height 18
paste div
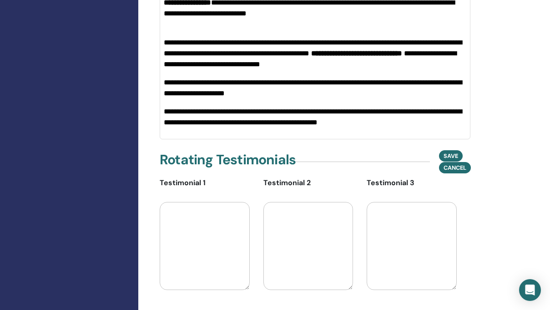
scroll to position [1527, 7]
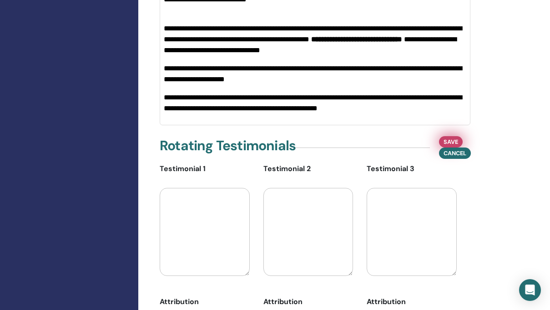
click at [451, 137] on span "Save" at bounding box center [450, 142] width 15 height 10
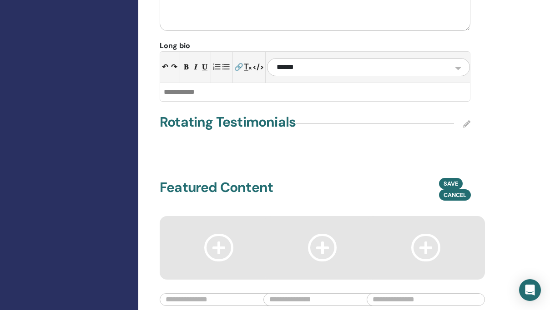
scroll to position [1336, 7]
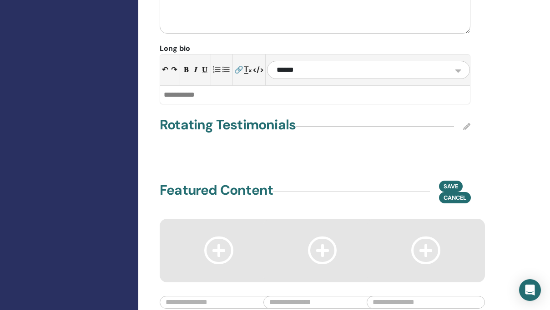
click at [467, 123] on icon at bounding box center [466, 126] width 7 height 7
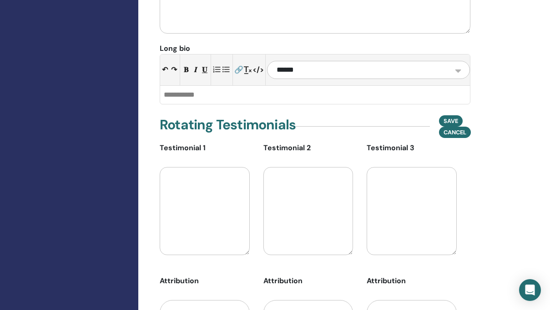
click at [178, 201] on textarea at bounding box center [205, 211] width 90 height 88
click at [187, 194] on textarea at bounding box center [205, 211] width 90 height 88
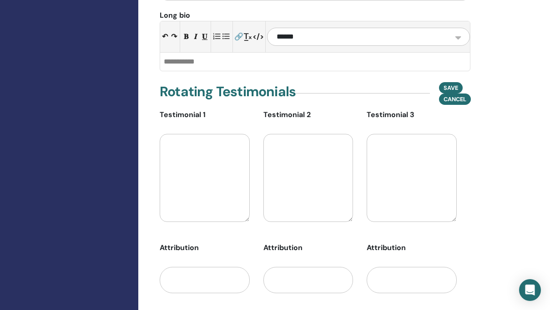
scroll to position [1376, 7]
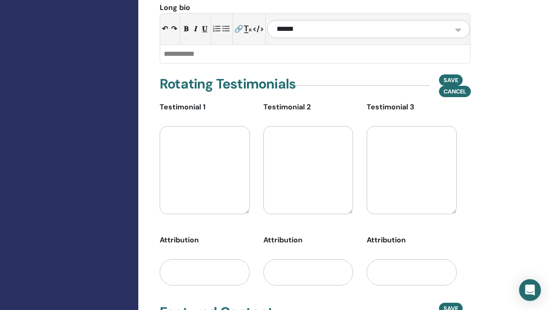
click at [181, 264] on input "text" at bounding box center [205, 273] width 90 height 26
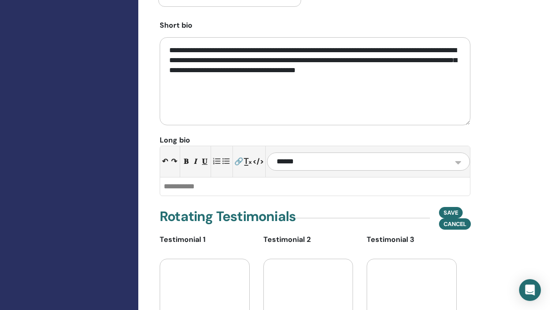
scroll to position [1246, 7]
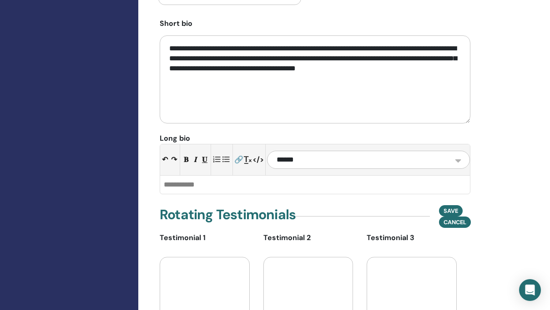
click at [182, 281] on textarea at bounding box center [205, 301] width 90 height 88
paste textarea "**********"
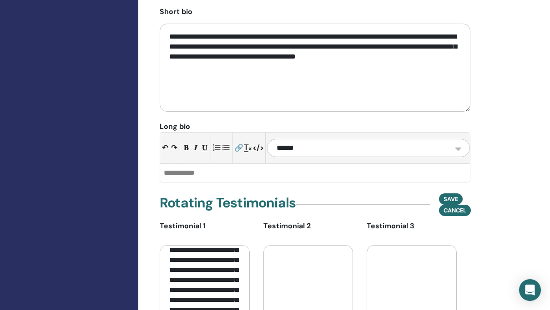
scroll to position [1277, 7]
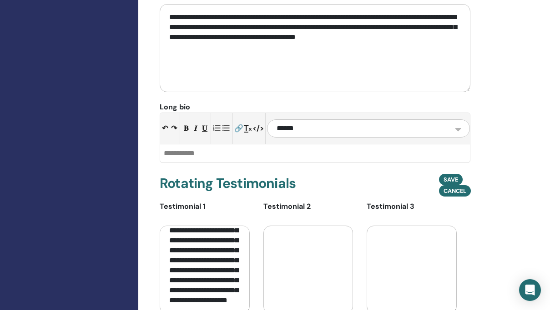
type textarea "**********"
click at [289, 255] on textarea at bounding box center [308, 270] width 90 height 88
paste textarea "**********"
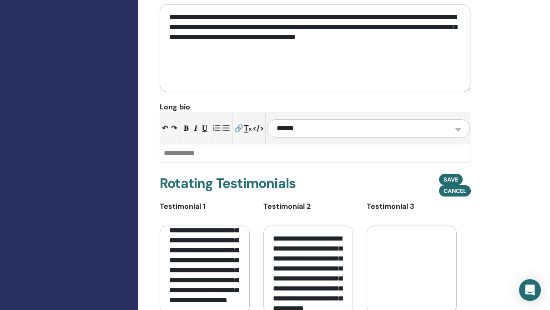
scroll to position [30, 0]
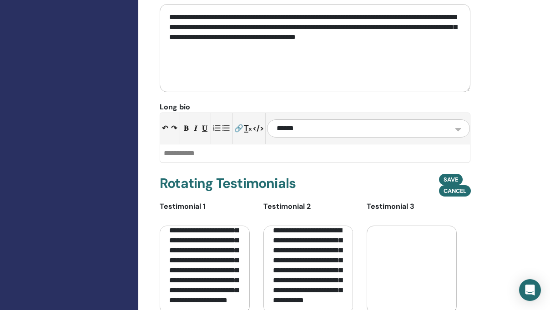
type textarea "**********"
click at [387, 240] on textarea at bounding box center [411, 270] width 90 height 88
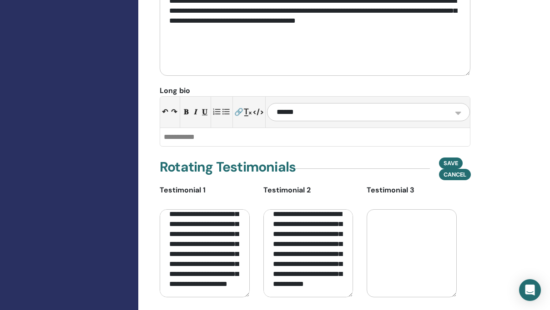
scroll to position [1298, 7]
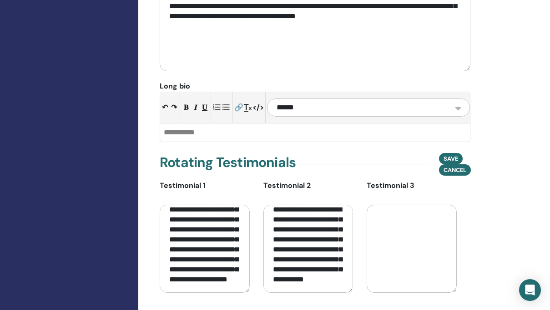
click at [205, 287] on textarea "**********" at bounding box center [205, 249] width 90 height 88
type textarea "**********"
click at [293, 284] on textarea "**********" at bounding box center [308, 249] width 90 height 88
type textarea "**********"
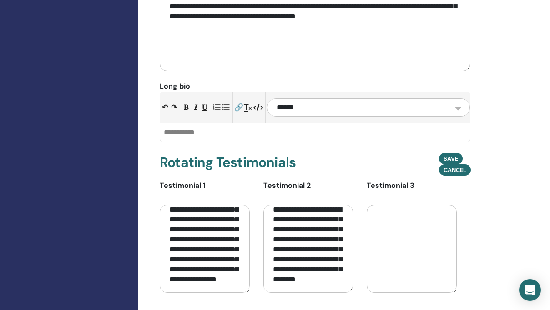
click at [394, 232] on textarea at bounding box center [411, 249] width 90 height 88
click at [450, 154] on span "Save" at bounding box center [450, 159] width 15 height 10
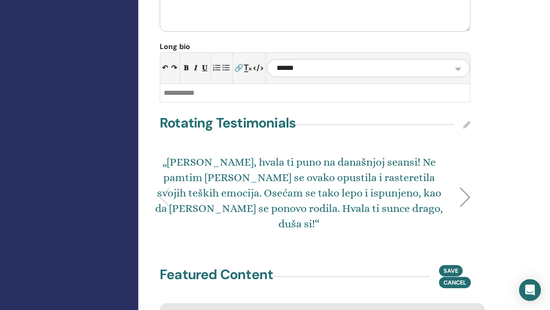
scroll to position [1339, 7]
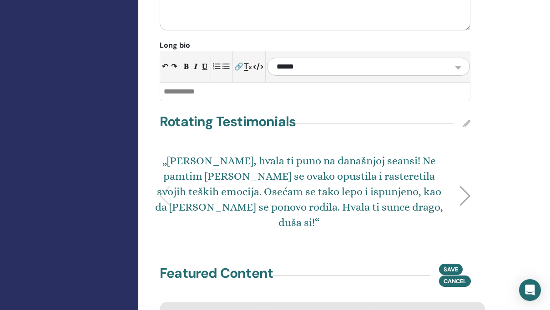
click at [465, 186] on div at bounding box center [465, 196] width 12 height 20
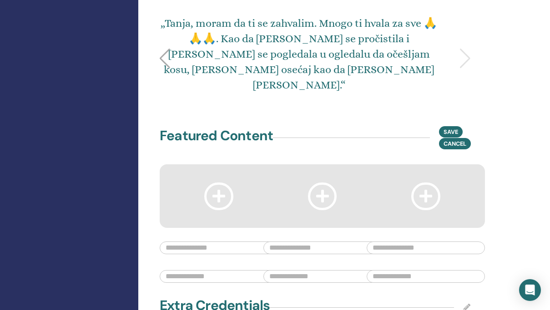
scroll to position [1478, 7]
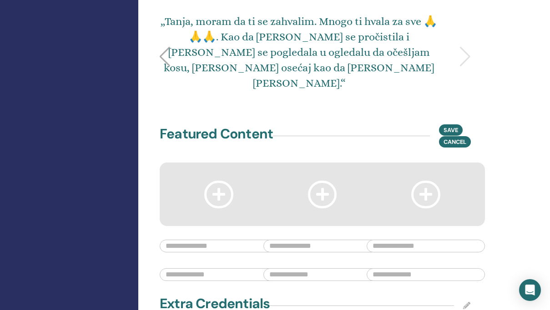
click at [194, 240] on input "text" at bounding box center [219, 246] width 118 height 13
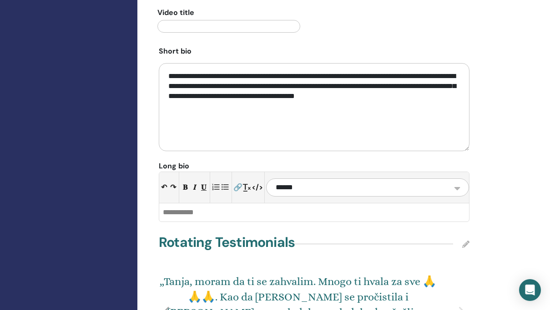
scroll to position [1240, 8]
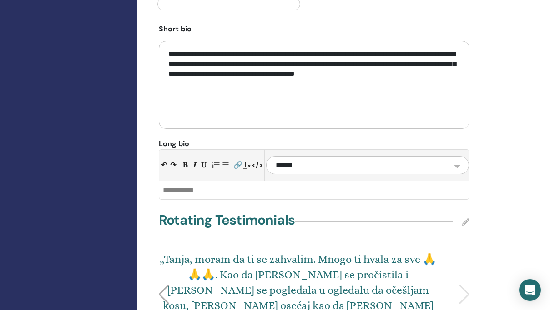
click at [330, 163] on select "**********" at bounding box center [367, 165] width 203 height 18
select select "******"
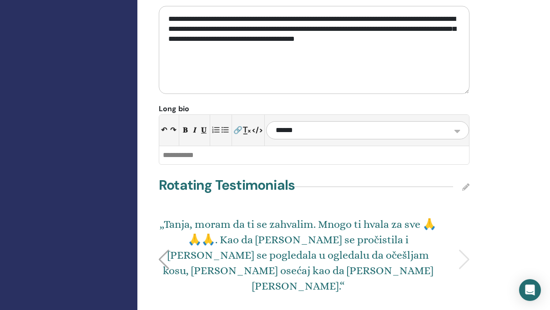
scroll to position [1277, 8]
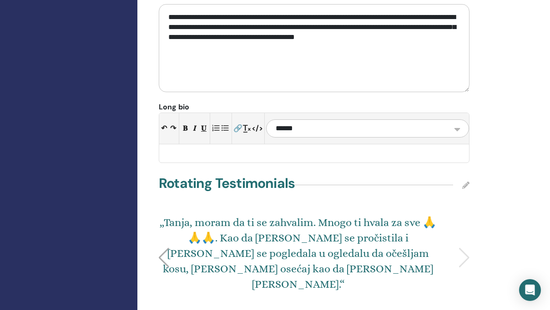
click at [296, 155] on div at bounding box center [314, 154] width 310 height 18
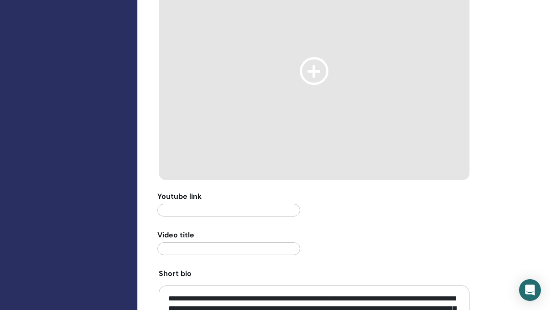
scroll to position [994, 8]
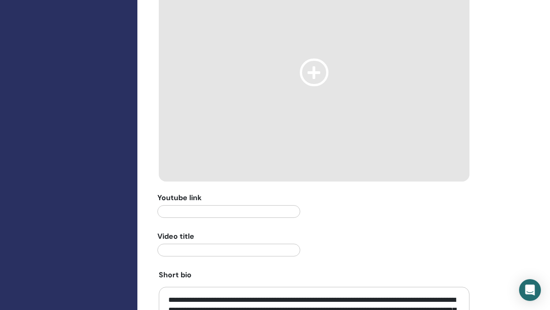
click at [195, 209] on input "text" at bounding box center [228, 211] width 143 height 13
paste input "**********"
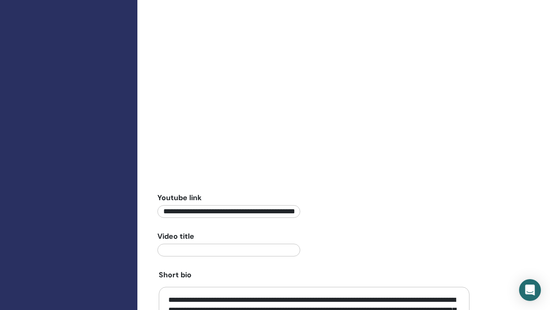
scroll to position [0, 58]
type input "**********"
click at [203, 244] on input "text" at bounding box center [228, 250] width 143 height 13
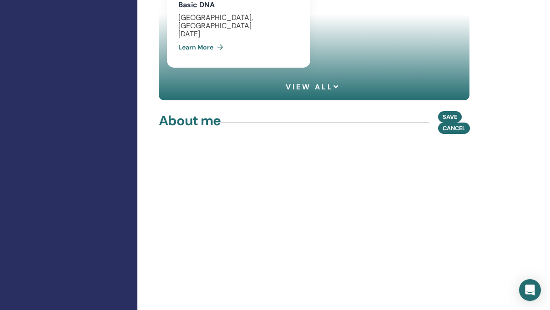
scroll to position [815, 8]
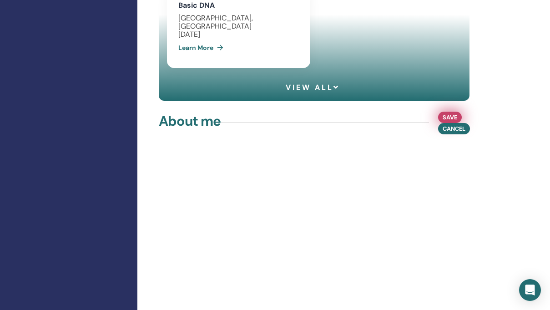
type input "**********"
click at [447, 113] on span "Save" at bounding box center [449, 118] width 15 height 10
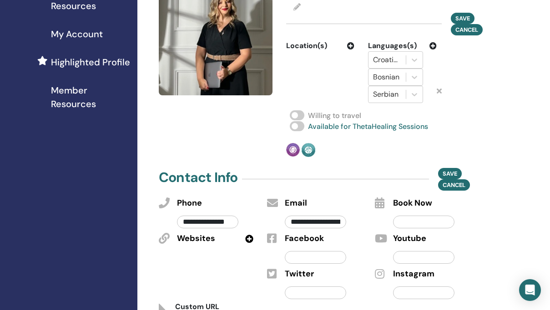
scroll to position [210, 8]
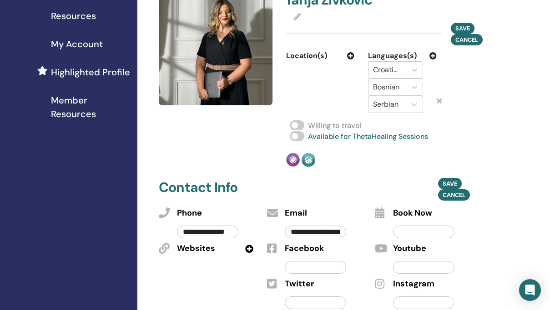
click at [412, 274] on input "text" at bounding box center [423, 267] width 61 height 13
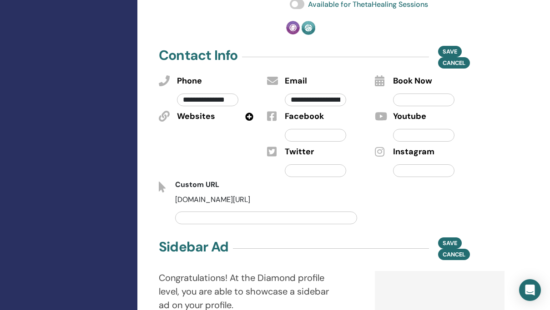
scroll to position [343, 8]
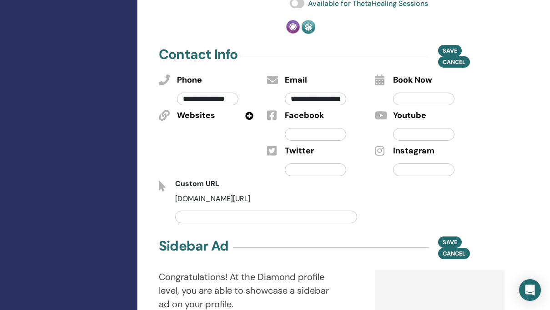
paste input "**********"
type input "**********"
click at [449, 55] on span "Save" at bounding box center [449, 51] width 15 height 10
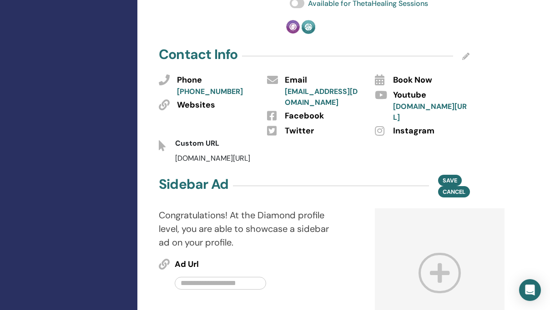
click at [464, 60] on icon at bounding box center [465, 56] width 7 height 7
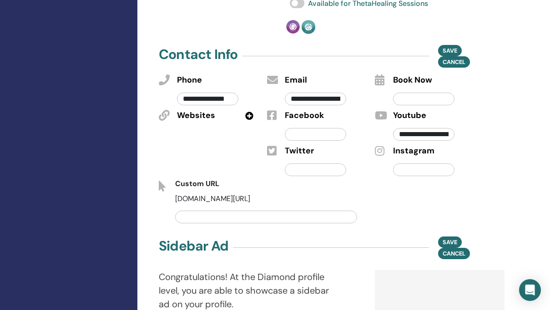
click at [331, 141] on input "text" at bounding box center [315, 134] width 61 height 13
paste input "**********"
type input "**********"
click at [410, 176] on input "text" at bounding box center [423, 170] width 61 height 13
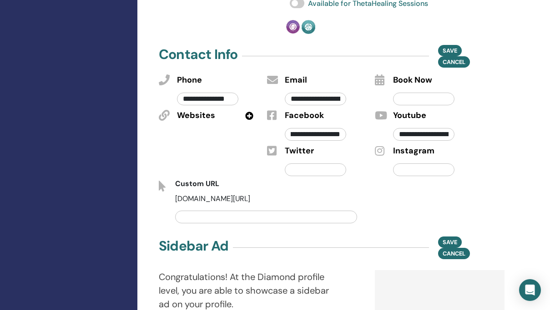
scroll to position [0, 0]
paste input "**********"
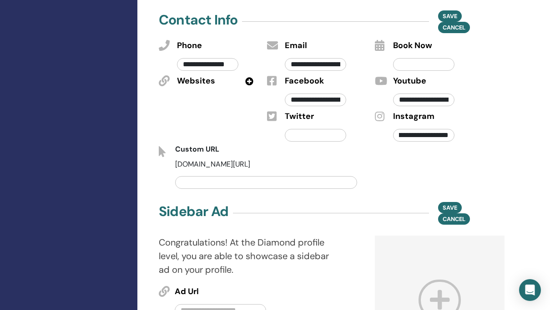
scroll to position [380, 8]
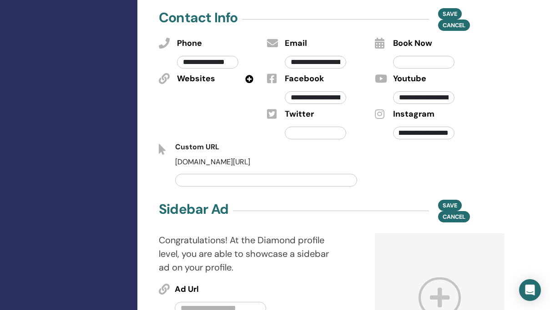
type input "**********"
click at [328, 187] on input "text" at bounding box center [266, 180] width 182 height 13
type input "*"
click at [260, 184] on input "**********" at bounding box center [266, 180] width 182 height 13
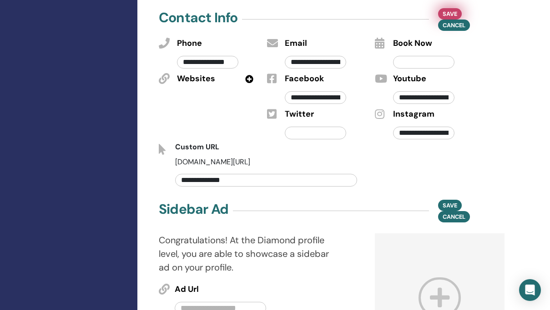
type input "**********"
click at [450, 19] on span "Save" at bounding box center [449, 14] width 15 height 10
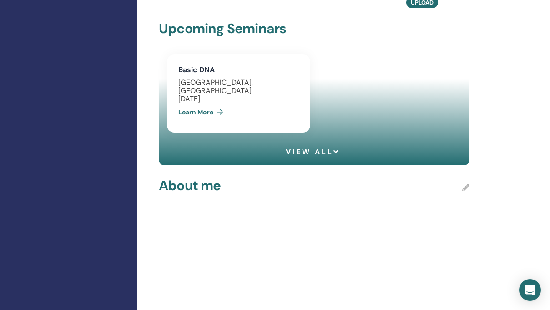
scroll to position [710, 8]
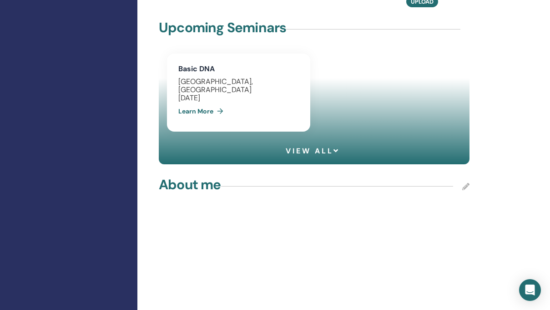
click at [208, 120] on link "Learn More" at bounding box center [202, 111] width 49 height 18
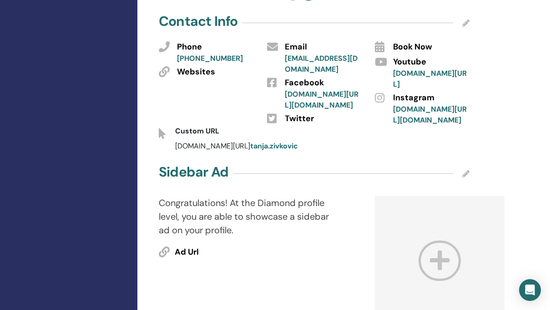
scroll to position [347, 8]
click at [261, 150] on link "tanja.zivkovic" at bounding box center [274, 146] width 48 height 10
